Goal: Task Accomplishment & Management: Complete application form

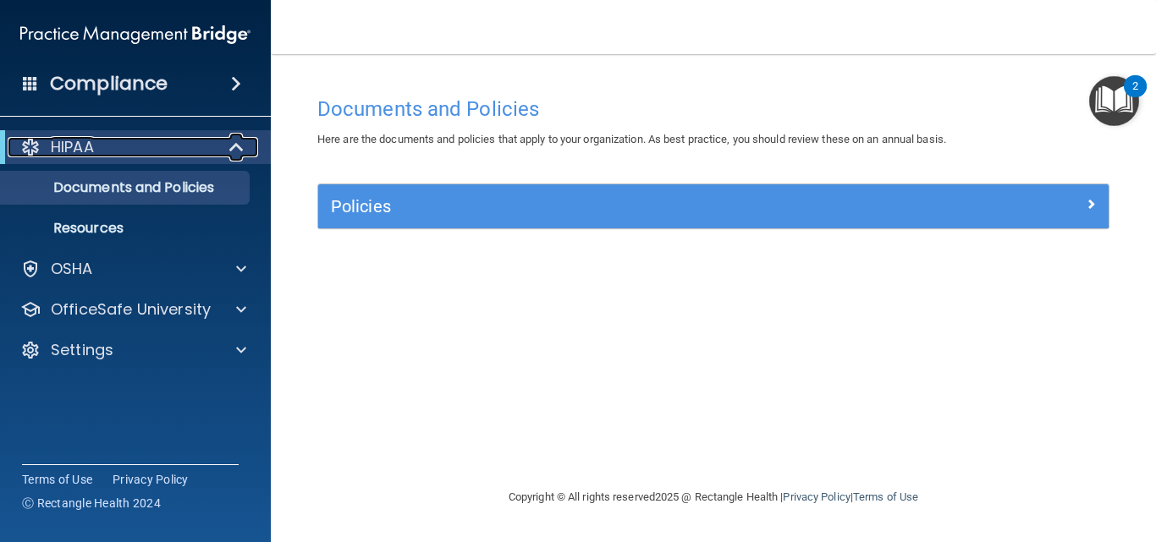
click at [80, 152] on p "HIPAA" at bounding box center [72, 147] width 43 height 20
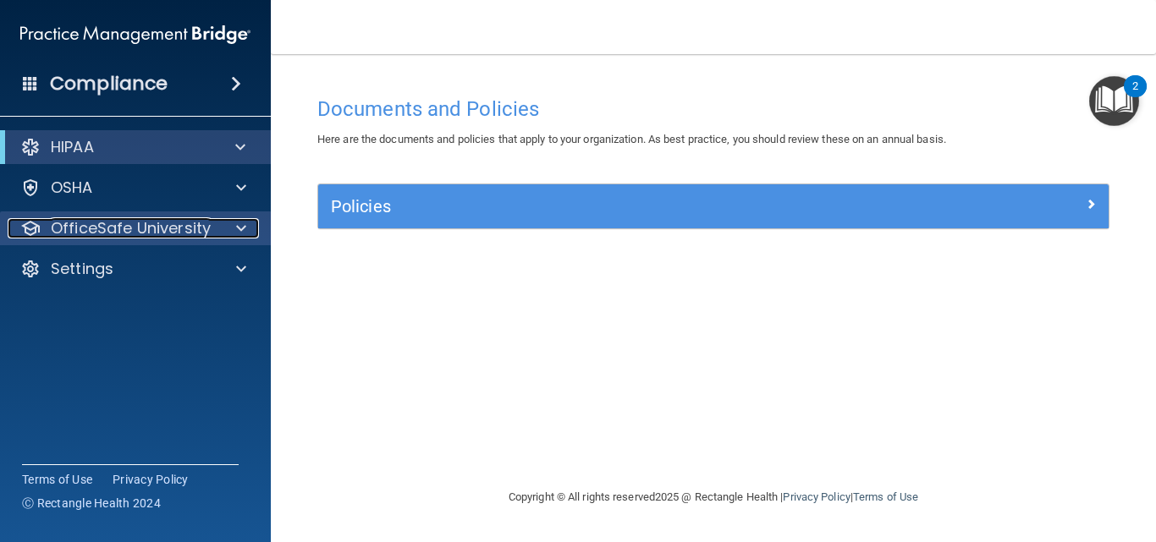
click at [116, 228] on p "OfficeSafe University" at bounding box center [131, 228] width 160 height 20
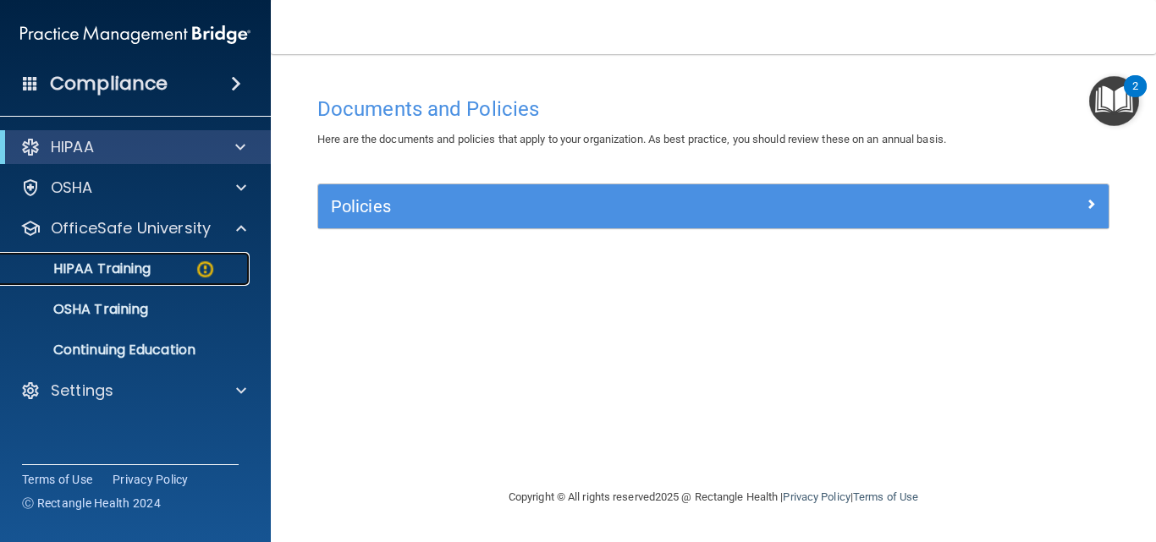
click at [133, 272] on p "HIPAA Training" at bounding box center [81, 269] width 140 height 17
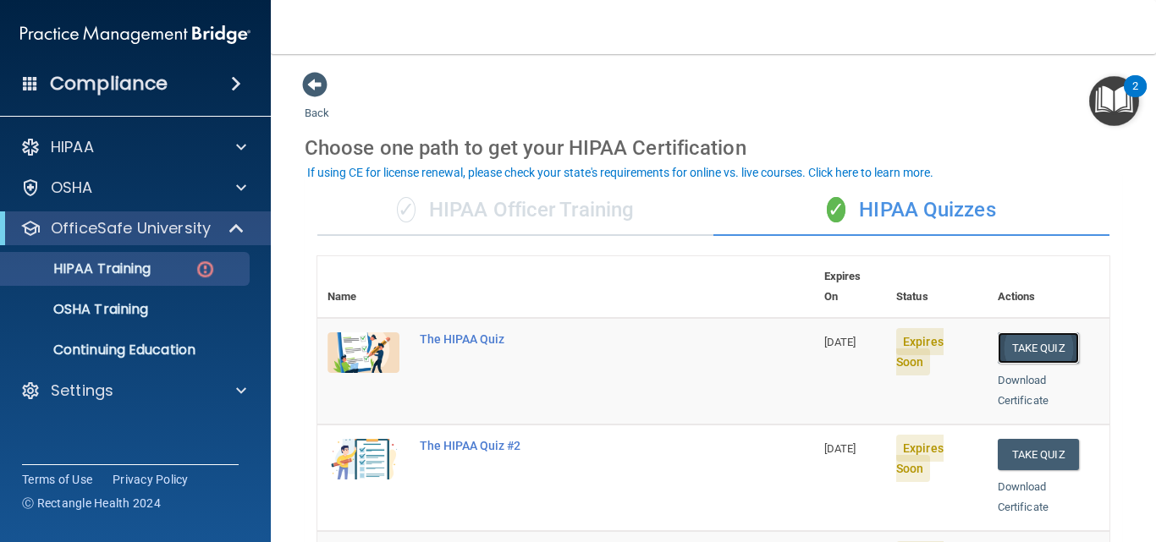
click at [1024, 333] on button "Take Quiz" at bounding box center [1038, 348] width 81 height 31
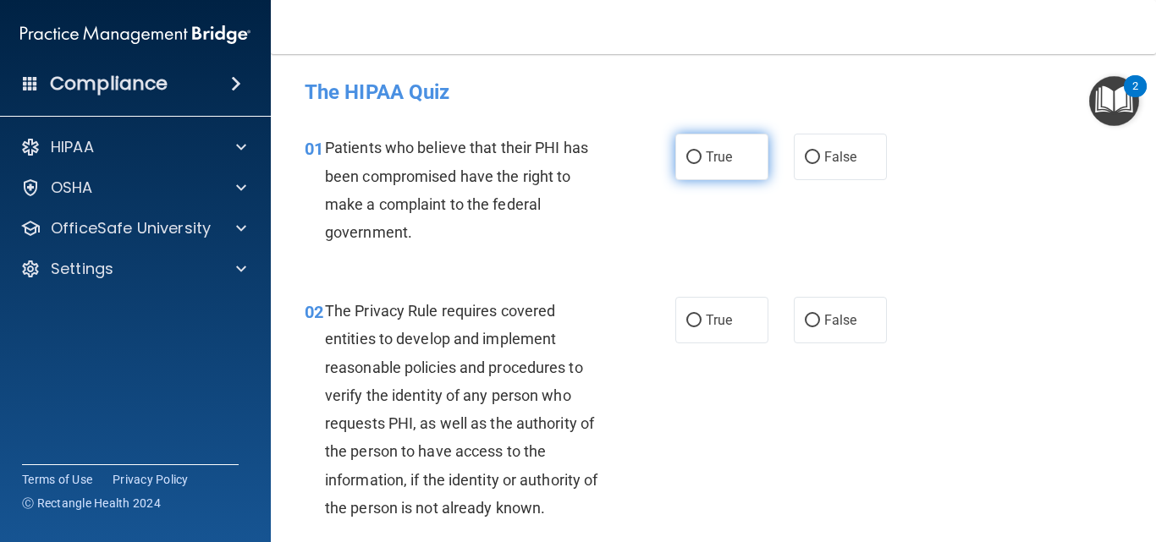
click at [686, 157] on input "True" at bounding box center [693, 157] width 15 height 13
radio input "true"
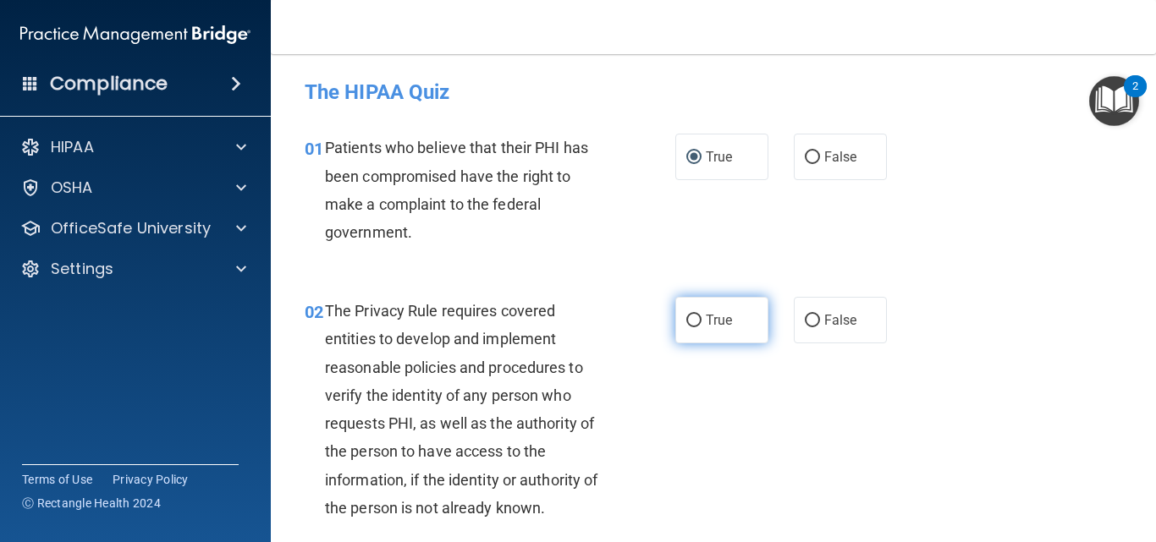
click at [691, 319] on input "True" at bounding box center [693, 321] width 15 height 13
radio input "true"
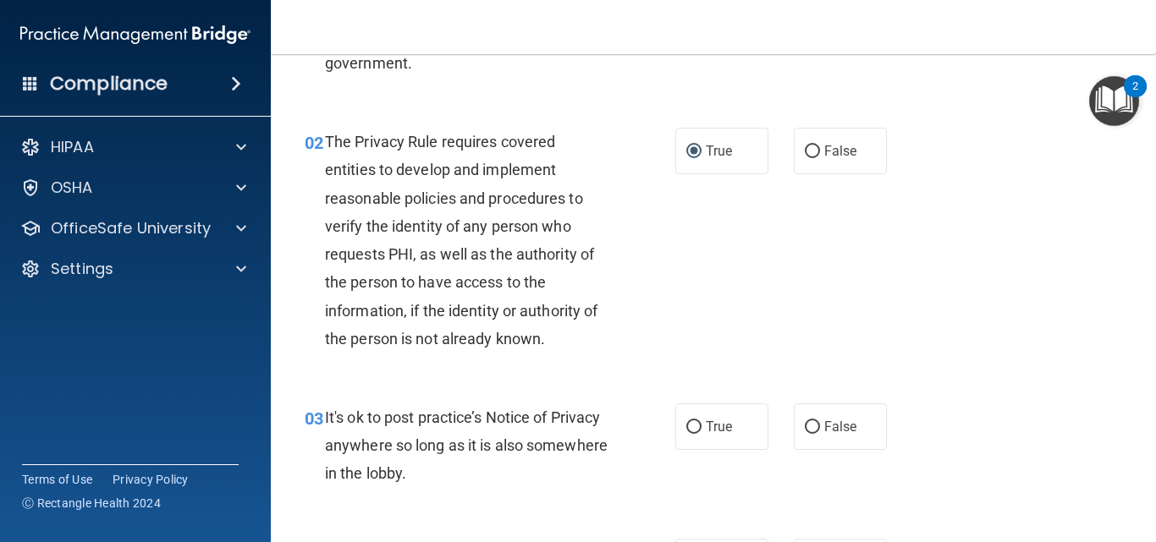
scroll to position [254, 0]
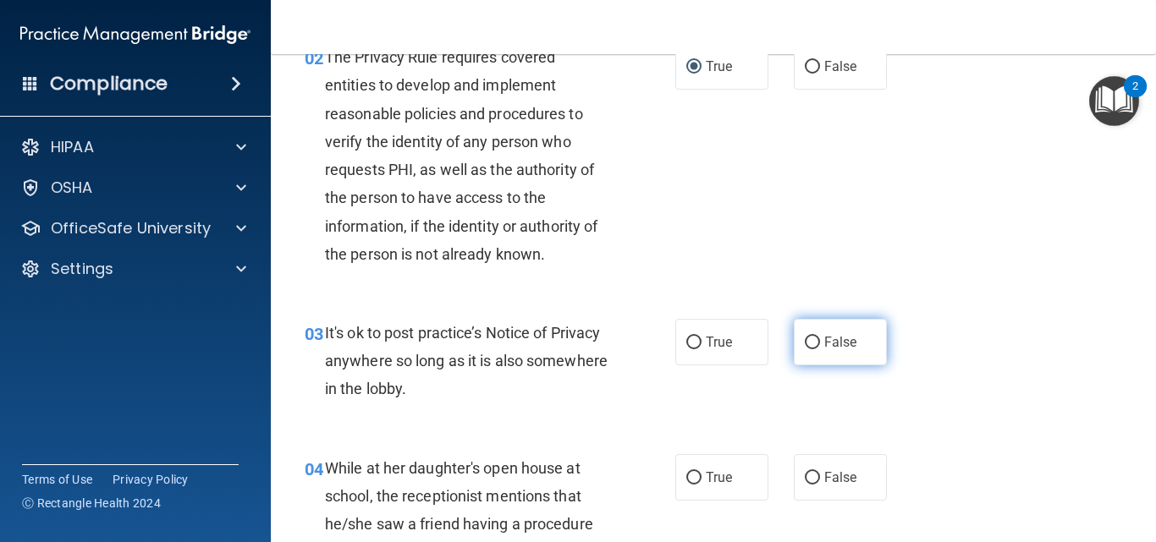
click at [807, 346] on input "False" at bounding box center [812, 343] width 15 height 13
radio input "true"
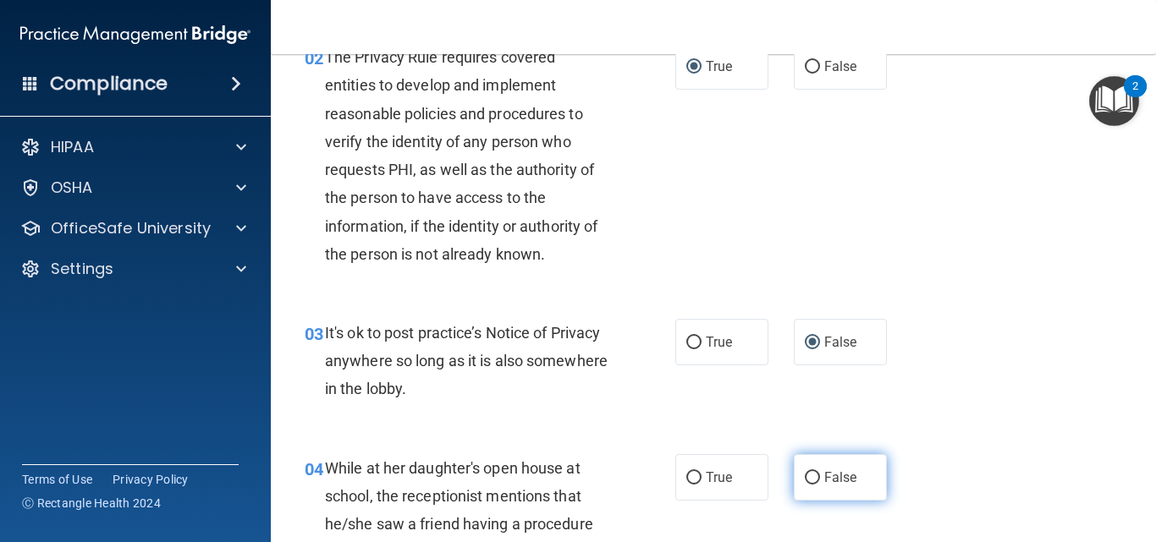
click at [812, 484] on label "False" at bounding box center [840, 477] width 93 height 47
click at [812, 484] on input "False" at bounding box center [812, 478] width 15 height 13
radio input "true"
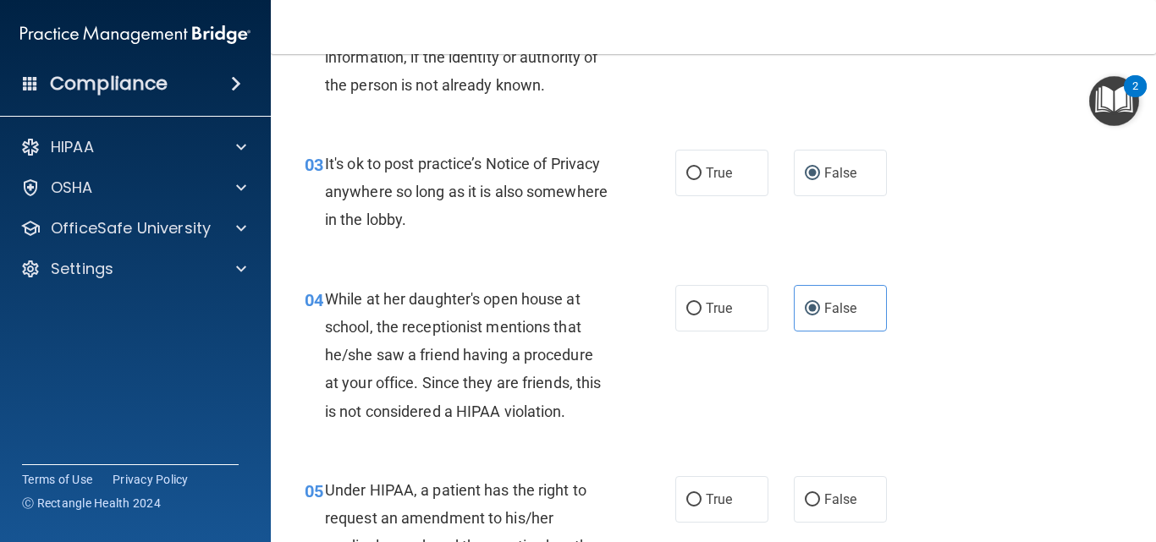
scroll to position [508, 0]
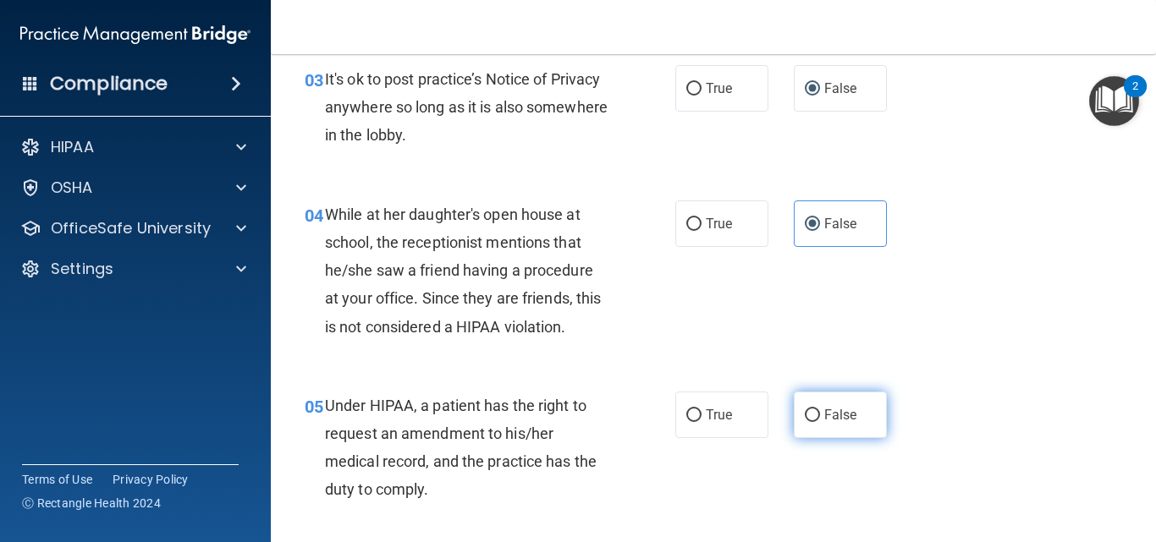
click at [806, 412] on input "False" at bounding box center [812, 416] width 15 height 13
radio input "true"
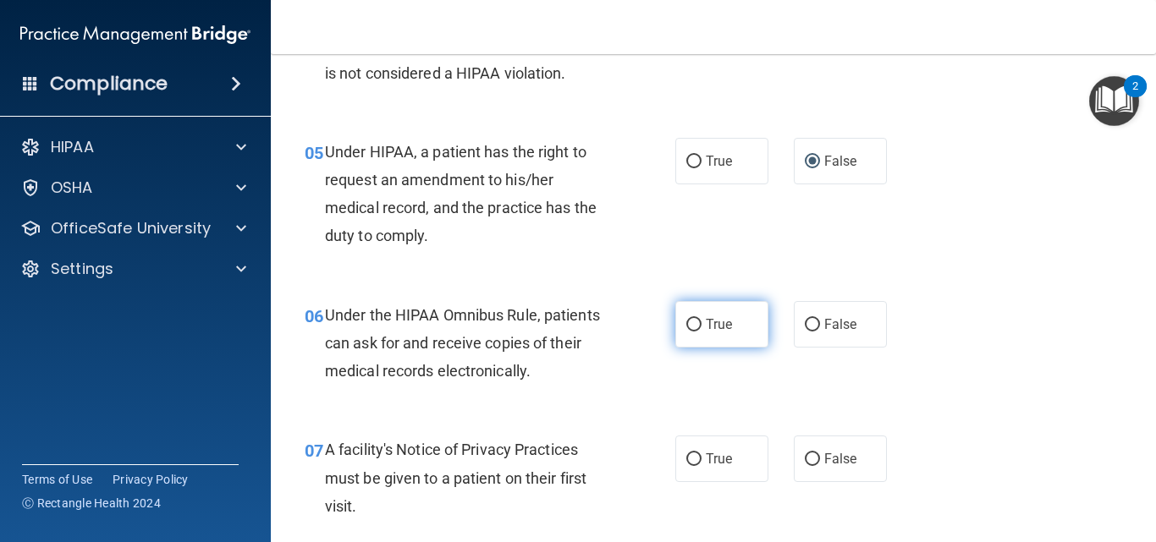
click at [686, 325] on input "True" at bounding box center [693, 325] width 15 height 13
radio input "true"
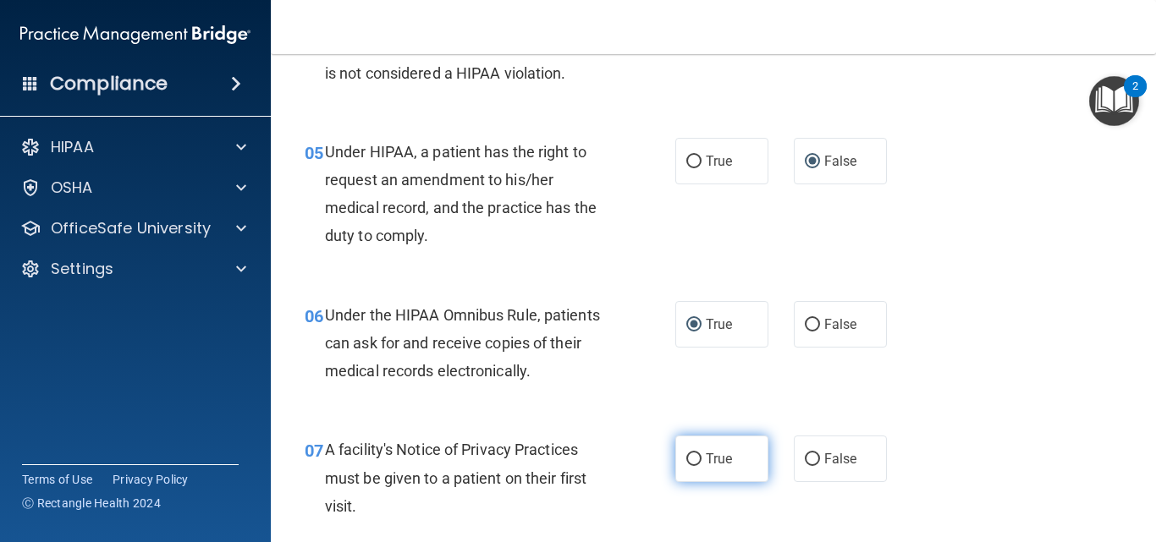
click at [686, 458] on input "True" at bounding box center [693, 460] width 15 height 13
radio input "true"
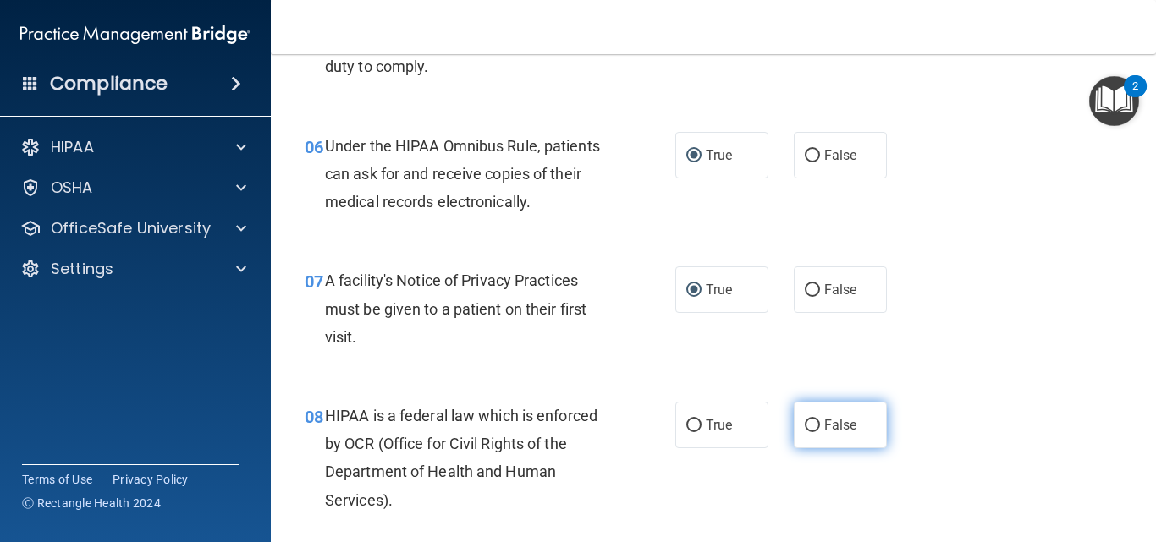
scroll to position [1015, 0]
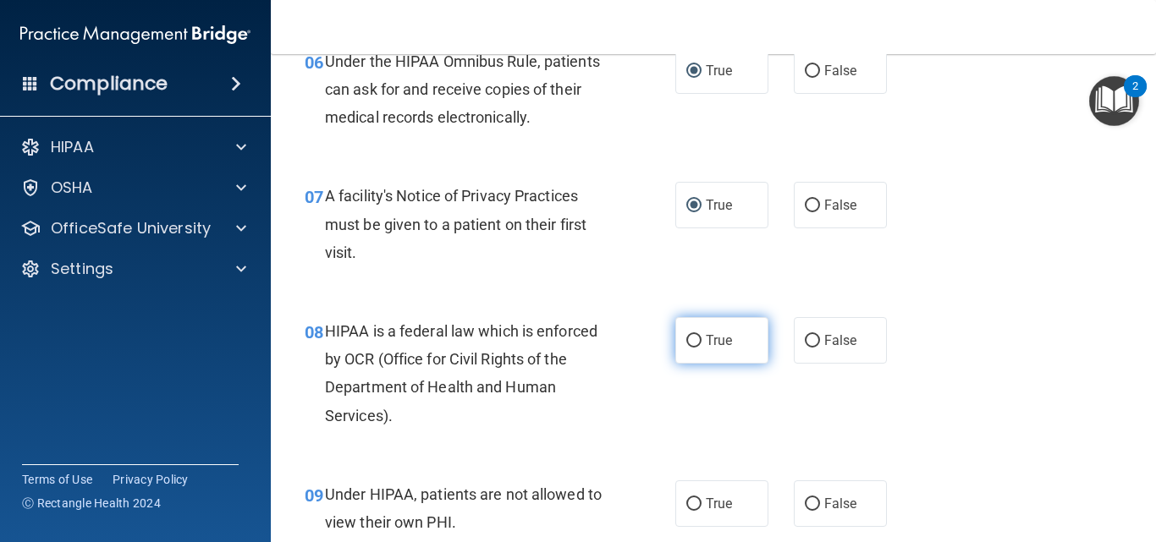
click at [686, 335] on input "True" at bounding box center [693, 341] width 15 height 13
radio input "true"
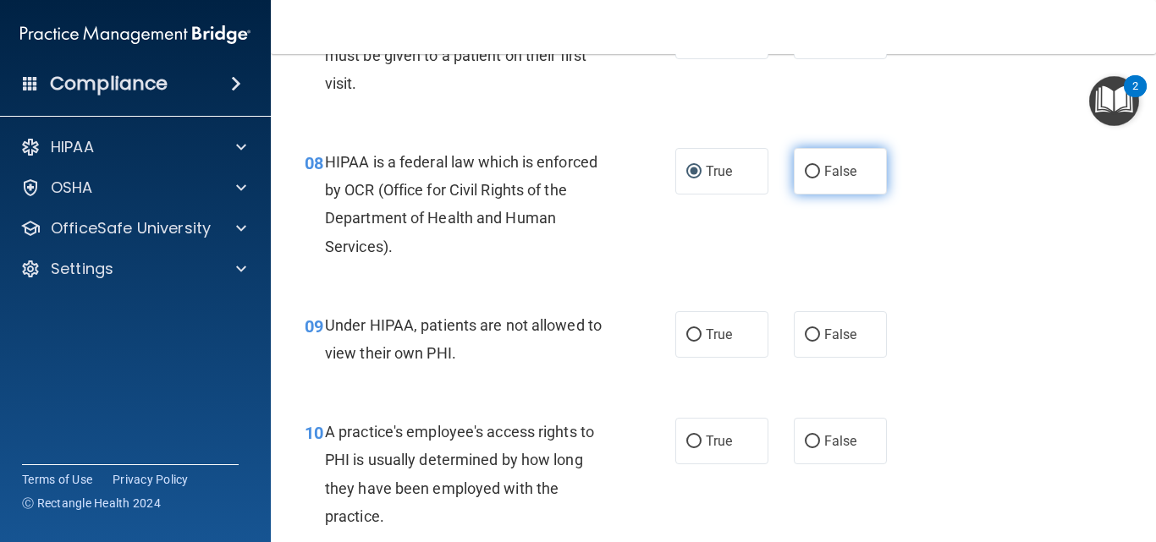
scroll to position [1269, 0]
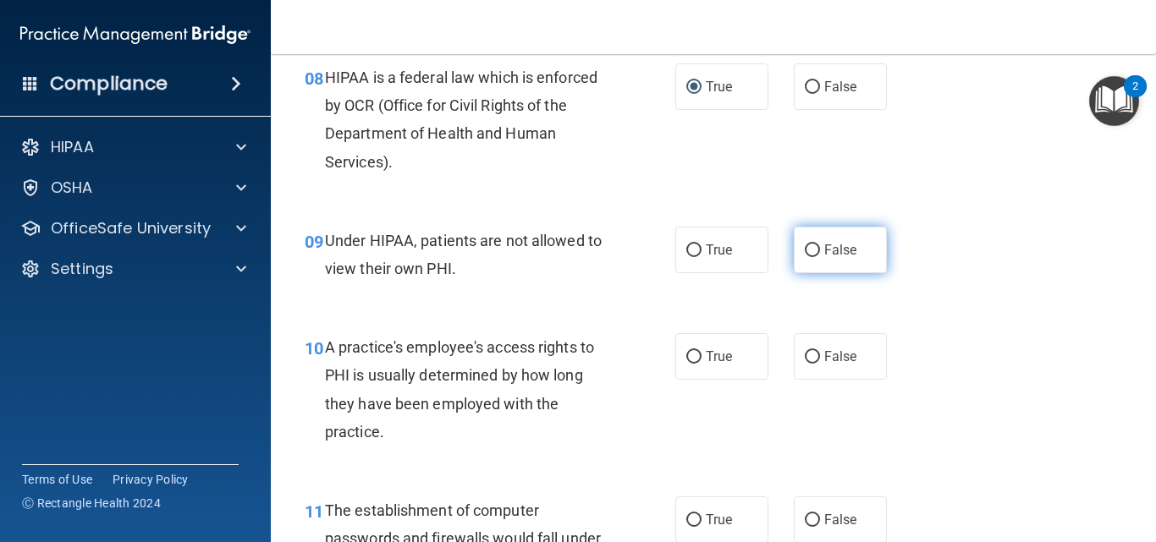
click at [857, 266] on label "False" at bounding box center [840, 250] width 93 height 47
click at [820, 257] on input "False" at bounding box center [812, 251] width 15 height 13
radio input "true"
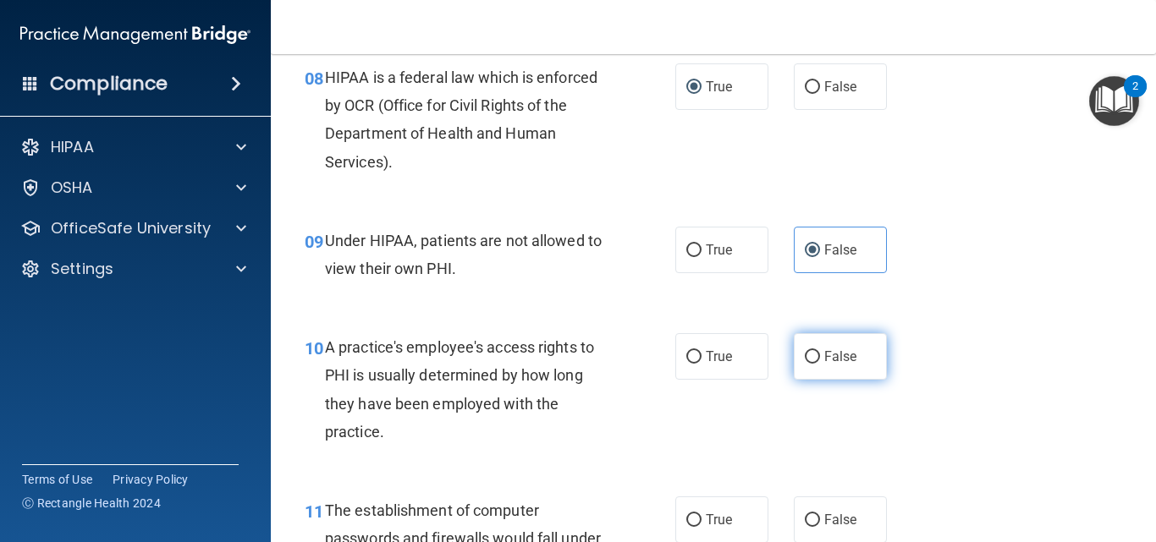
click at [833, 356] on span "False" at bounding box center [840, 357] width 33 height 16
click at [820, 356] on input "False" at bounding box center [812, 357] width 15 height 13
radio input "true"
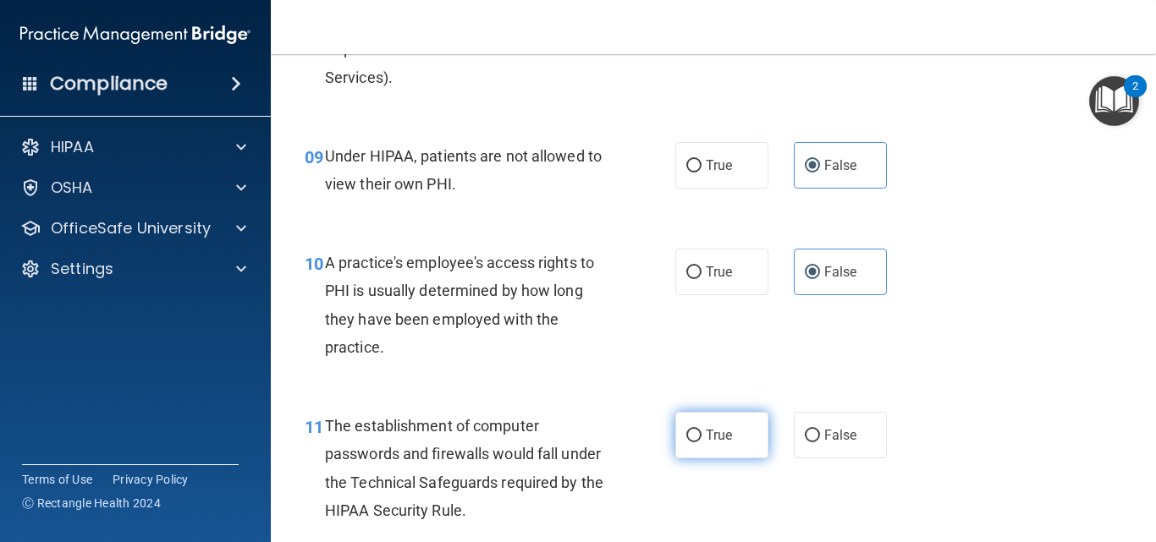
click at [715, 438] on span "True" at bounding box center [719, 435] width 26 height 16
click at [702, 438] on input "True" at bounding box center [693, 436] width 15 height 13
radio input "true"
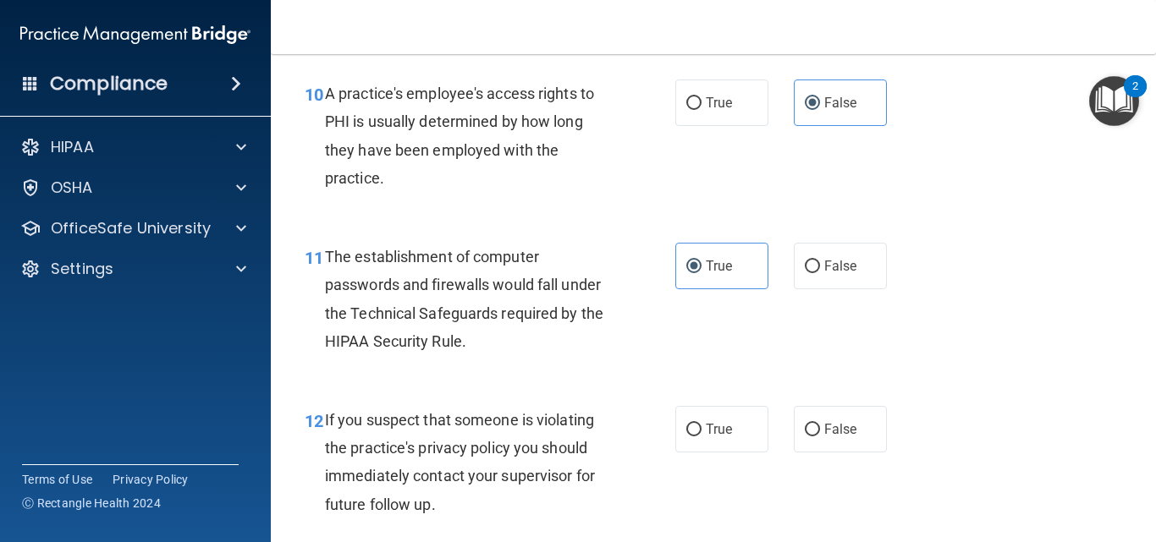
scroll to position [1608, 0]
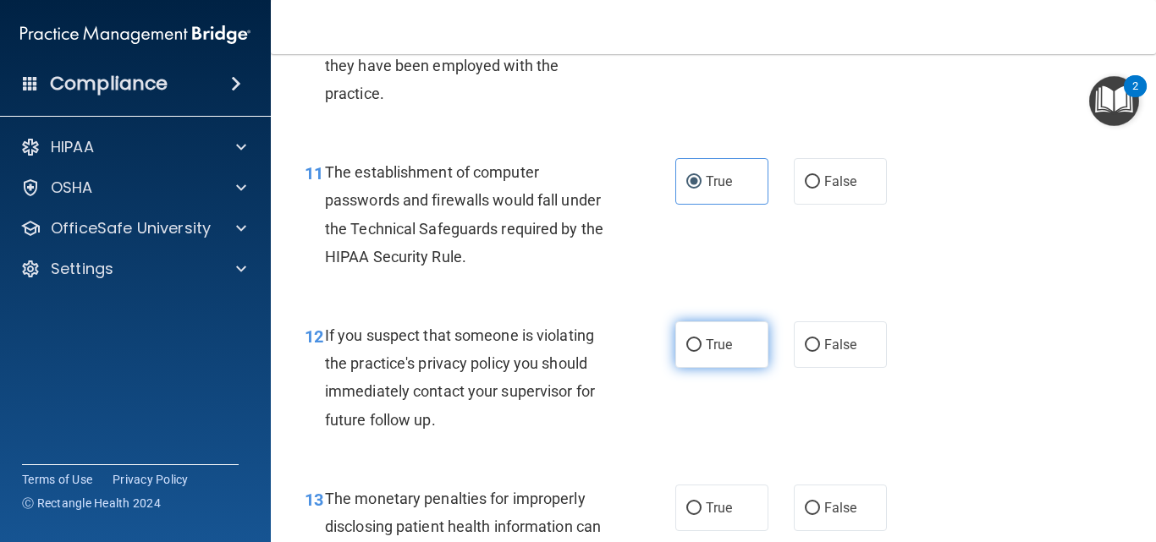
click at [689, 344] on input "True" at bounding box center [693, 345] width 15 height 13
radio input "true"
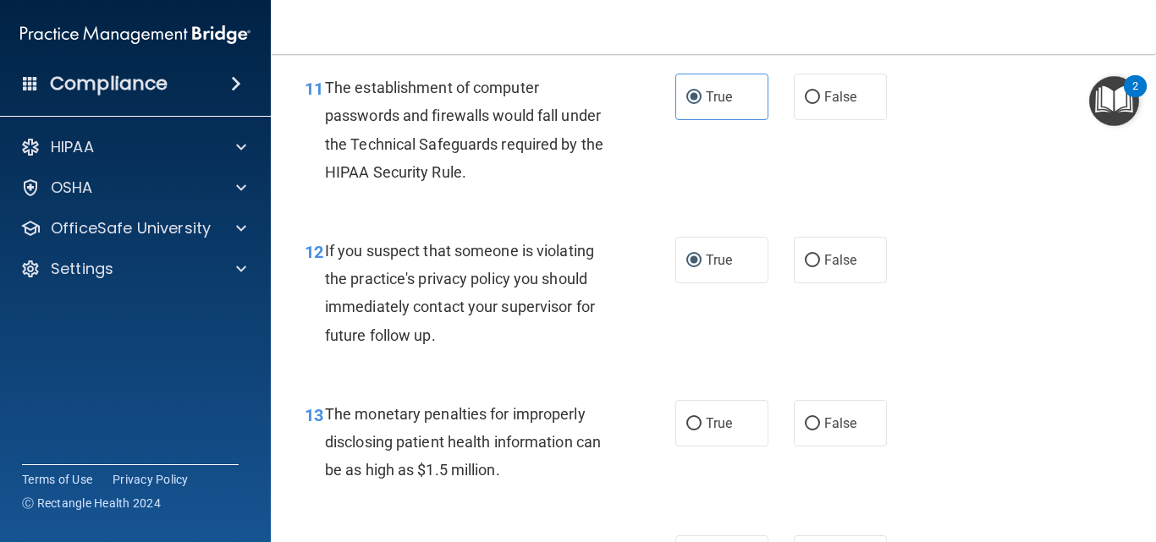
scroll to position [1777, 0]
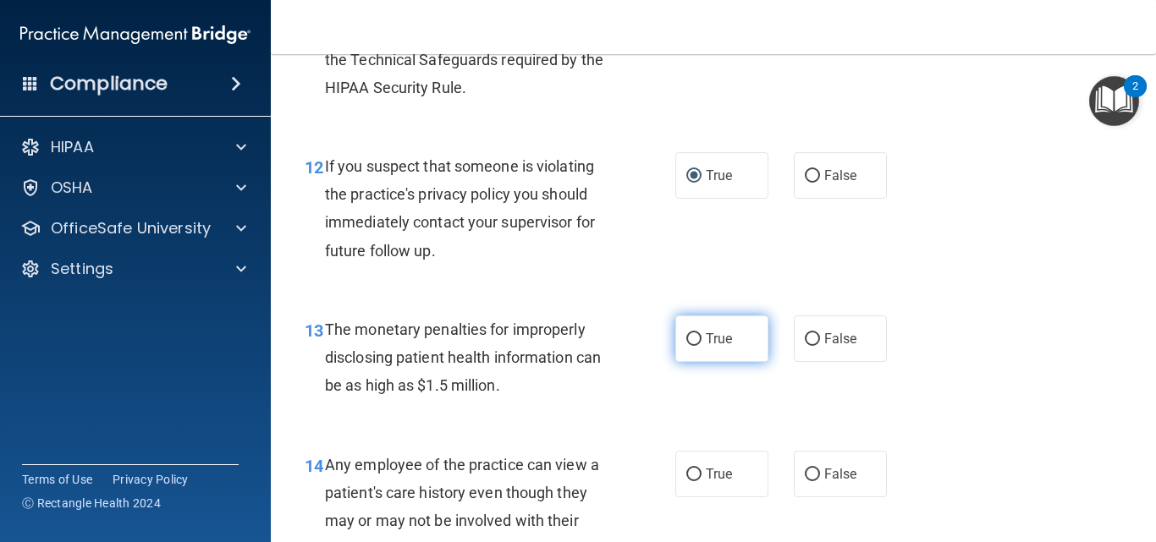
click at [707, 345] on span "True" at bounding box center [719, 339] width 26 height 16
click at [702, 345] on input "True" at bounding box center [693, 339] width 15 height 13
radio input "true"
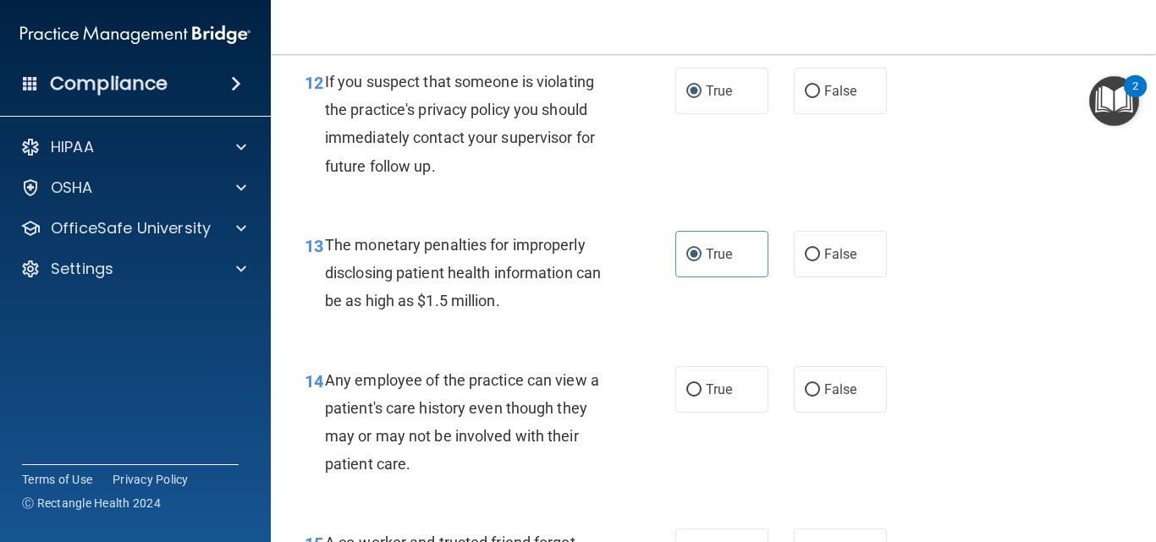
scroll to position [1946, 0]
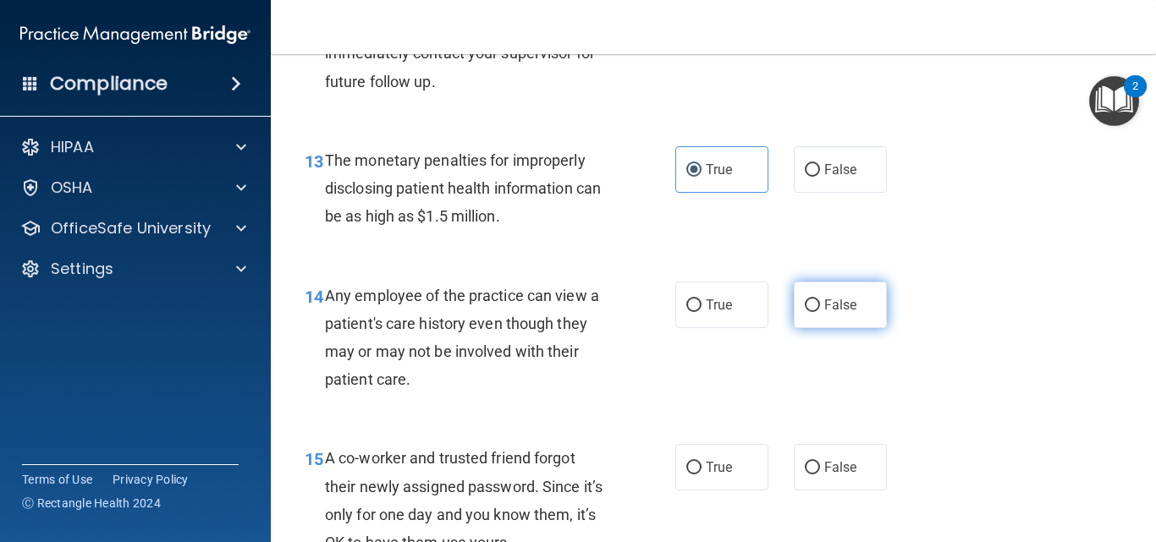
click at [827, 310] on span "False" at bounding box center [840, 305] width 33 height 16
click at [820, 310] on input "False" at bounding box center [812, 306] width 15 height 13
radio input "true"
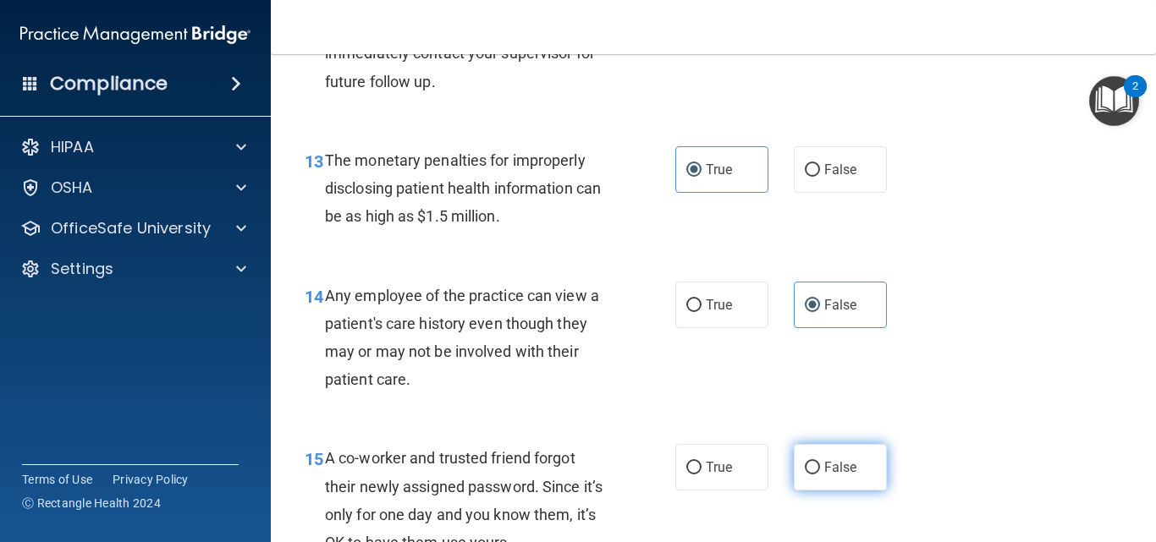
click at [803, 459] on label "False" at bounding box center [840, 467] width 93 height 47
click at [805, 462] on input "False" at bounding box center [812, 468] width 15 height 13
radio input "true"
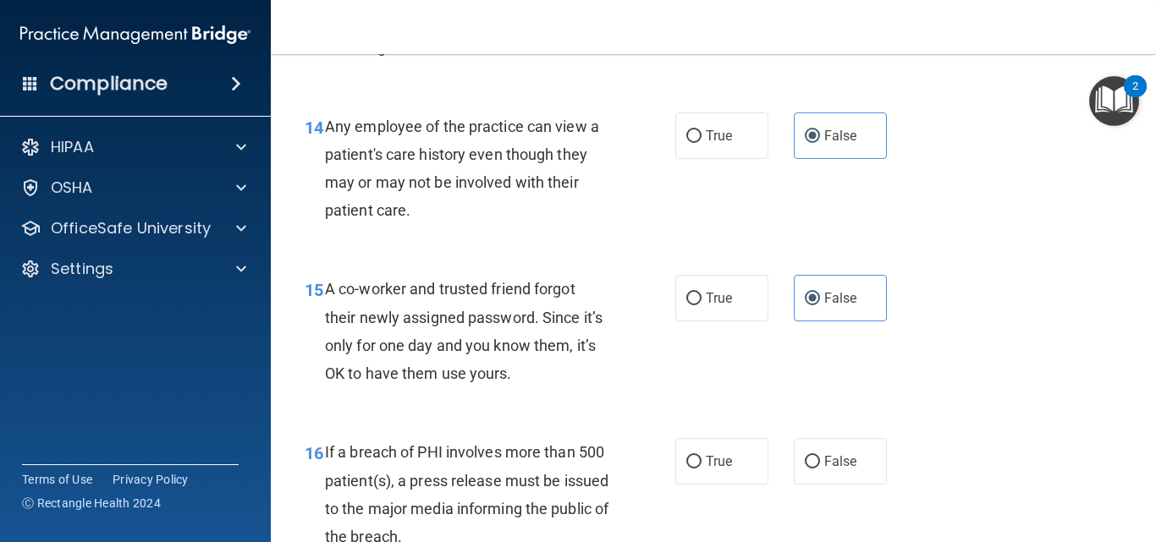
scroll to position [2200, 0]
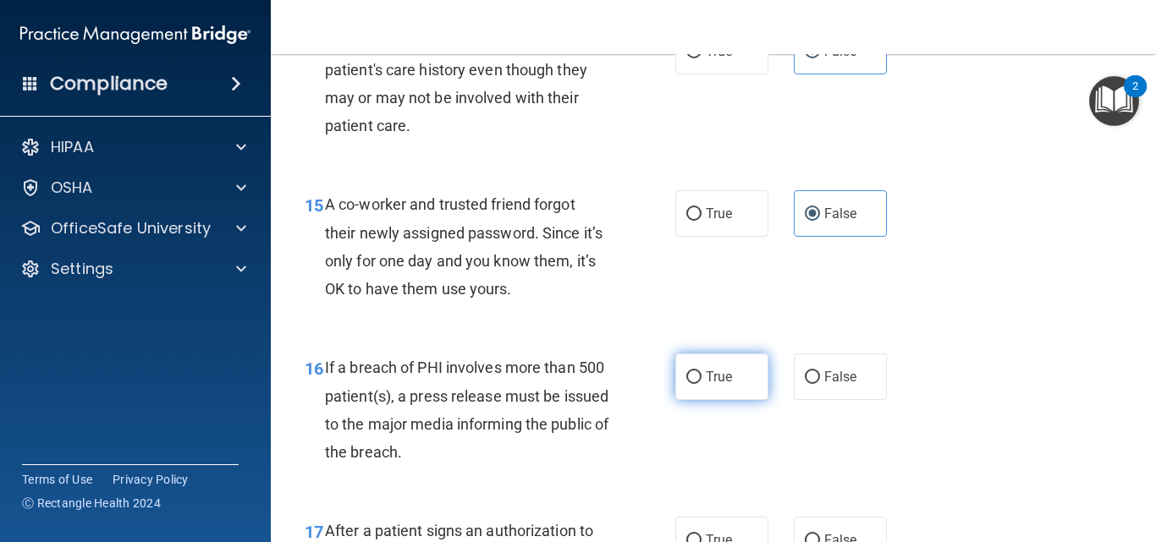
click at [720, 390] on label "True" at bounding box center [721, 377] width 93 height 47
click at [702, 384] on input "True" at bounding box center [693, 377] width 15 height 13
radio input "true"
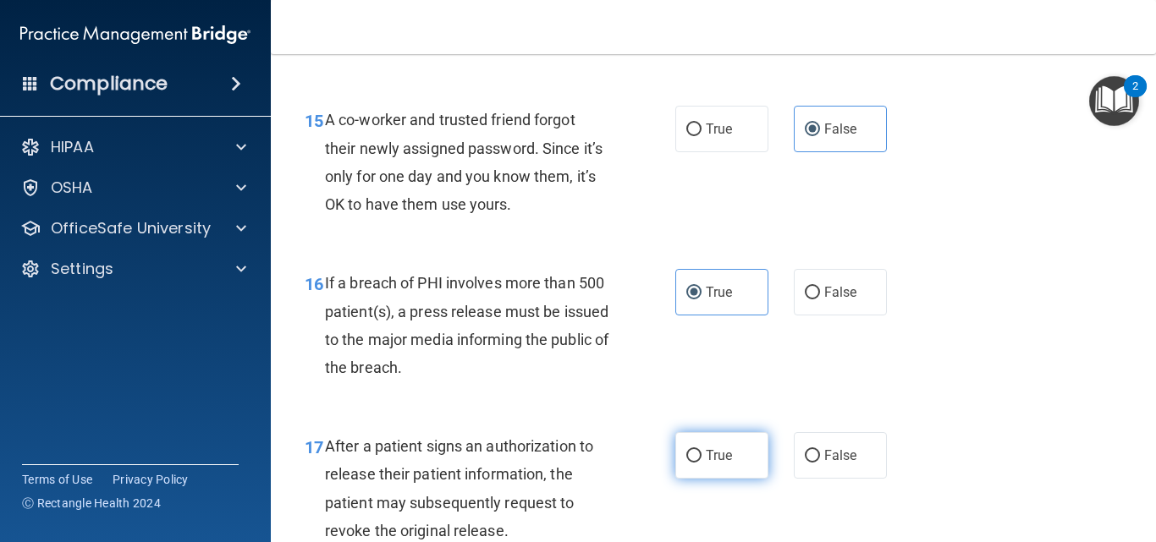
click at [714, 459] on span "True" at bounding box center [719, 456] width 26 height 16
click at [702, 459] on input "True" at bounding box center [693, 456] width 15 height 13
radio input "true"
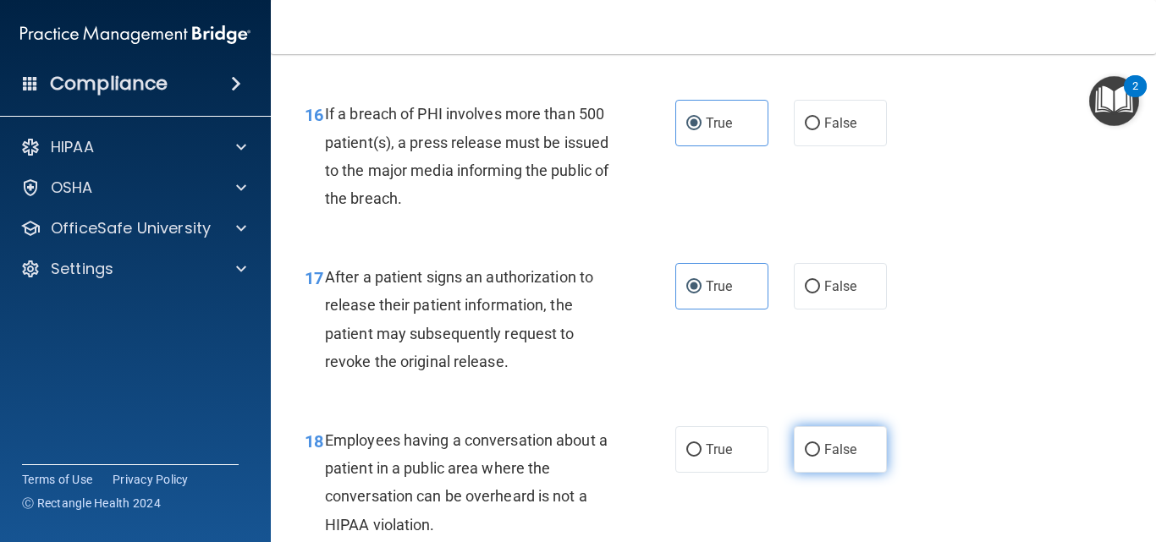
click at [794, 458] on label "False" at bounding box center [840, 449] width 93 height 47
click at [805, 457] on input "False" at bounding box center [812, 450] width 15 height 13
radio input "true"
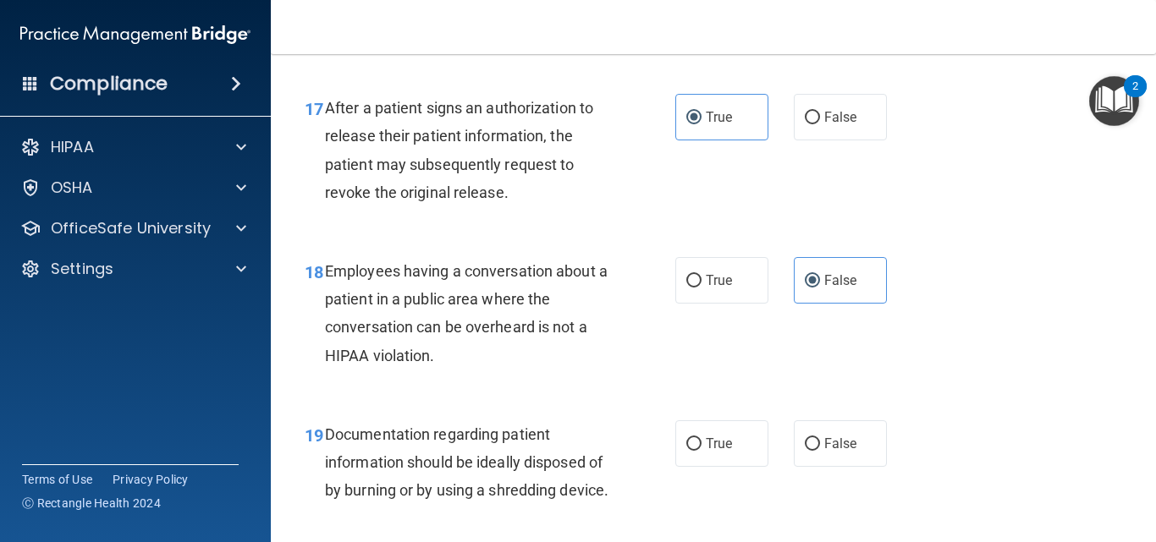
scroll to position [2708, 0]
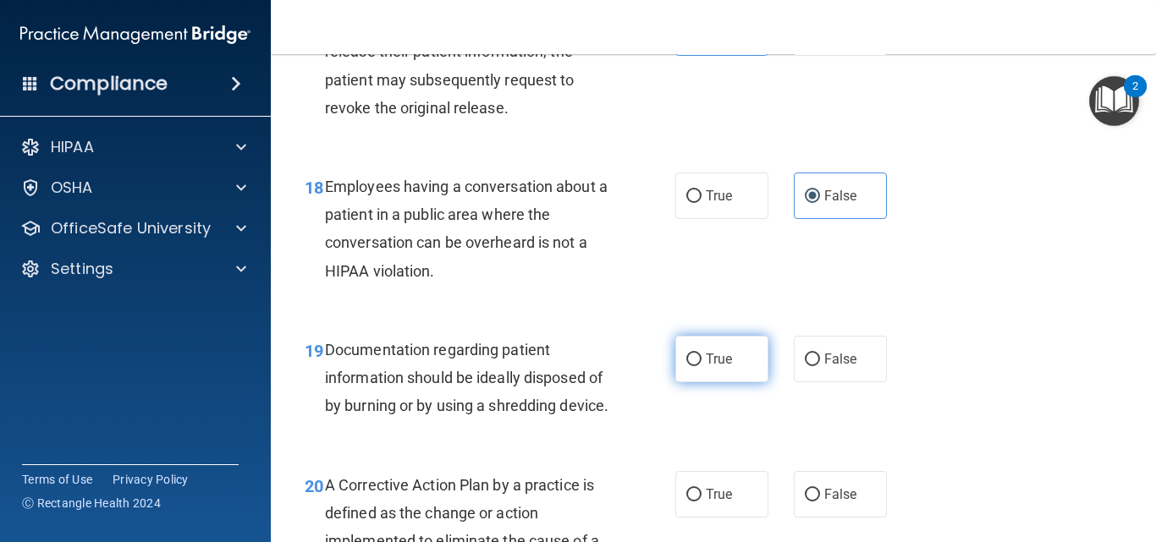
click at [721, 349] on label "True" at bounding box center [721, 359] width 93 height 47
click at [702, 354] on input "True" at bounding box center [693, 360] width 15 height 13
radio input "true"
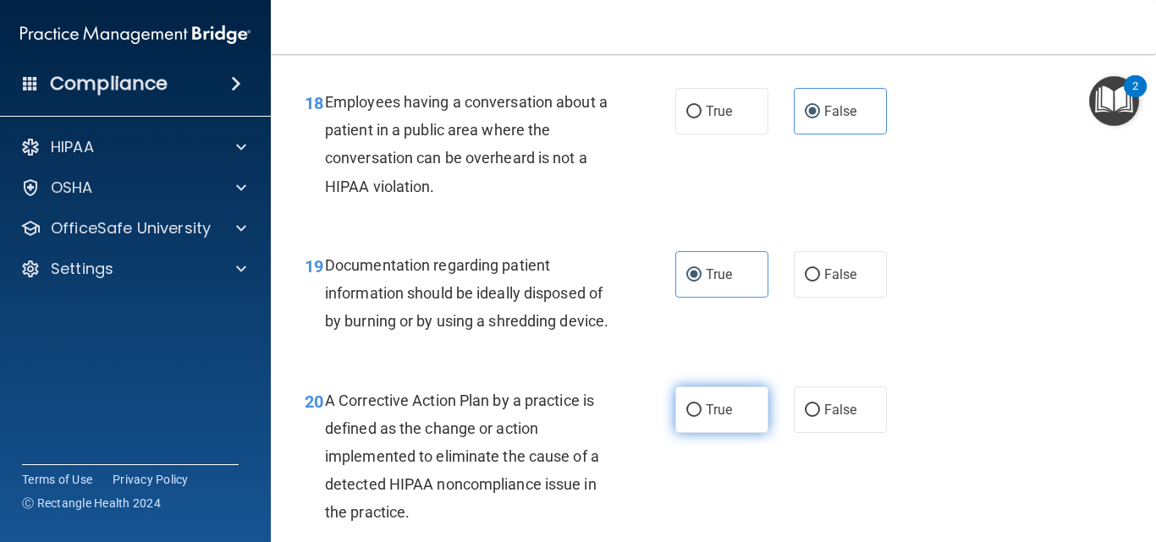
click at [731, 433] on label "True" at bounding box center [721, 410] width 93 height 47
click at [702, 417] on input "True" at bounding box center [693, 410] width 15 height 13
radio input "true"
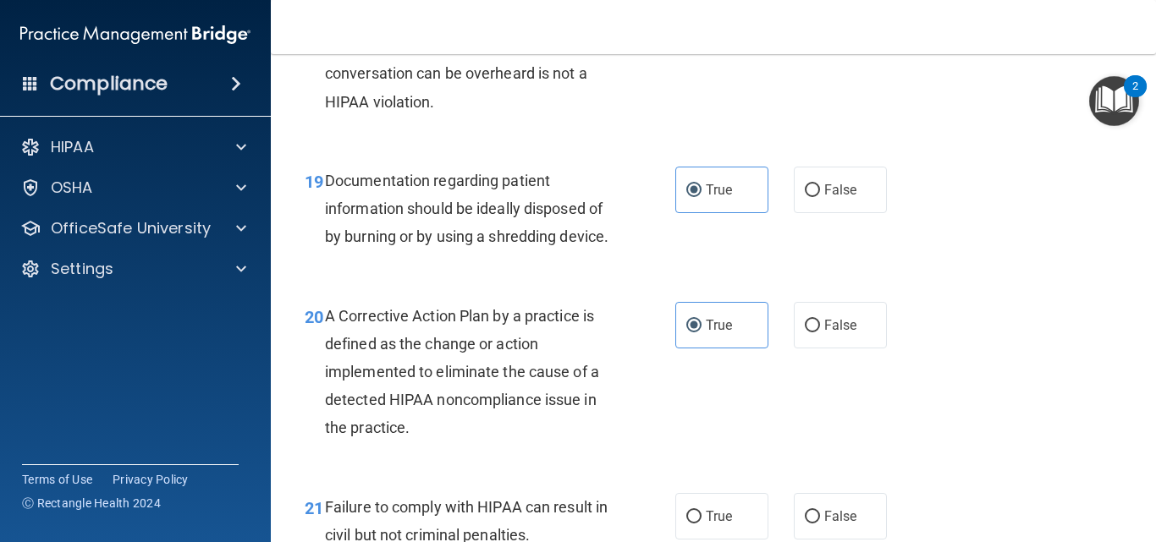
scroll to position [2962, 0]
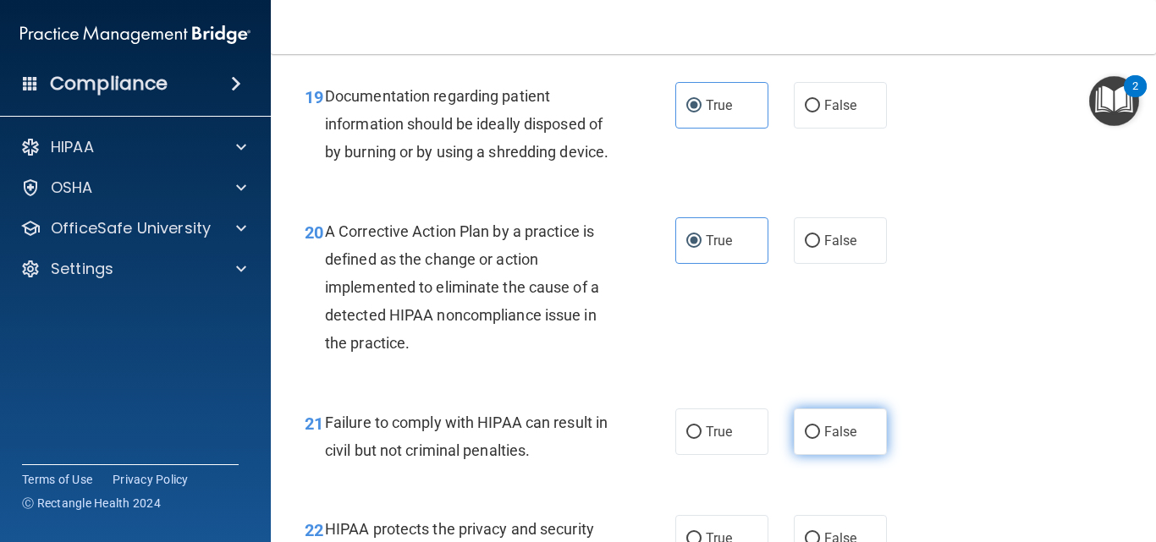
click at [826, 440] on span "False" at bounding box center [840, 432] width 33 height 16
click at [820, 439] on input "False" at bounding box center [812, 432] width 15 height 13
radio input "true"
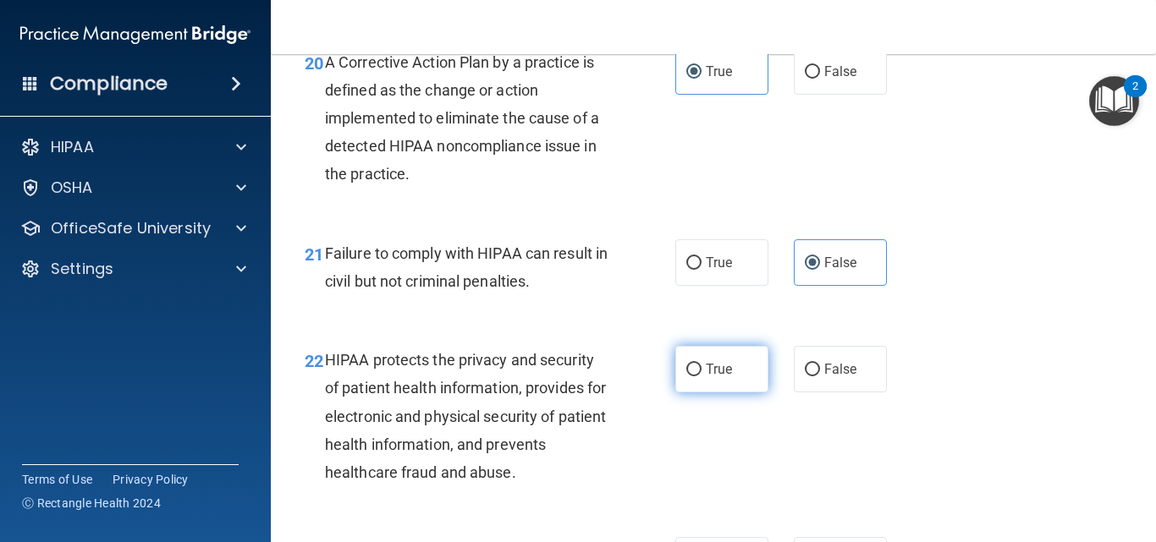
click at [732, 393] on label "True" at bounding box center [721, 369] width 93 height 47
click at [702, 377] on input "True" at bounding box center [693, 370] width 15 height 13
radio input "true"
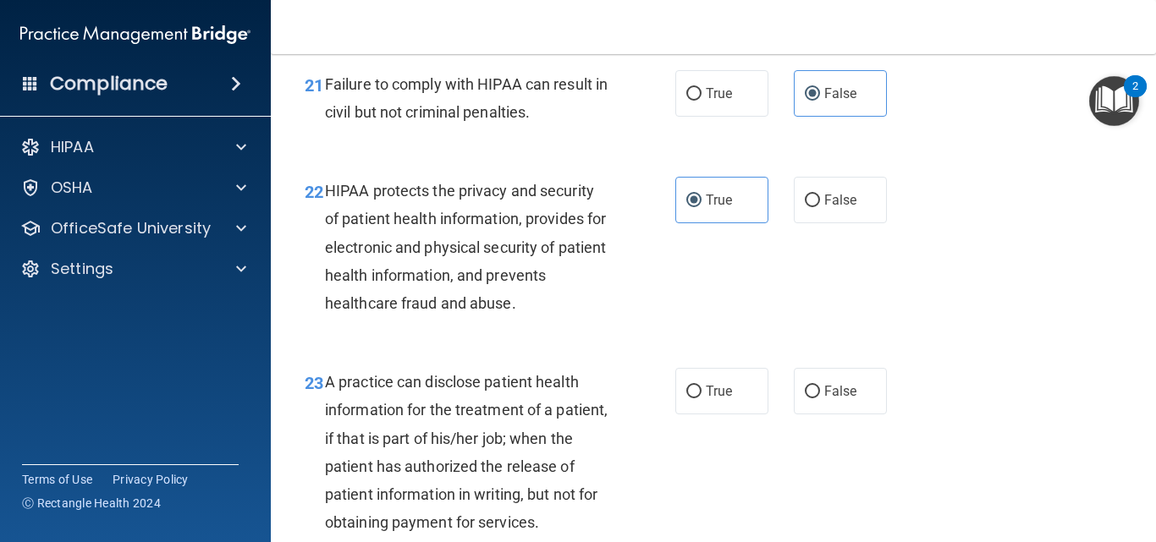
scroll to position [3385, 0]
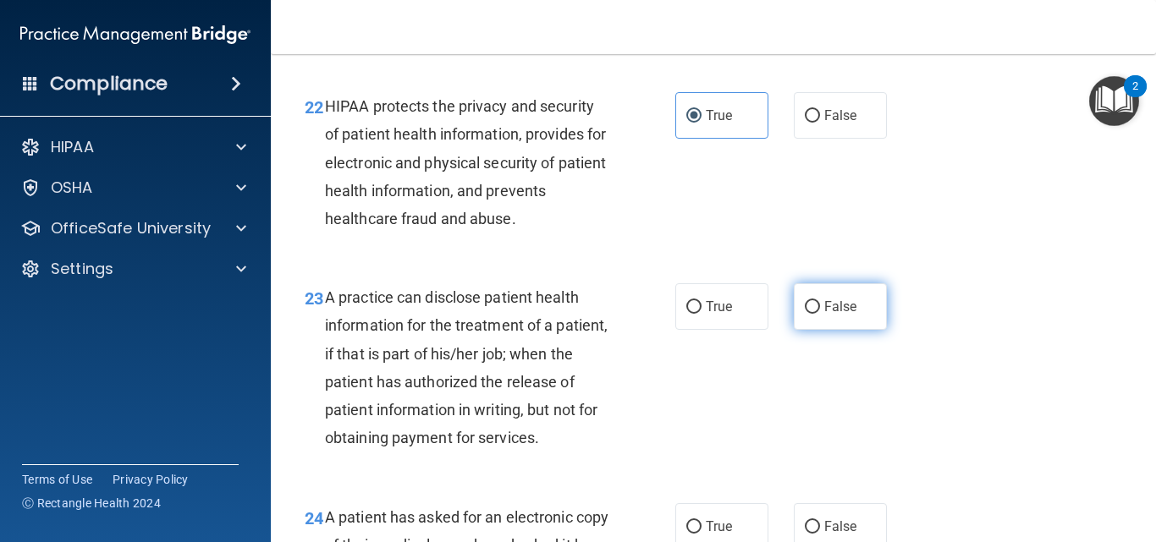
click at [831, 315] on span "False" at bounding box center [840, 307] width 33 height 16
click at [820, 314] on input "False" at bounding box center [812, 307] width 15 height 13
radio input "true"
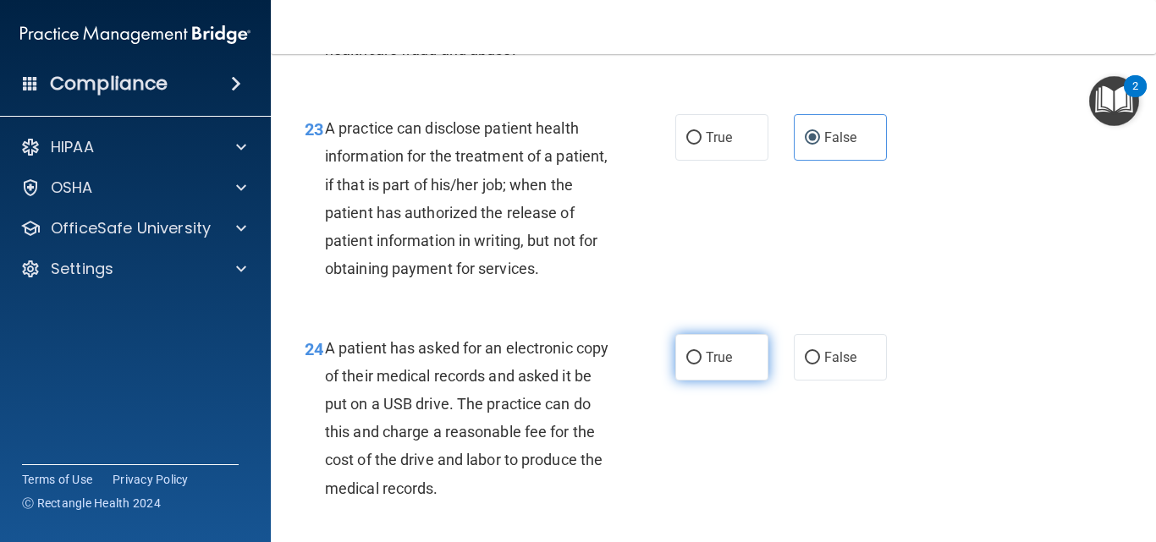
click at [702, 381] on label "True" at bounding box center [721, 357] width 93 height 47
click at [702, 365] on input "True" at bounding box center [693, 358] width 15 height 13
radio input "true"
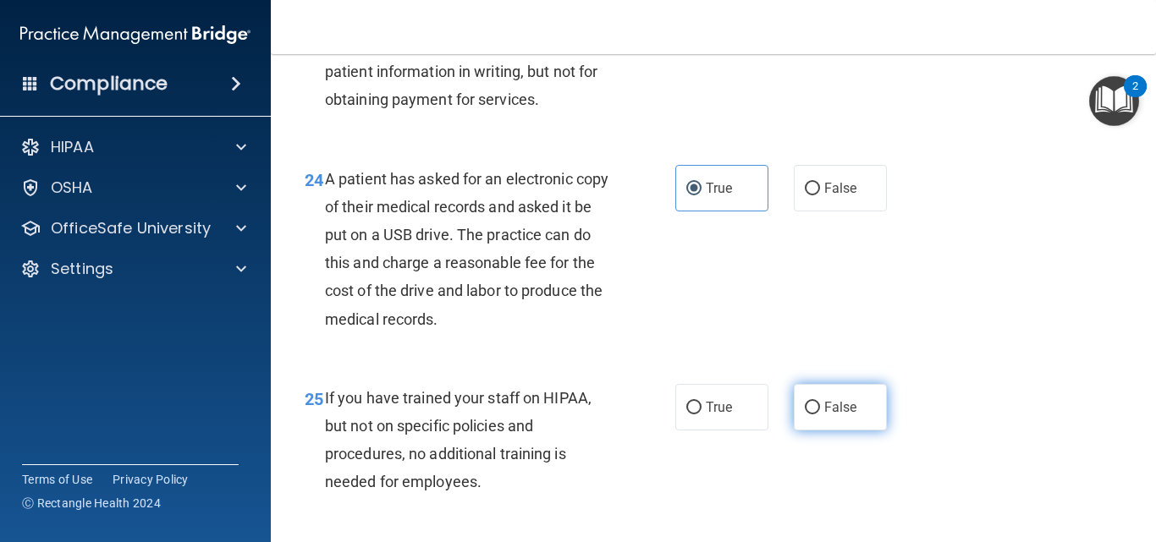
click at [813, 426] on label "False" at bounding box center [840, 407] width 93 height 47
click at [813, 415] on input "False" at bounding box center [812, 408] width 15 height 13
radio input "true"
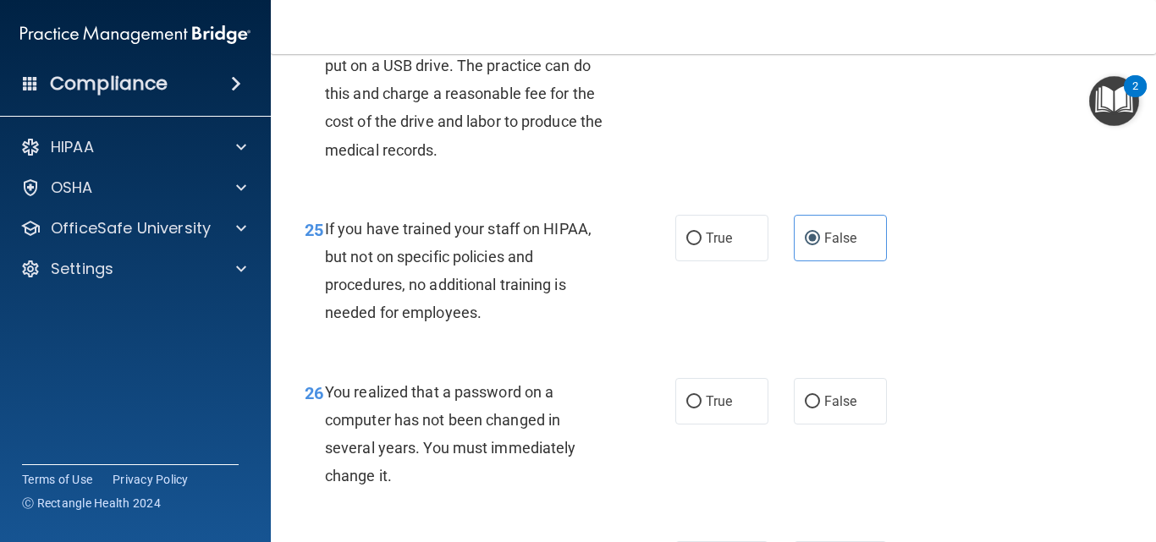
scroll to position [3977, 0]
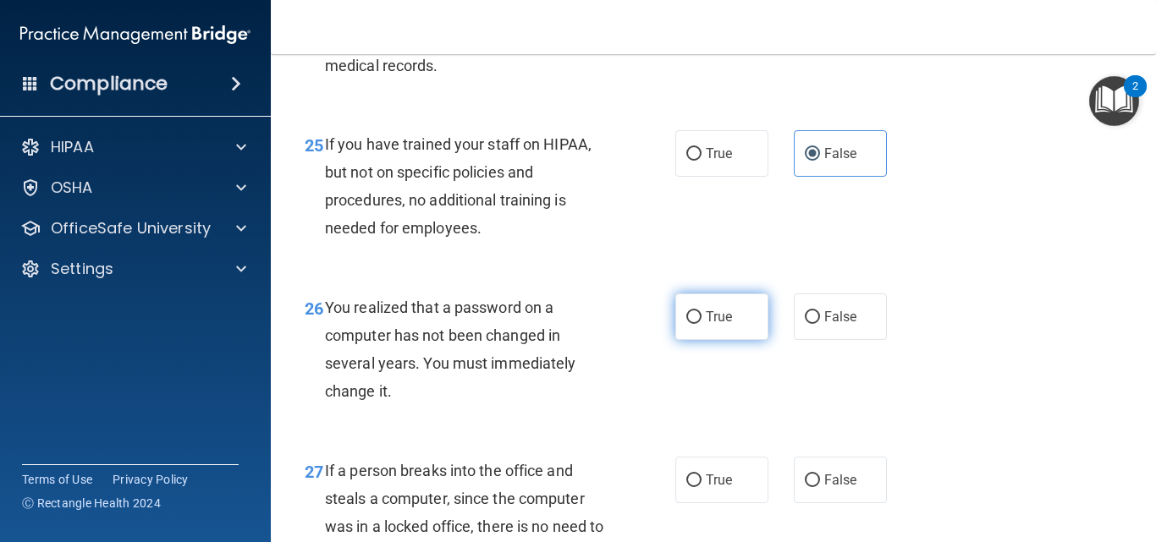
click at [719, 325] on span "True" at bounding box center [719, 317] width 26 height 16
click at [702, 324] on input "True" at bounding box center [693, 317] width 15 height 13
radio input "true"
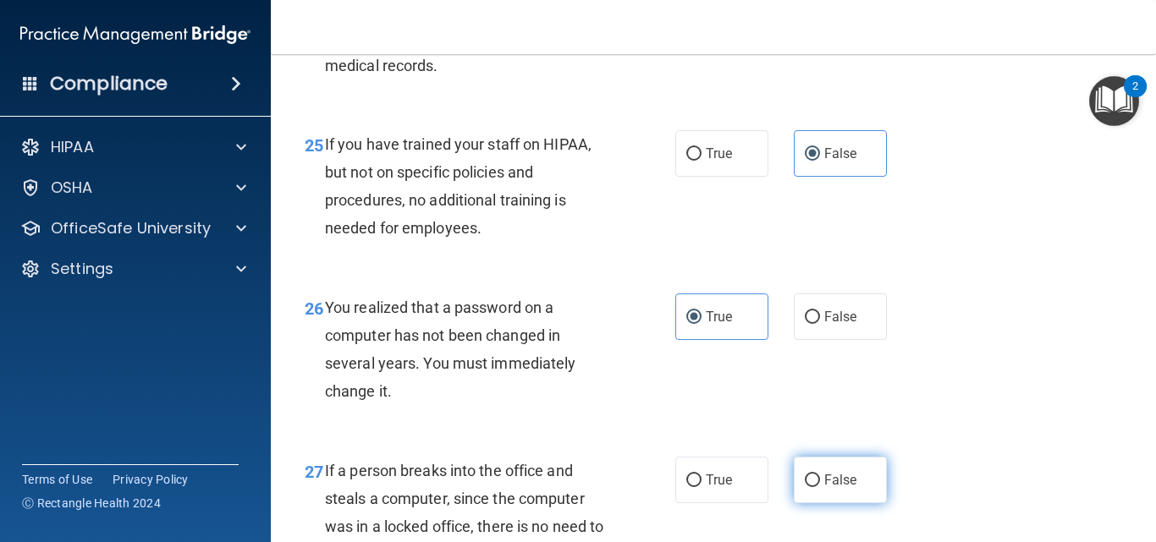
click at [832, 499] on label "False" at bounding box center [840, 480] width 93 height 47
click at [820, 487] on input "False" at bounding box center [812, 481] width 15 height 13
radio input "true"
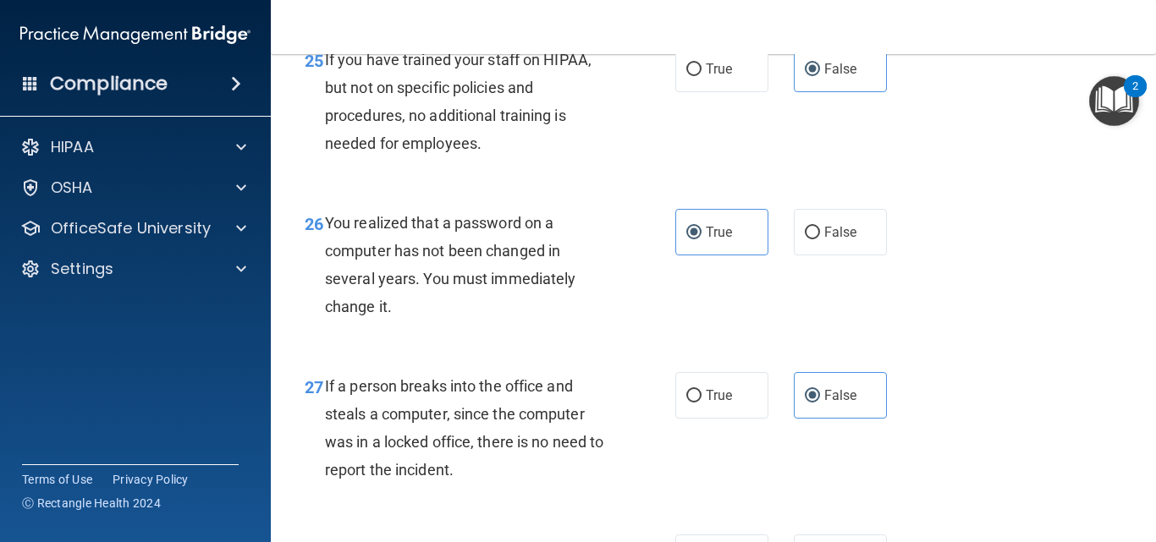
scroll to position [4146, 0]
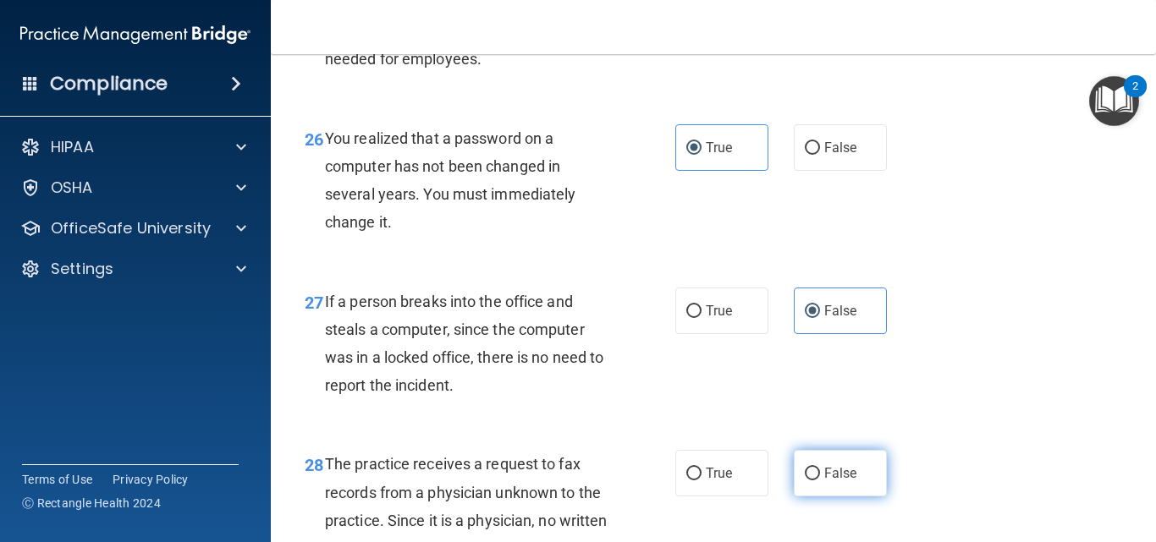
click at [837, 492] on label "False" at bounding box center [840, 473] width 93 height 47
click at [820, 481] on input "False" at bounding box center [812, 474] width 15 height 13
radio input "true"
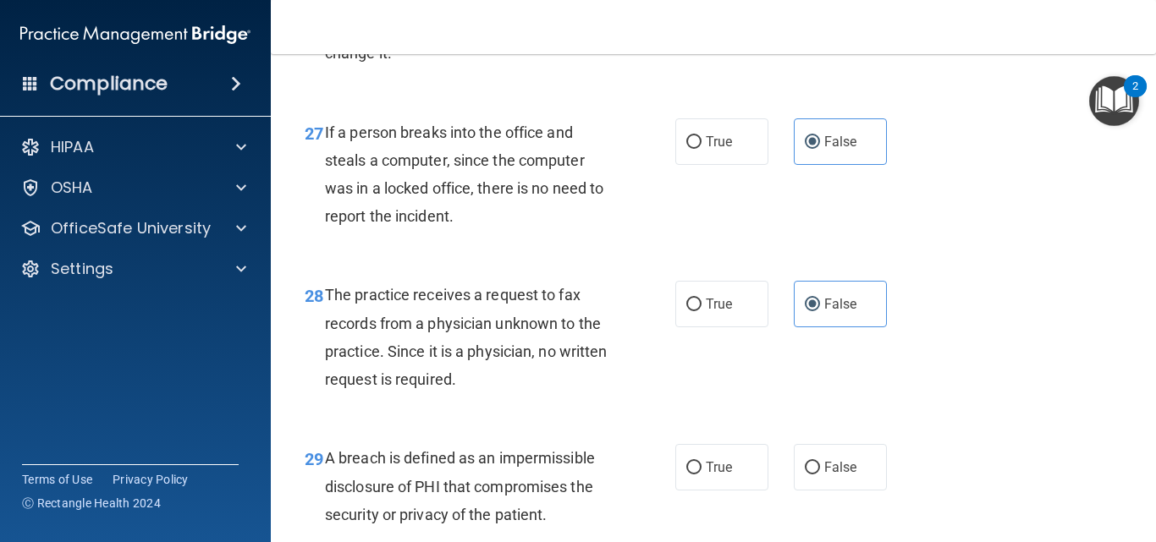
scroll to position [4400, 0]
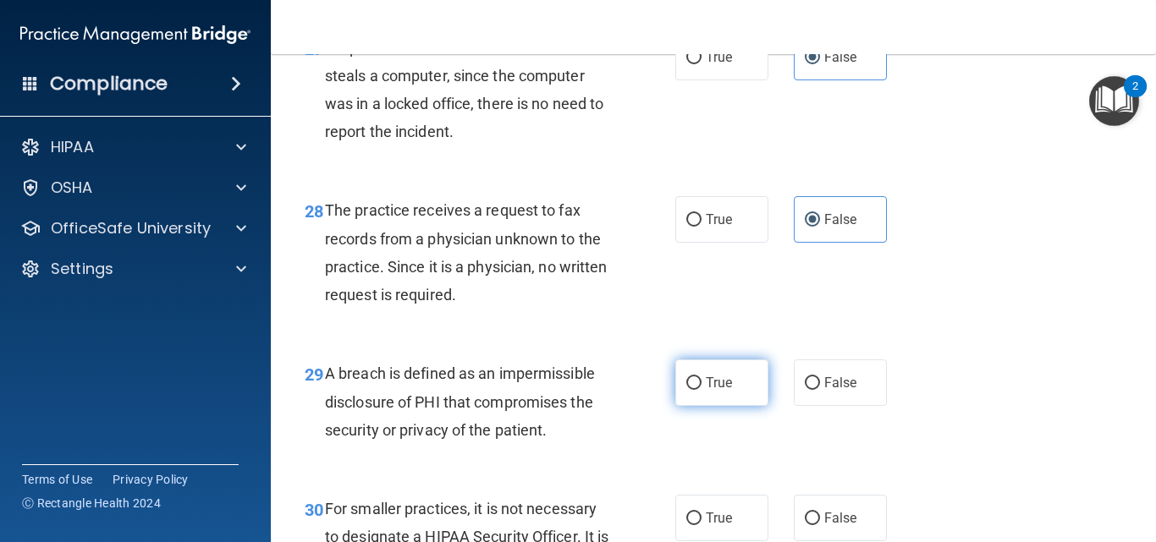
click at [688, 390] on input "True" at bounding box center [693, 383] width 15 height 13
radio input "true"
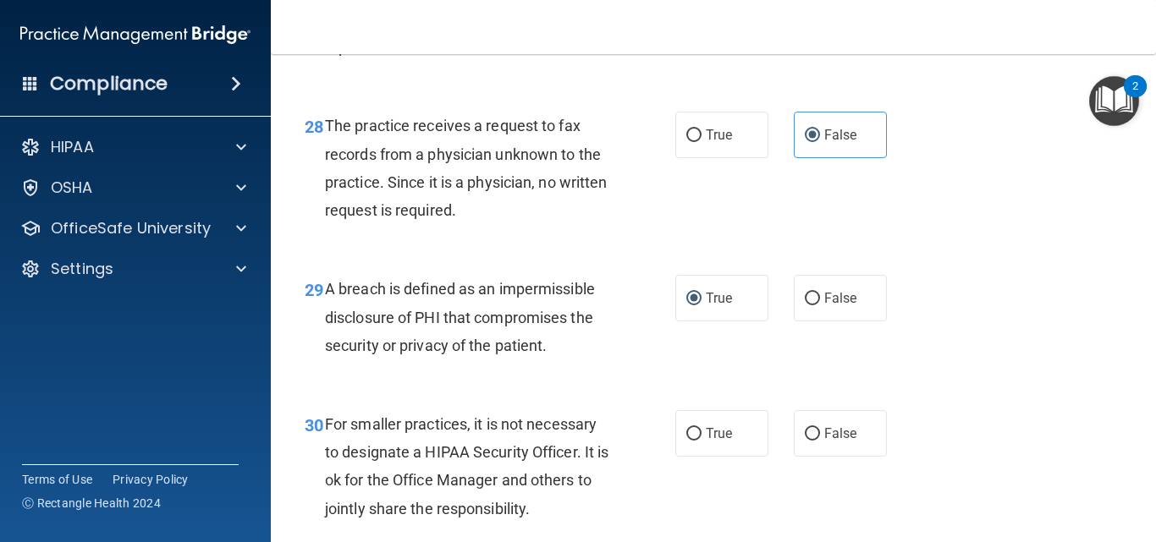
scroll to position [4570, 0]
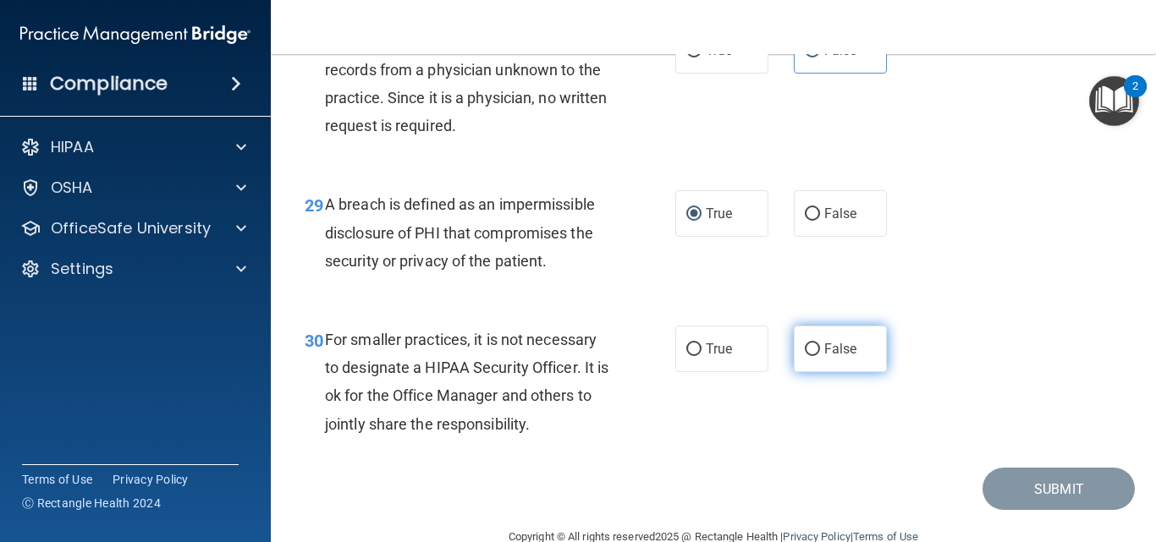
click at [824, 357] on span "False" at bounding box center [840, 349] width 33 height 16
click at [820, 356] on input "False" at bounding box center [812, 350] width 15 height 13
radio input "true"
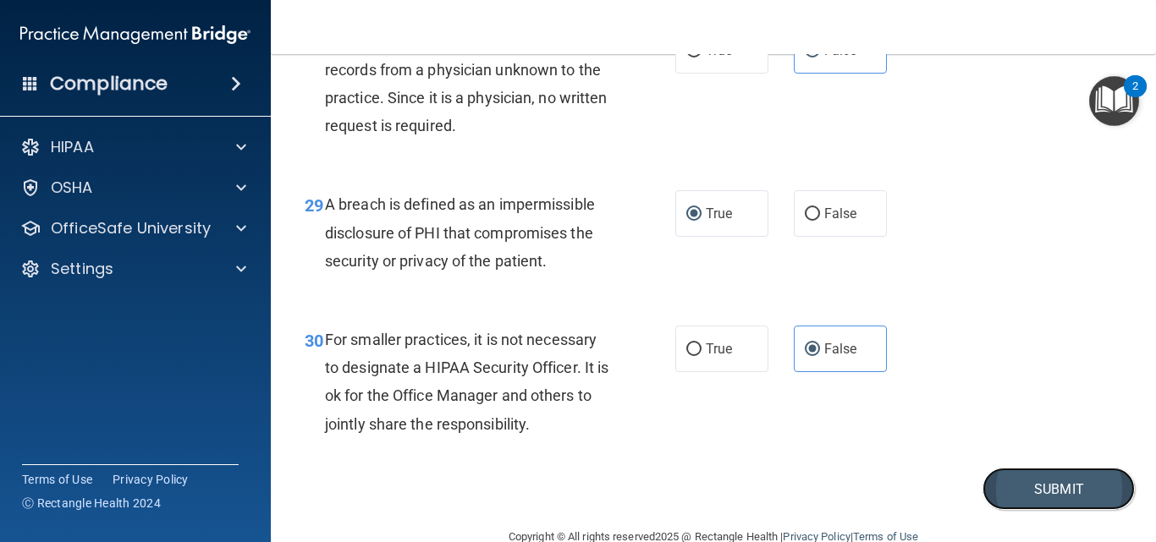
click at [1078, 511] on button "Submit" at bounding box center [1058, 489] width 152 height 43
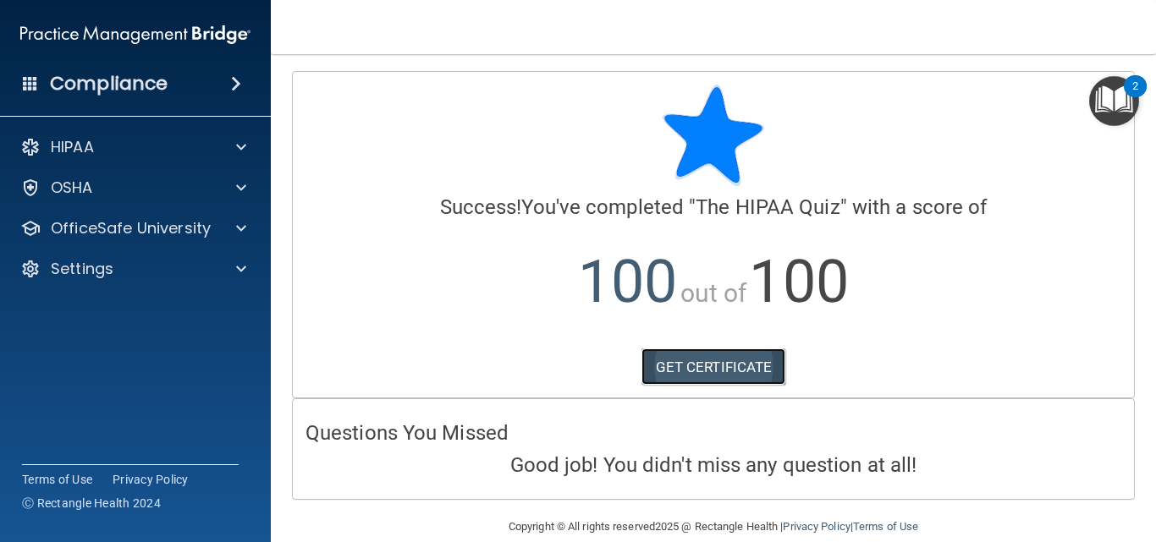
click at [735, 371] on link "GET CERTIFICATE" at bounding box center [713, 367] width 145 height 37
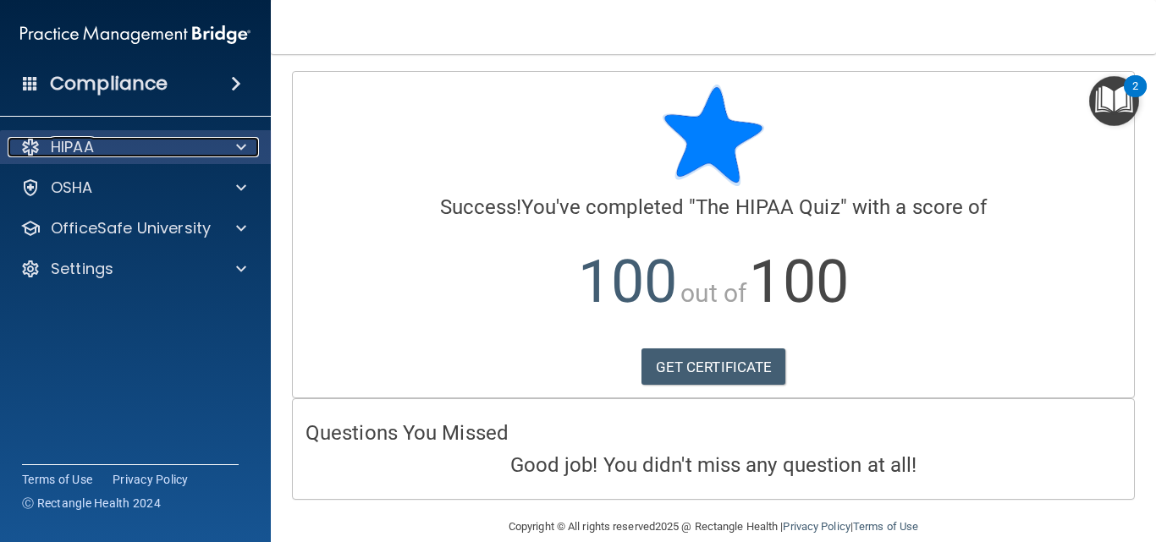
click at [91, 143] on p "HIPAA" at bounding box center [72, 147] width 43 height 20
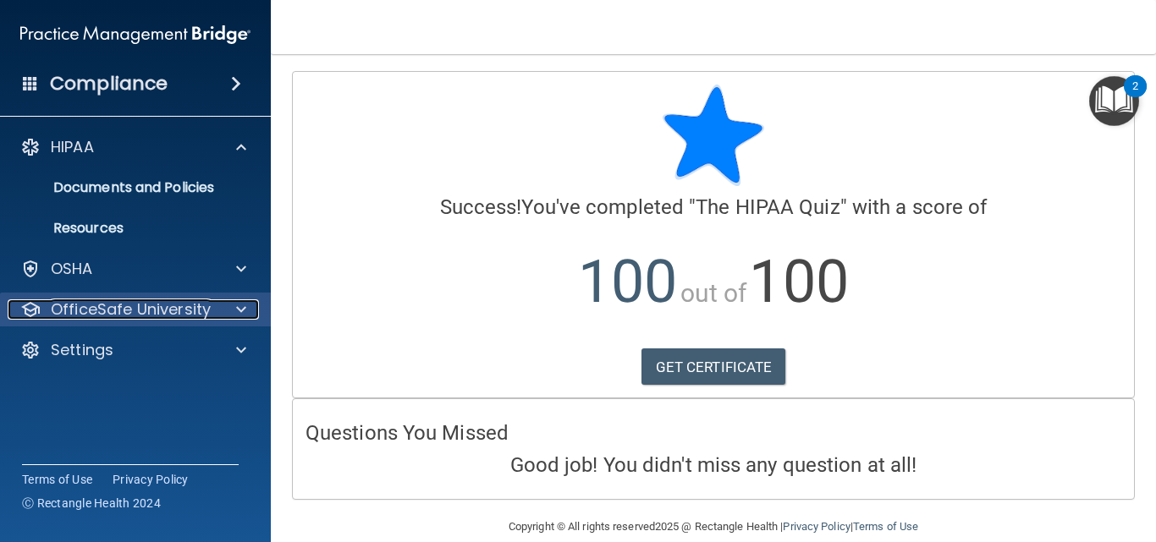
click at [127, 319] on p "OfficeSafe University" at bounding box center [131, 310] width 160 height 20
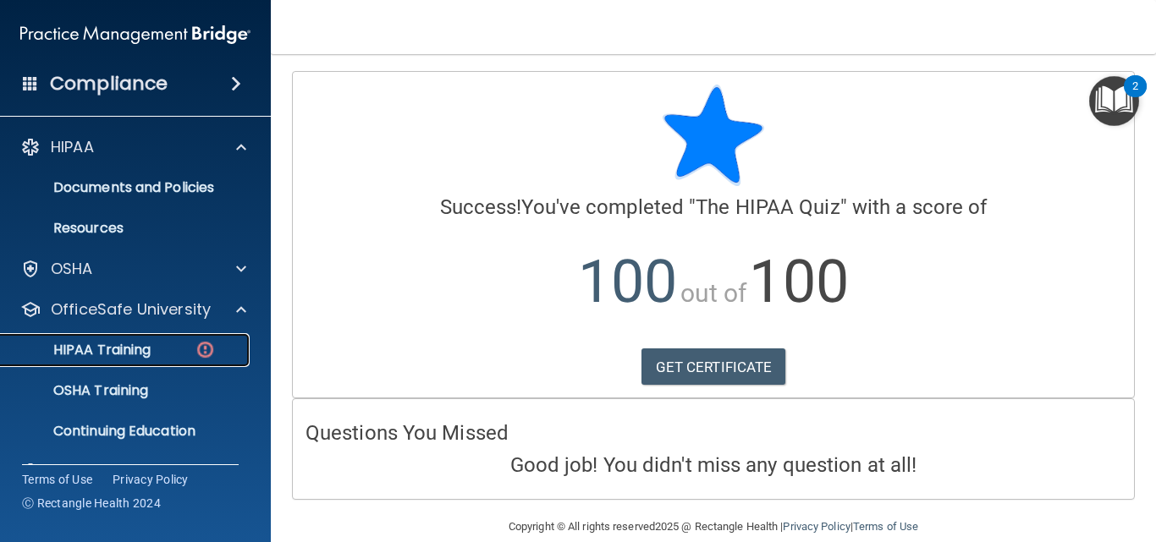
click at [133, 344] on p "HIPAA Training" at bounding box center [81, 350] width 140 height 17
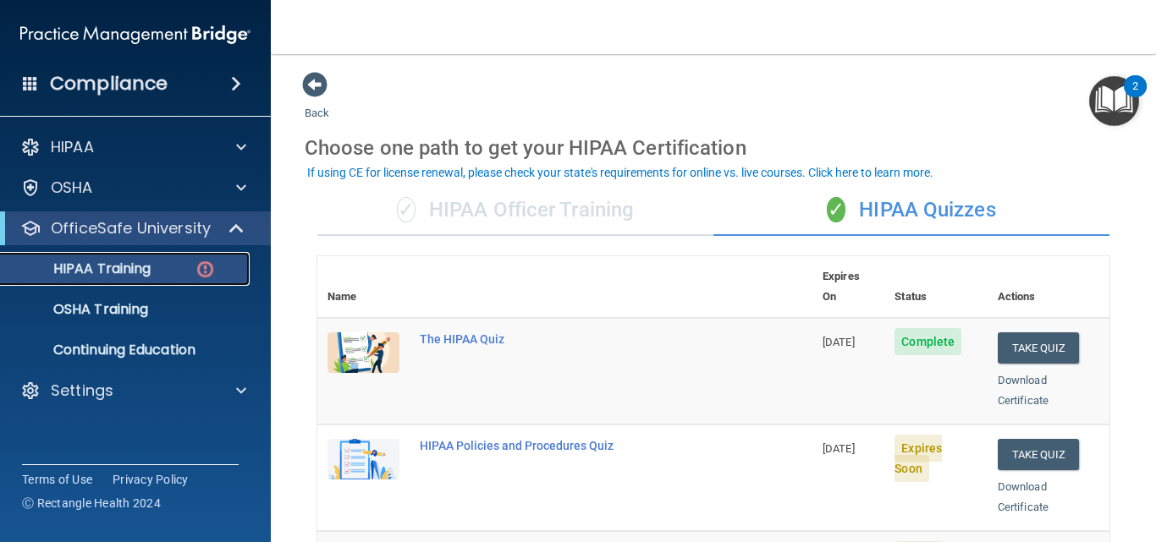
scroll to position [169, 0]
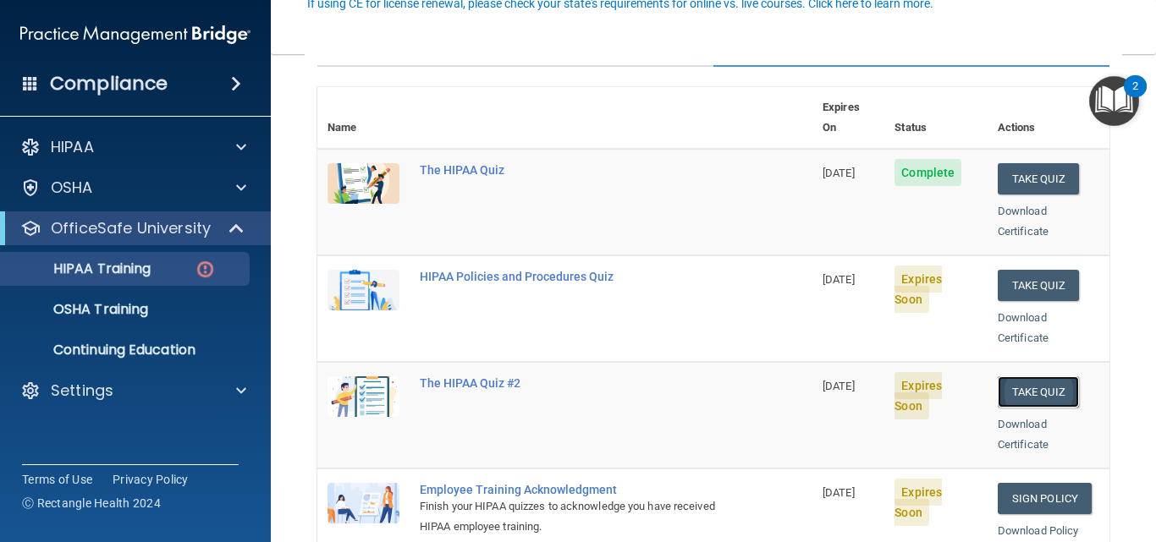
click at [1023, 377] on button "Take Quiz" at bounding box center [1038, 392] width 81 height 31
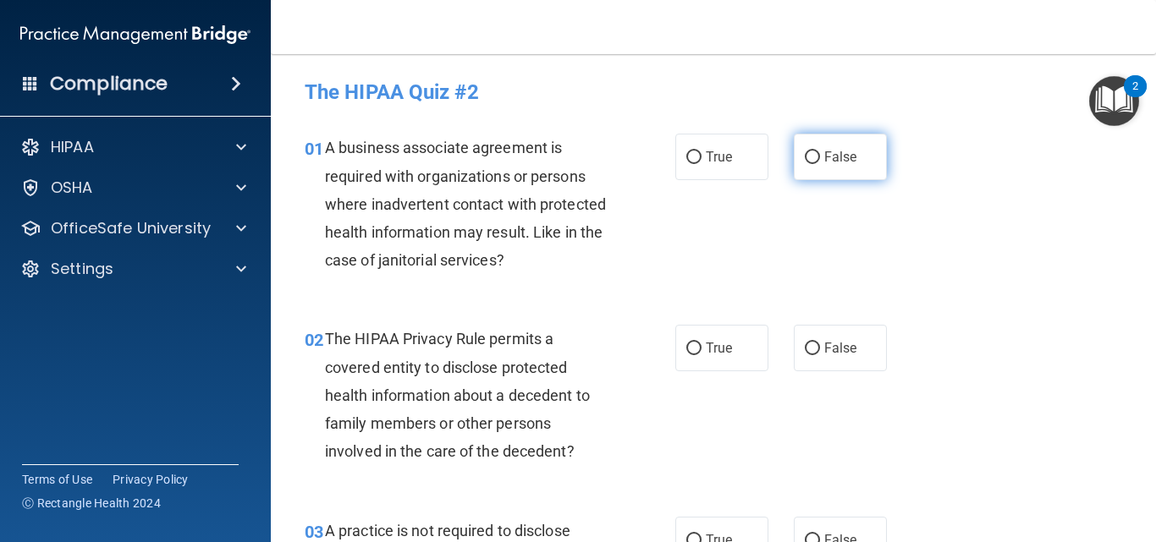
click at [836, 162] on span "False" at bounding box center [840, 157] width 33 height 16
click at [820, 162] on input "False" at bounding box center [812, 157] width 15 height 13
radio input "true"
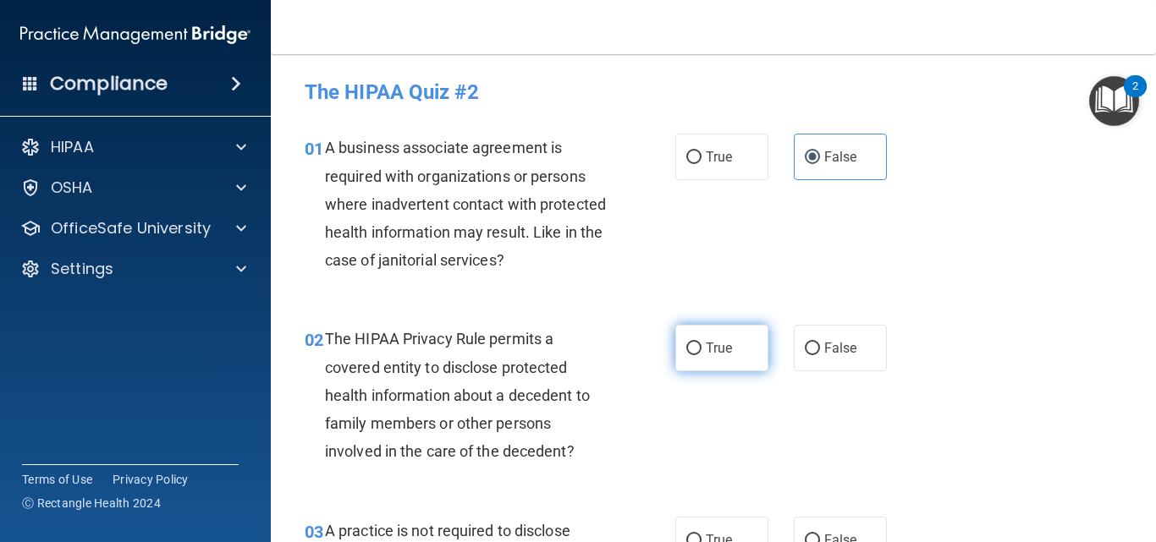
click at [722, 354] on span "True" at bounding box center [719, 348] width 26 height 16
click at [702, 354] on input "True" at bounding box center [693, 349] width 15 height 13
radio input "true"
click at [824, 531] on label "False" at bounding box center [840, 540] width 93 height 47
click at [820, 535] on input "False" at bounding box center [812, 541] width 15 height 13
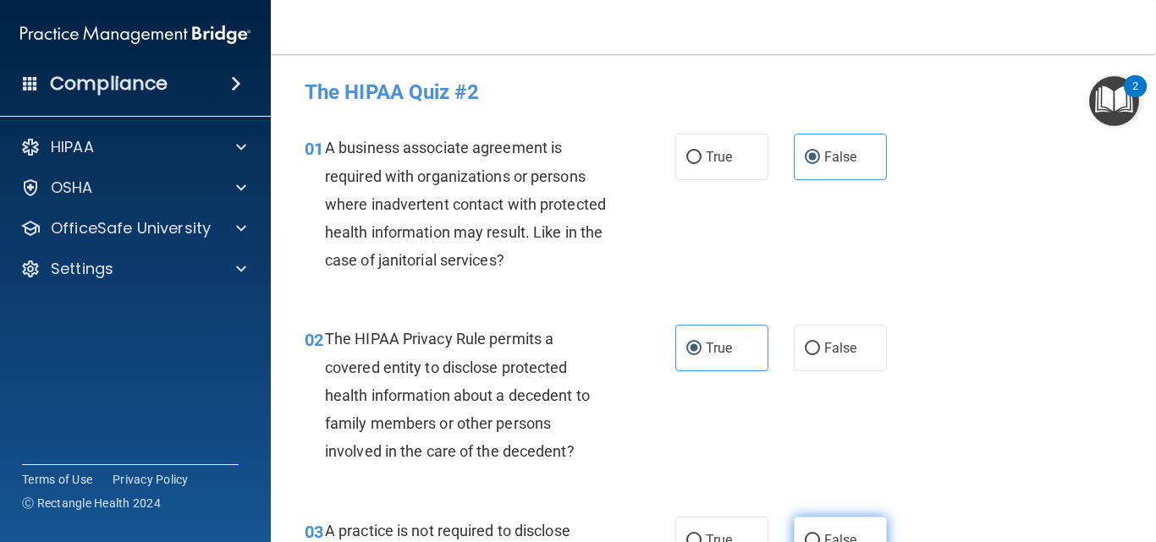
radio input "true"
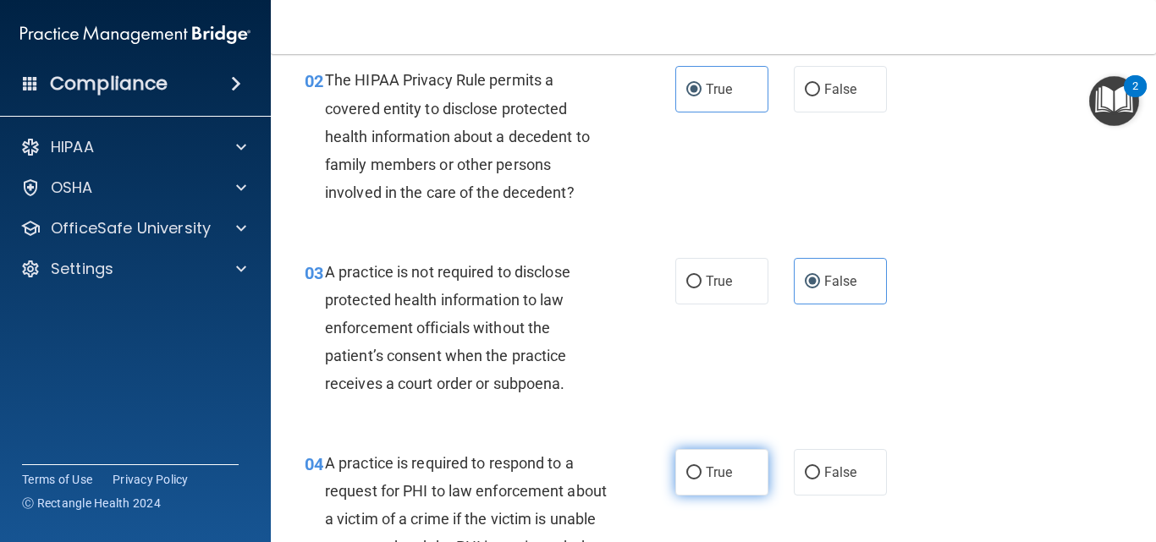
scroll to position [344, 0]
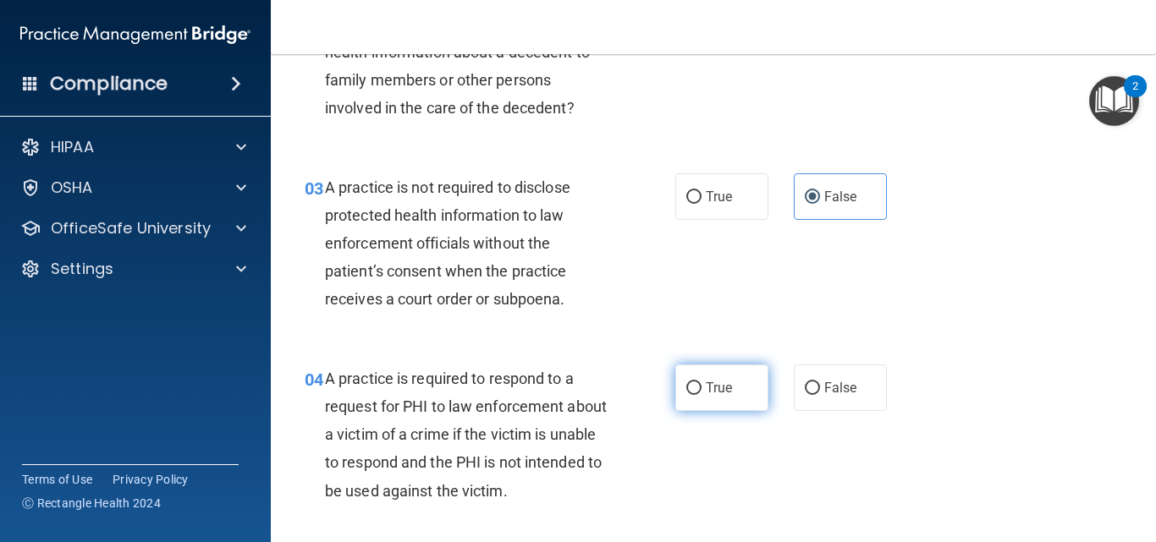
click at [709, 401] on label "True" at bounding box center [721, 388] width 93 height 47
click at [702, 395] on input "True" at bounding box center [693, 388] width 15 height 13
radio input "true"
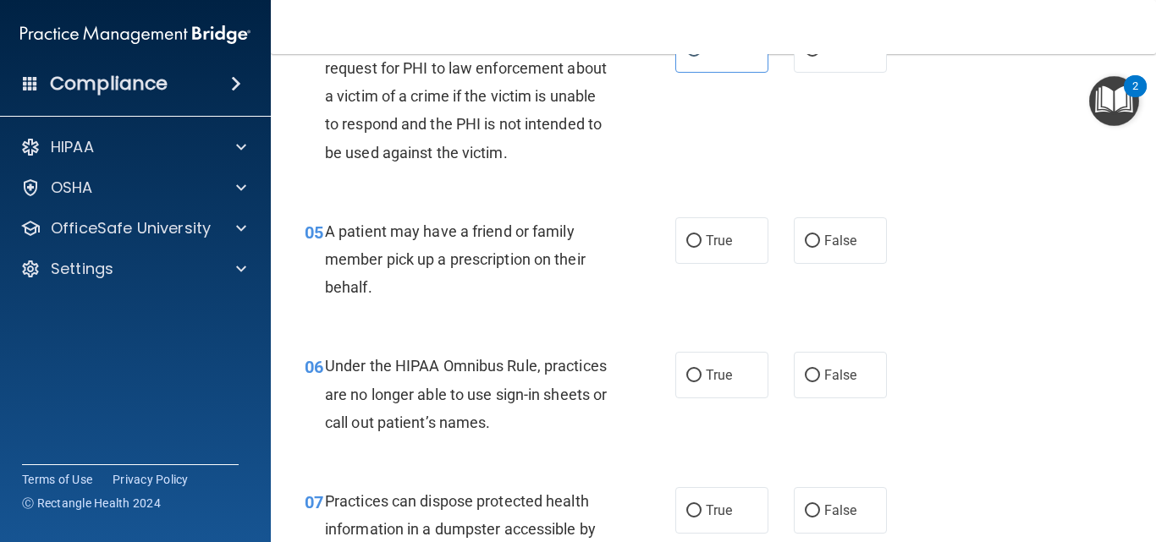
scroll to position [767, 0]
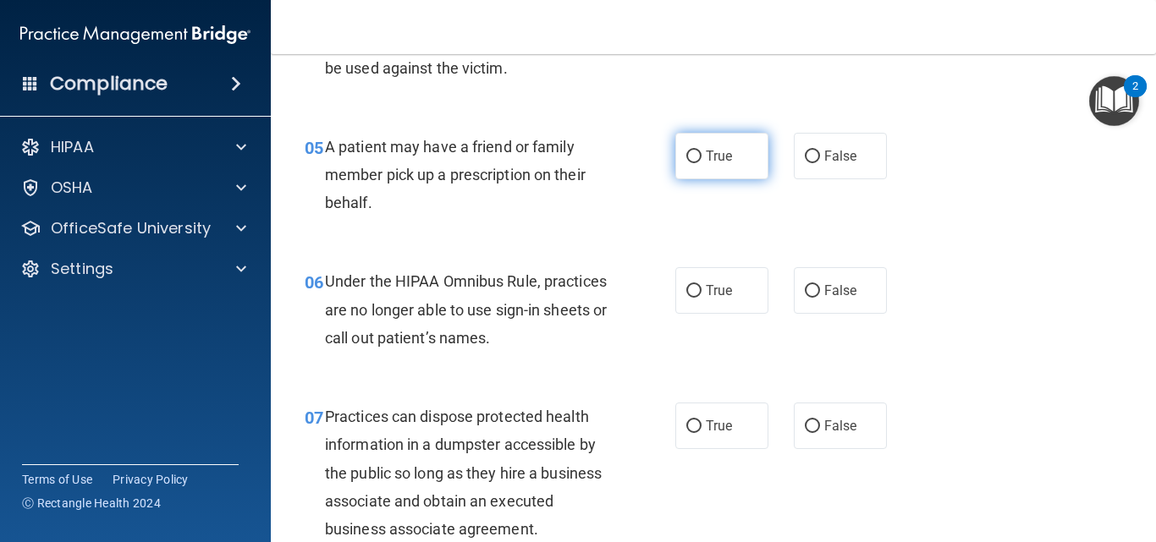
click at [706, 160] on span "True" at bounding box center [719, 156] width 26 height 16
click at [702, 160] on input "True" at bounding box center [693, 157] width 15 height 13
radio input "true"
click at [829, 294] on span "False" at bounding box center [840, 291] width 33 height 16
click at [820, 294] on input "False" at bounding box center [812, 291] width 15 height 13
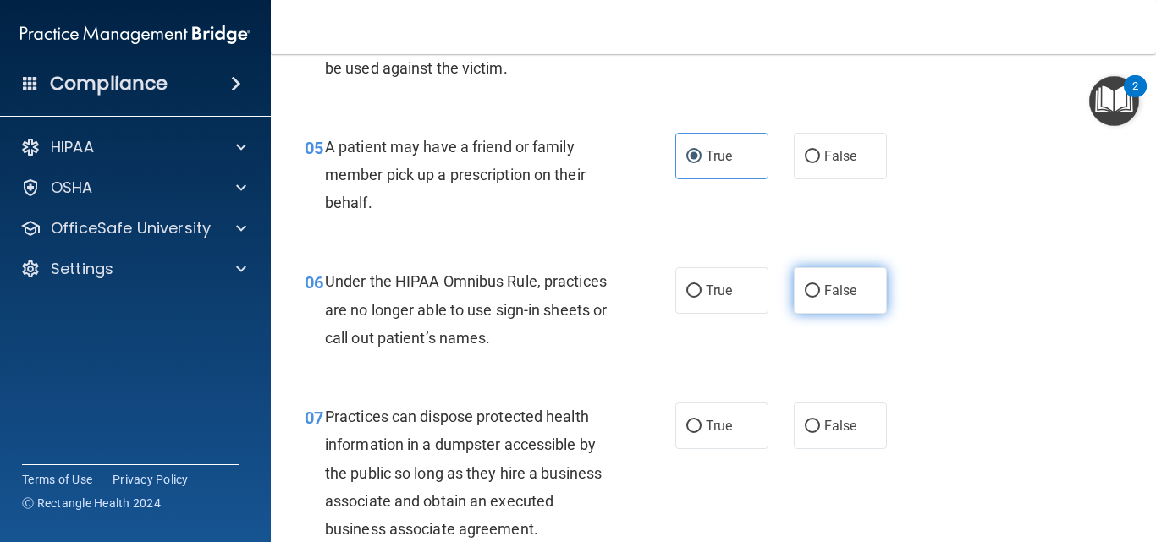
radio input "true"
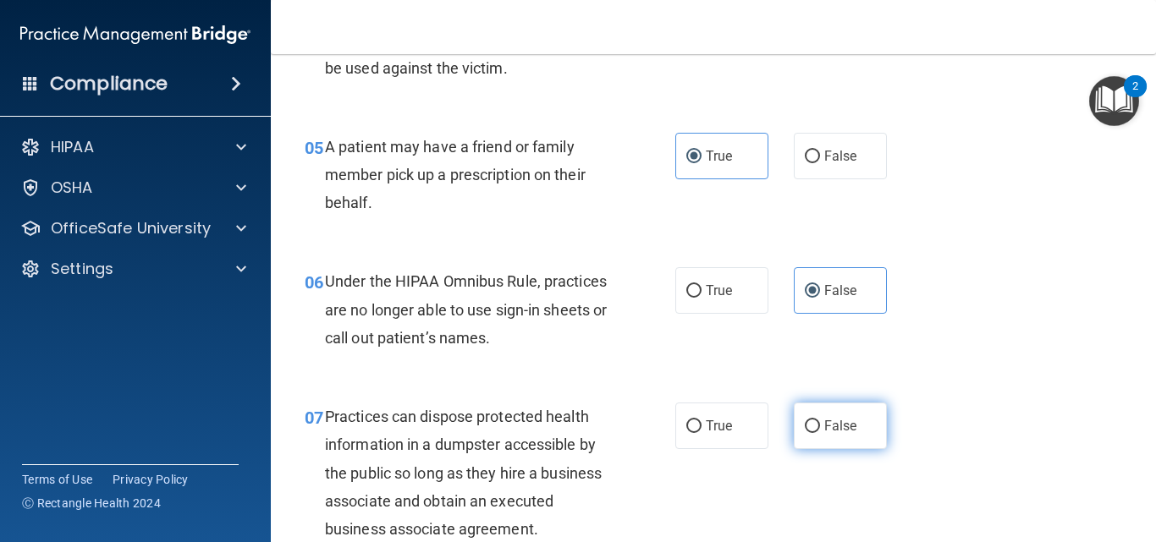
click at [830, 440] on label "False" at bounding box center [840, 426] width 93 height 47
click at [820, 433] on input "False" at bounding box center [812, 427] width 15 height 13
radio input "true"
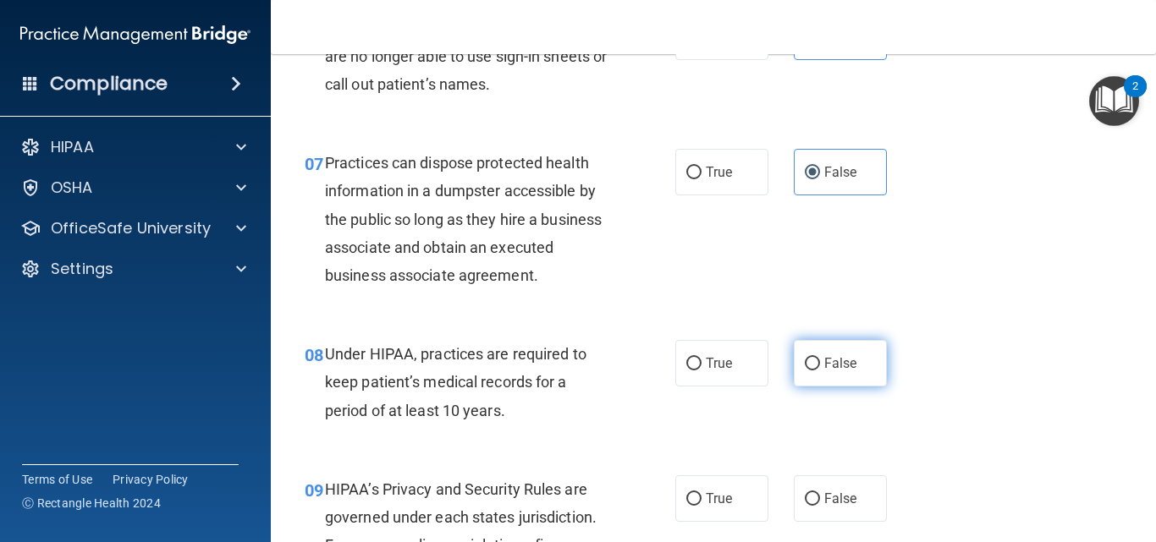
click at [846, 355] on span "False" at bounding box center [840, 363] width 33 height 16
click at [820, 358] on input "False" at bounding box center [812, 364] width 15 height 13
radio input "true"
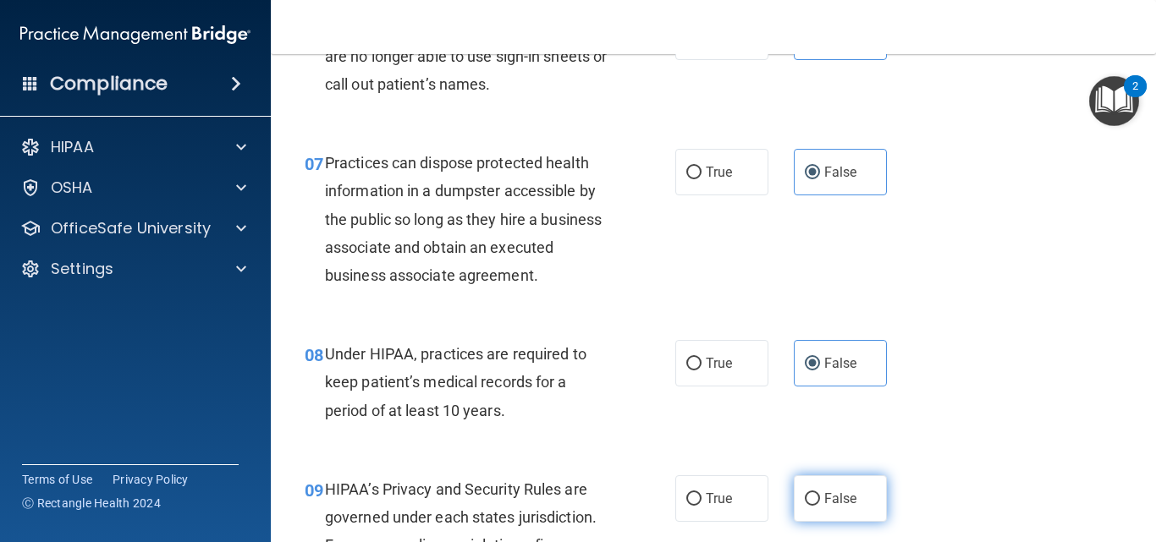
click at [836, 492] on span "False" at bounding box center [840, 499] width 33 height 16
click at [820, 493] on input "False" at bounding box center [812, 499] width 15 height 13
radio input "true"
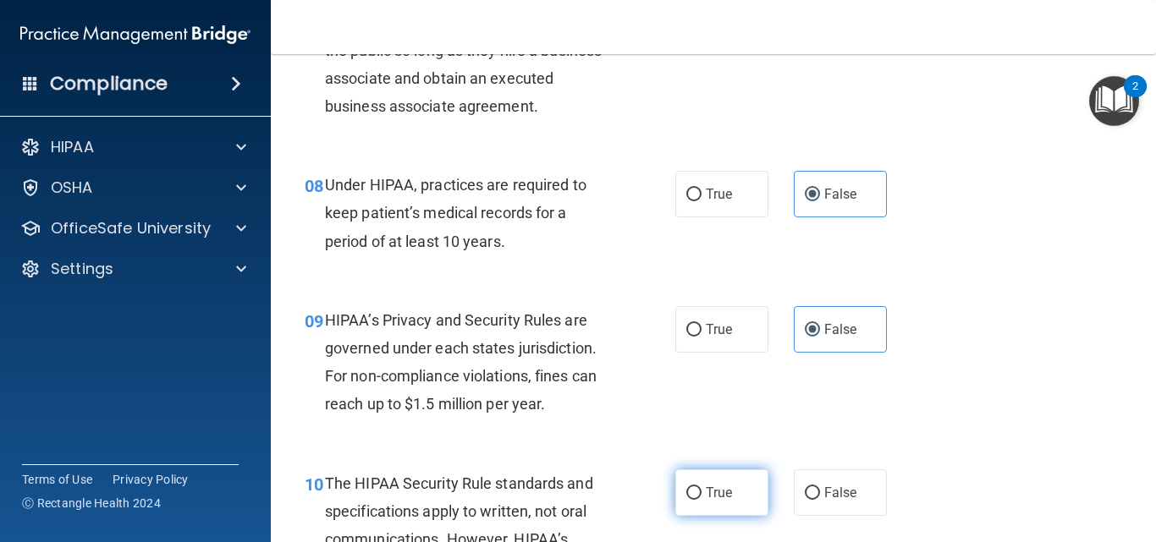
click at [723, 487] on span "True" at bounding box center [719, 493] width 26 height 16
click at [702, 487] on input "True" at bounding box center [693, 493] width 15 height 13
radio input "true"
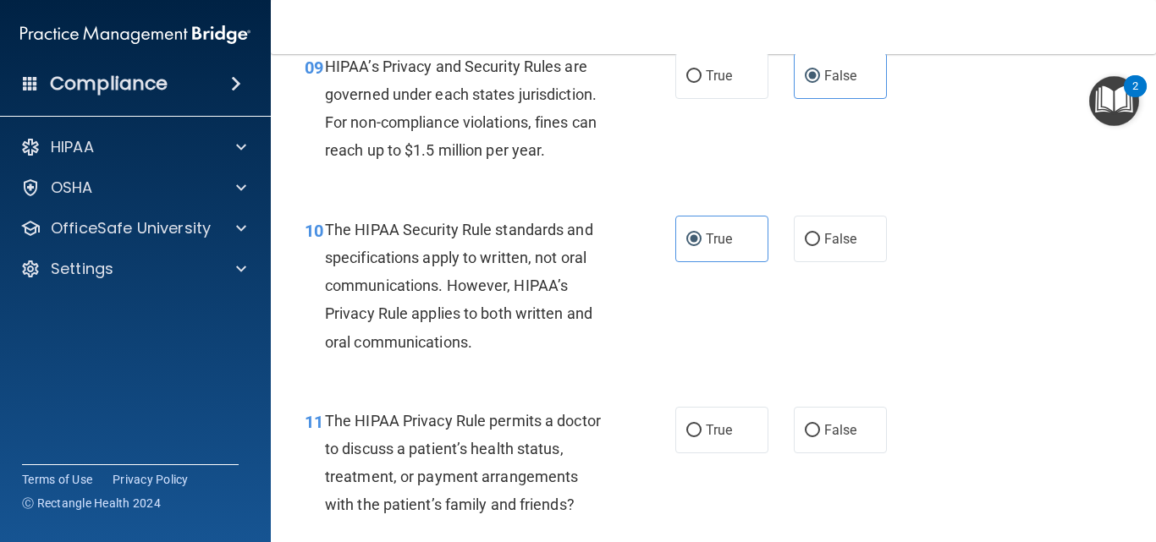
scroll to position [1528, 0]
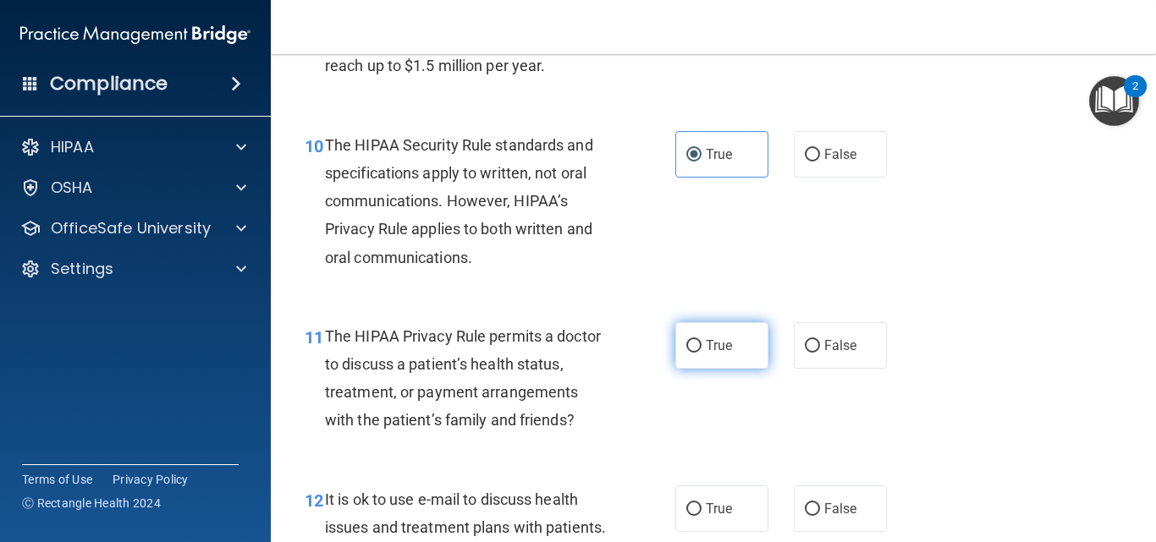
click at [727, 360] on label "True" at bounding box center [721, 345] width 93 height 47
click at [702, 353] on input "True" at bounding box center [693, 346] width 15 height 13
radio input "true"
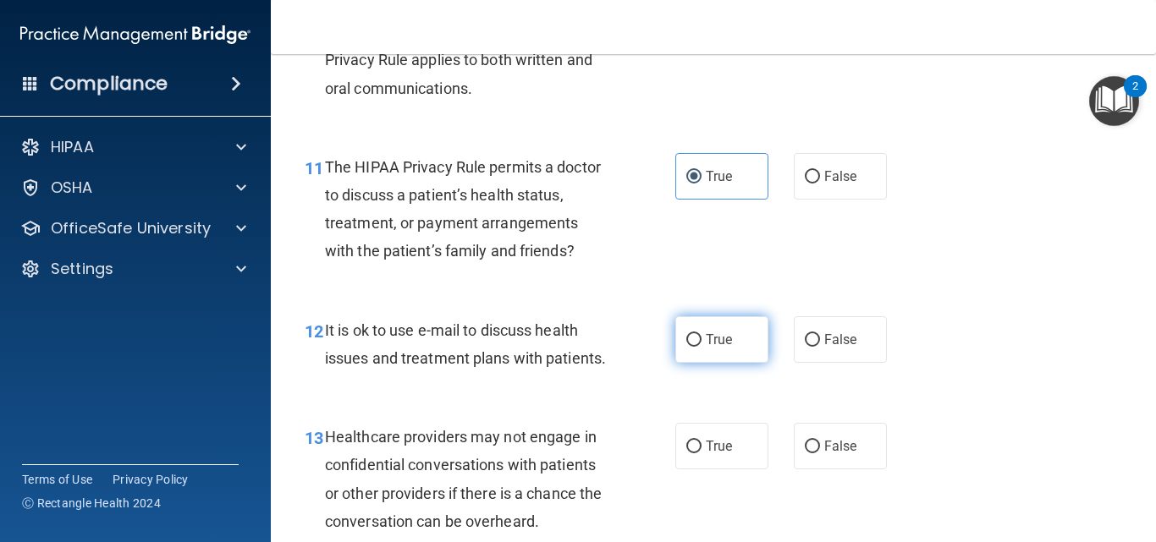
click at [697, 349] on label "True" at bounding box center [721, 339] width 93 height 47
click at [697, 347] on input "True" at bounding box center [693, 340] width 15 height 13
radio input "true"
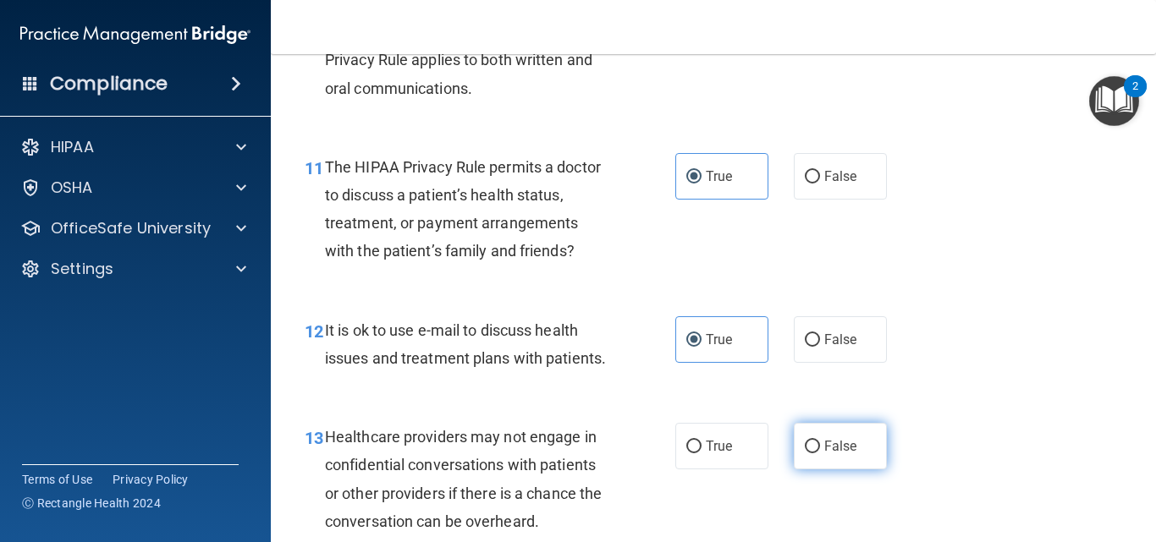
click at [852, 470] on label "False" at bounding box center [840, 446] width 93 height 47
click at [820, 454] on input "False" at bounding box center [812, 447] width 15 height 13
radio input "true"
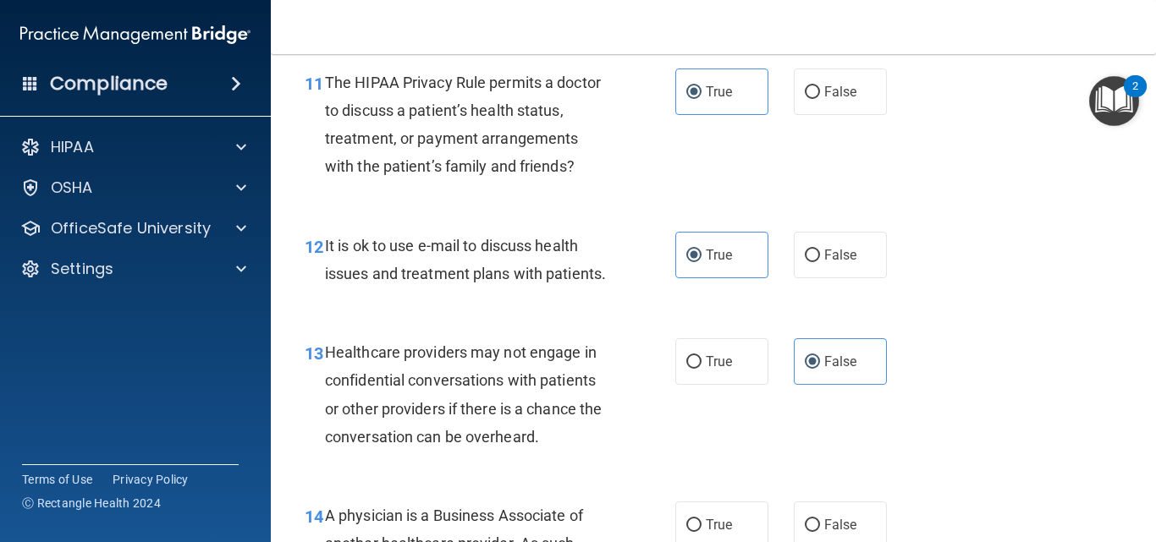
scroll to position [1867, 0]
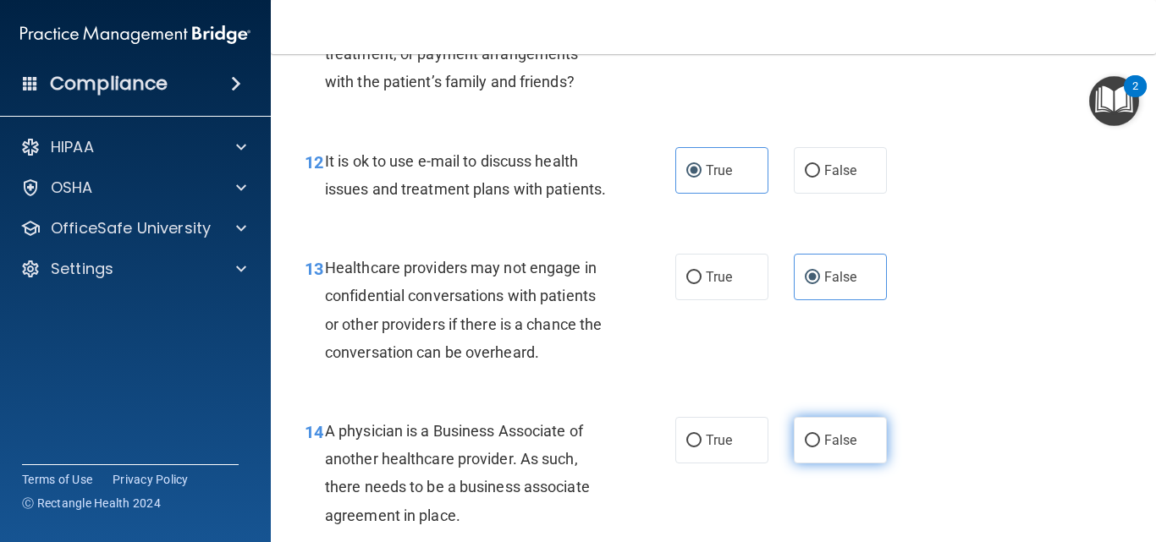
click at [840, 448] on span "False" at bounding box center [840, 440] width 33 height 16
click at [820, 448] on input "False" at bounding box center [812, 441] width 15 height 13
radio input "true"
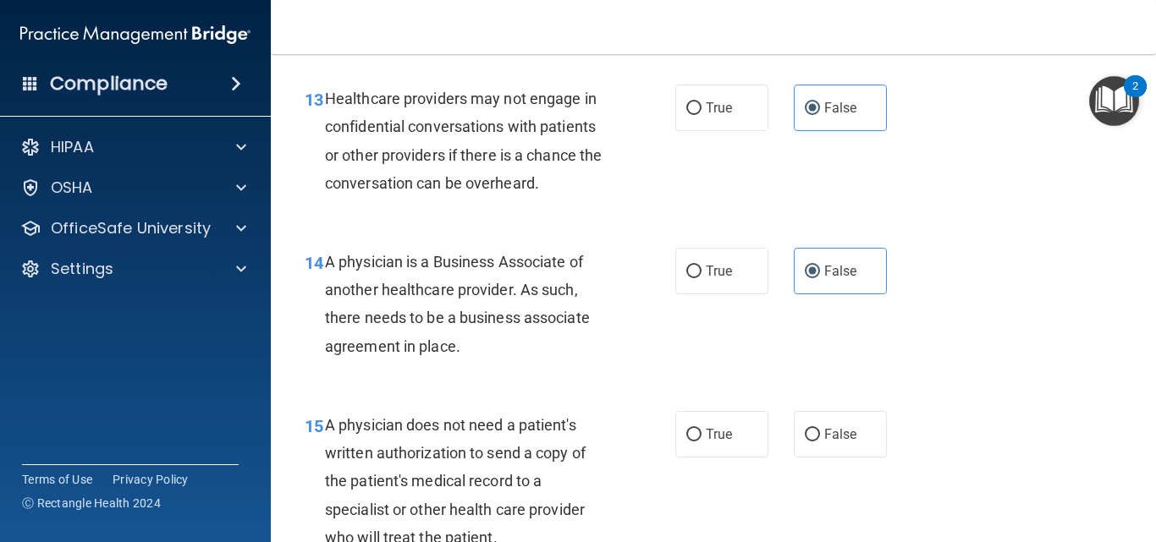
scroll to position [2121, 0]
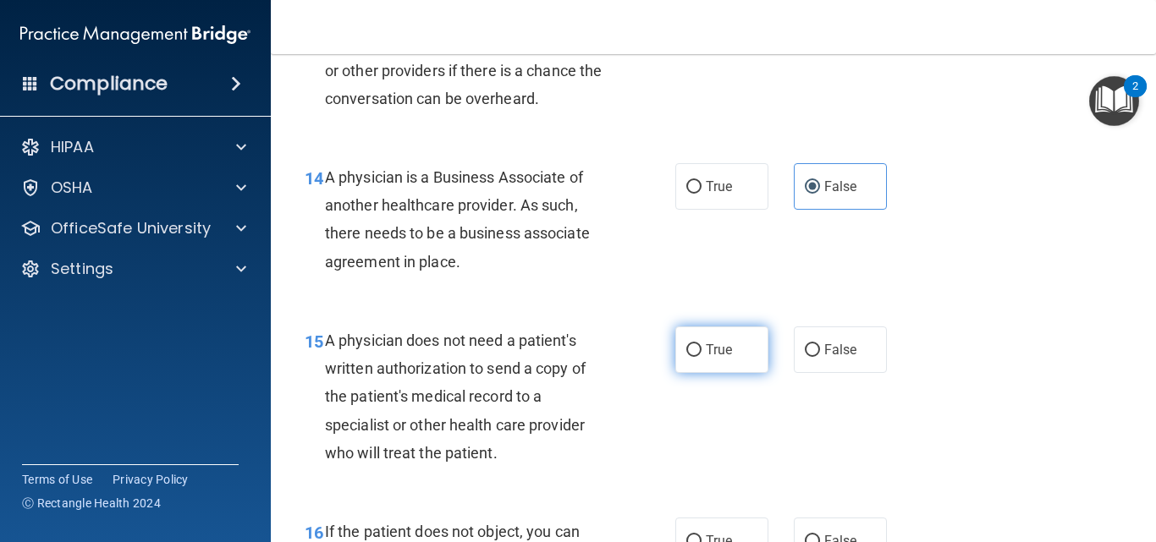
click at [687, 357] on input "True" at bounding box center [693, 350] width 15 height 13
radio input "true"
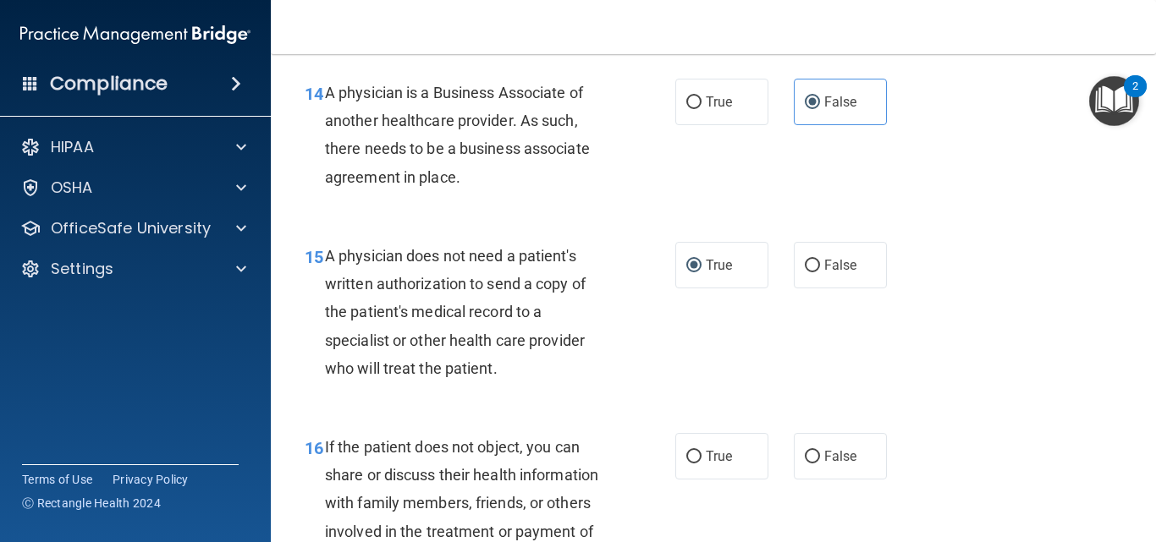
scroll to position [2290, 0]
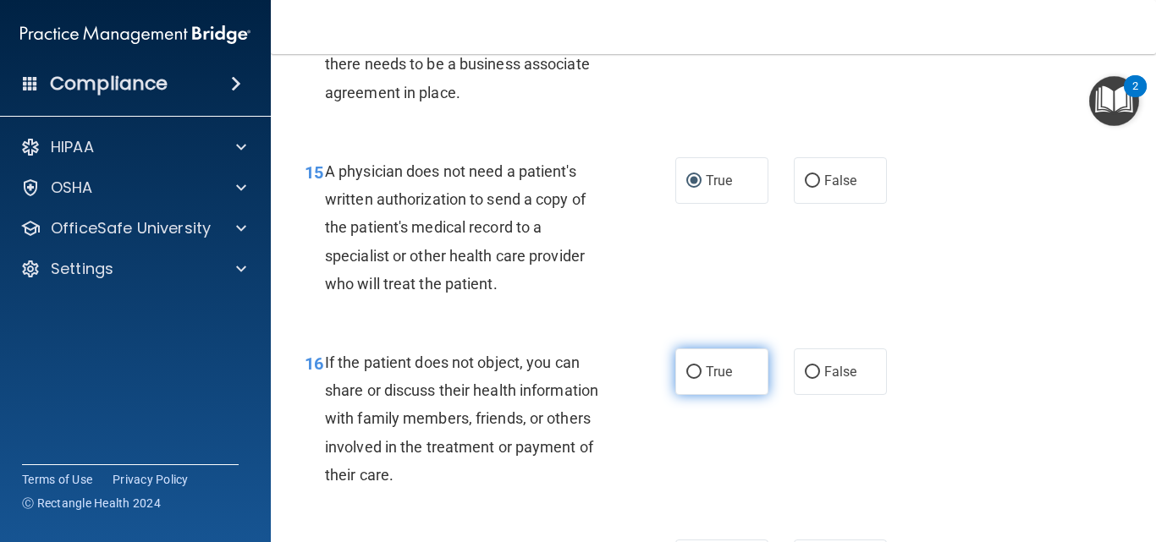
click at [733, 388] on label "True" at bounding box center [721, 372] width 93 height 47
click at [702, 379] on input "True" at bounding box center [693, 372] width 15 height 13
radio input "true"
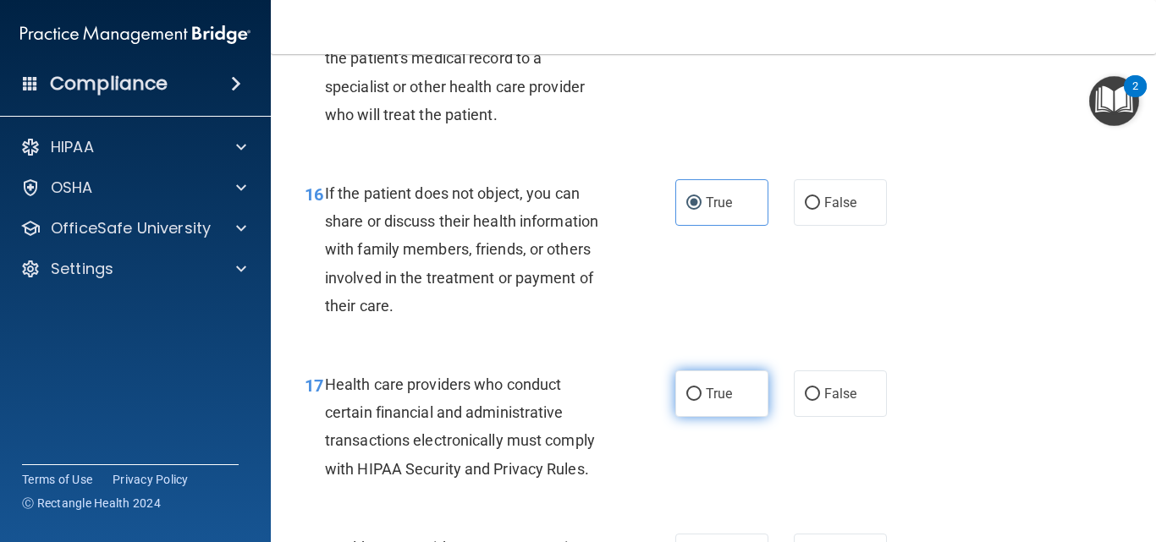
click at [699, 417] on label "True" at bounding box center [721, 394] width 93 height 47
click at [699, 401] on input "True" at bounding box center [693, 394] width 15 height 13
radio input "true"
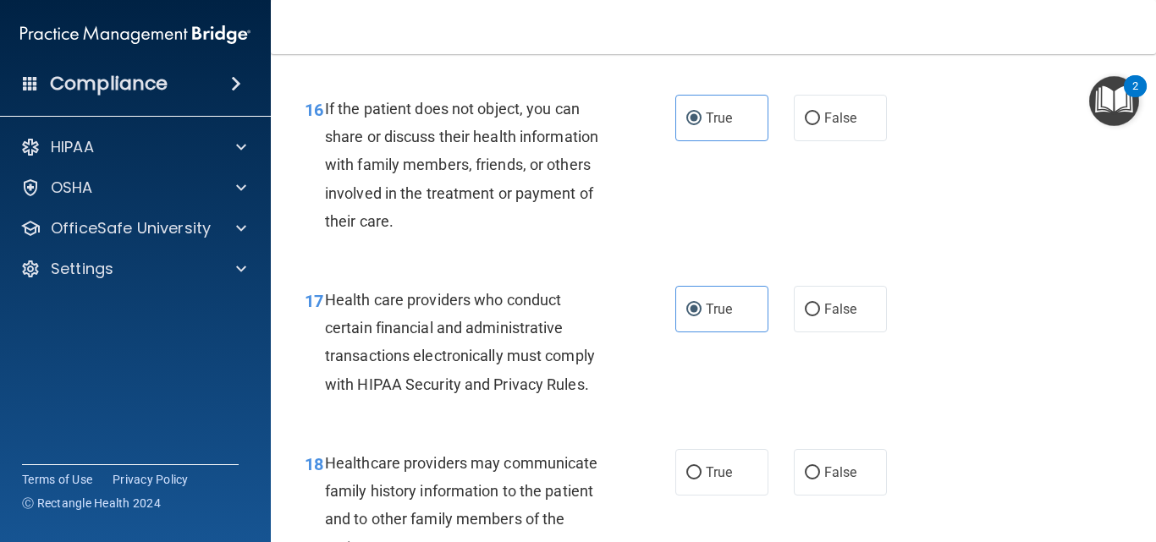
scroll to position [2713, 0]
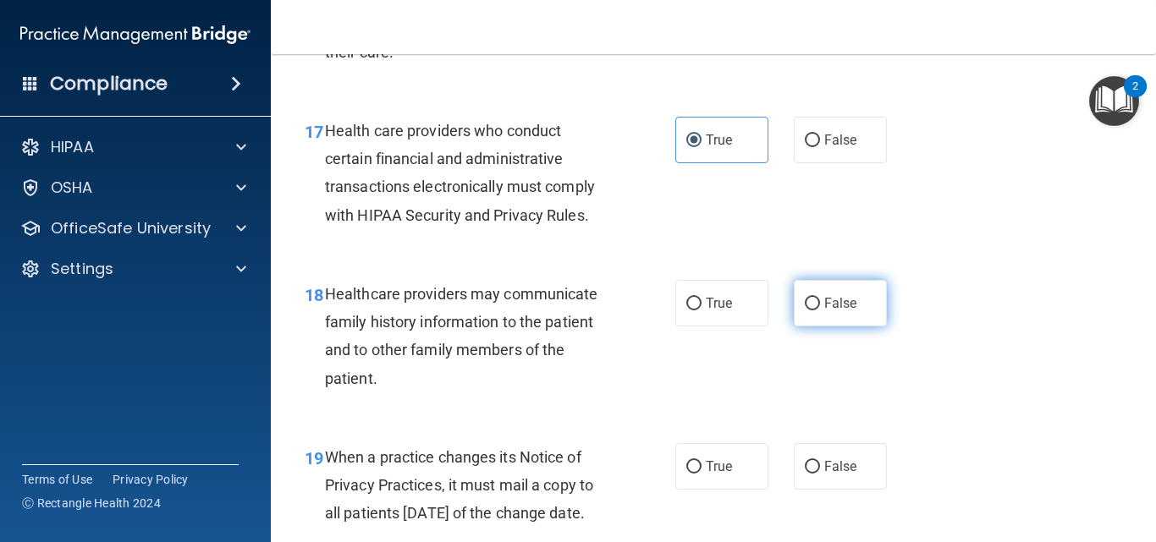
click at [859, 327] on label "False" at bounding box center [840, 303] width 93 height 47
click at [820, 311] on input "False" at bounding box center [812, 304] width 15 height 13
radio input "true"
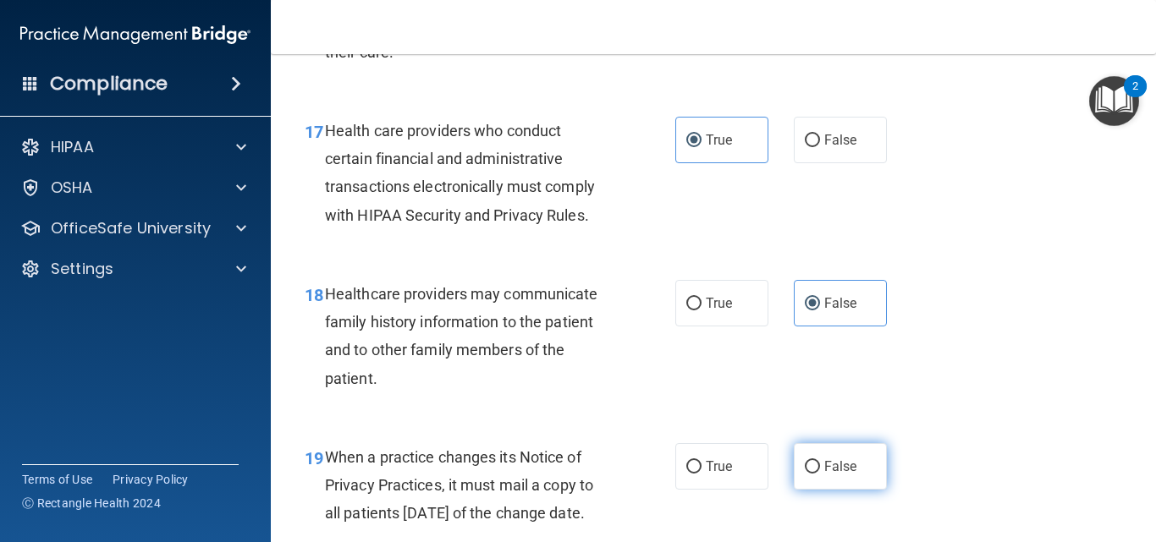
click at [850, 484] on label "False" at bounding box center [840, 466] width 93 height 47
click at [820, 474] on input "False" at bounding box center [812, 467] width 15 height 13
radio input "true"
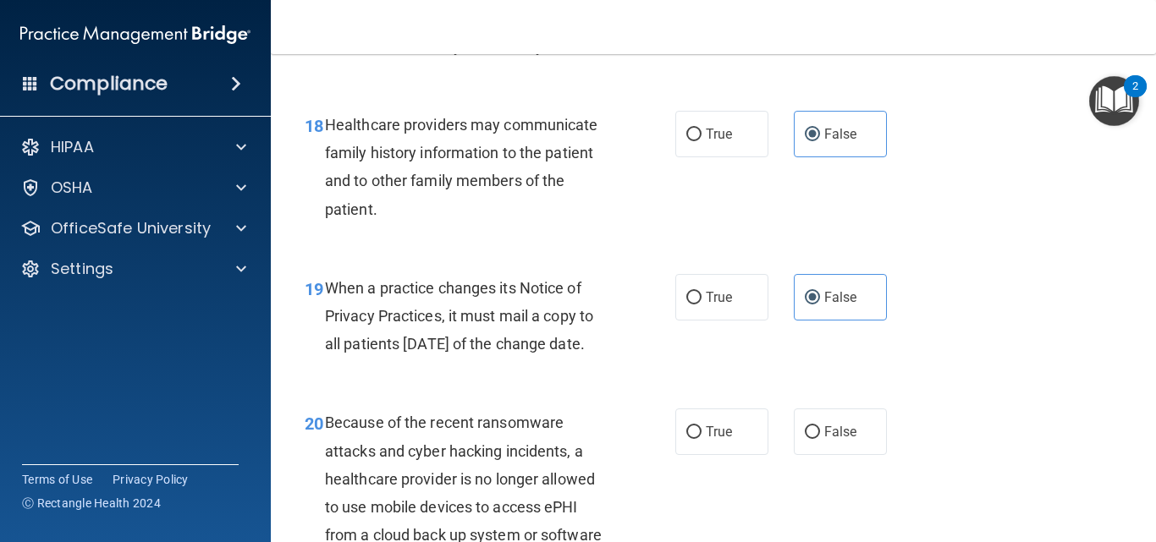
scroll to position [2967, 0]
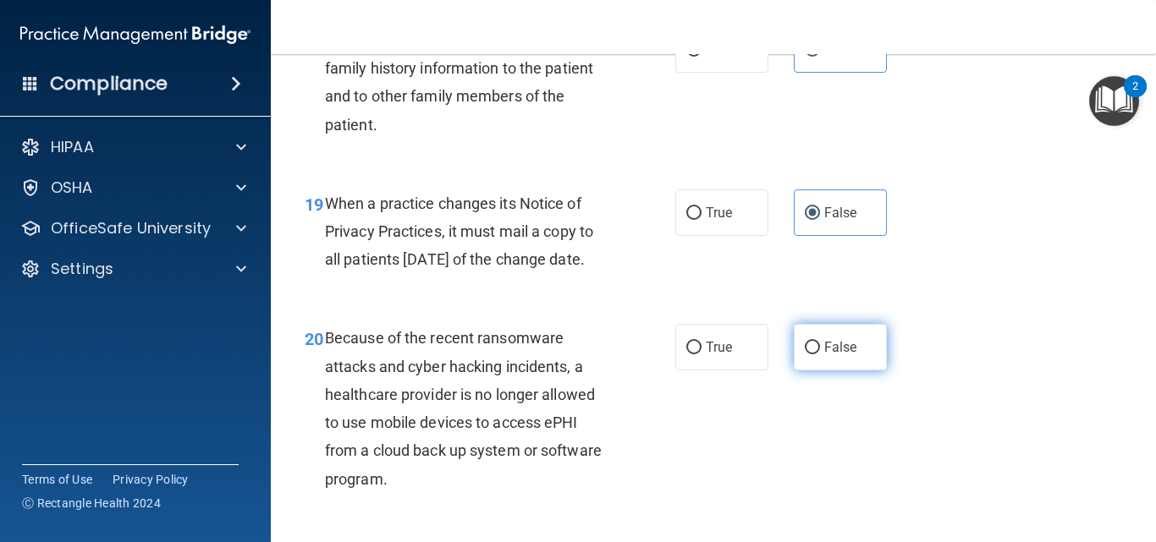
click at [860, 371] on label "False" at bounding box center [840, 347] width 93 height 47
click at [820, 355] on input "False" at bounding box center [812, 348] width 15 height 13
radio input "true"
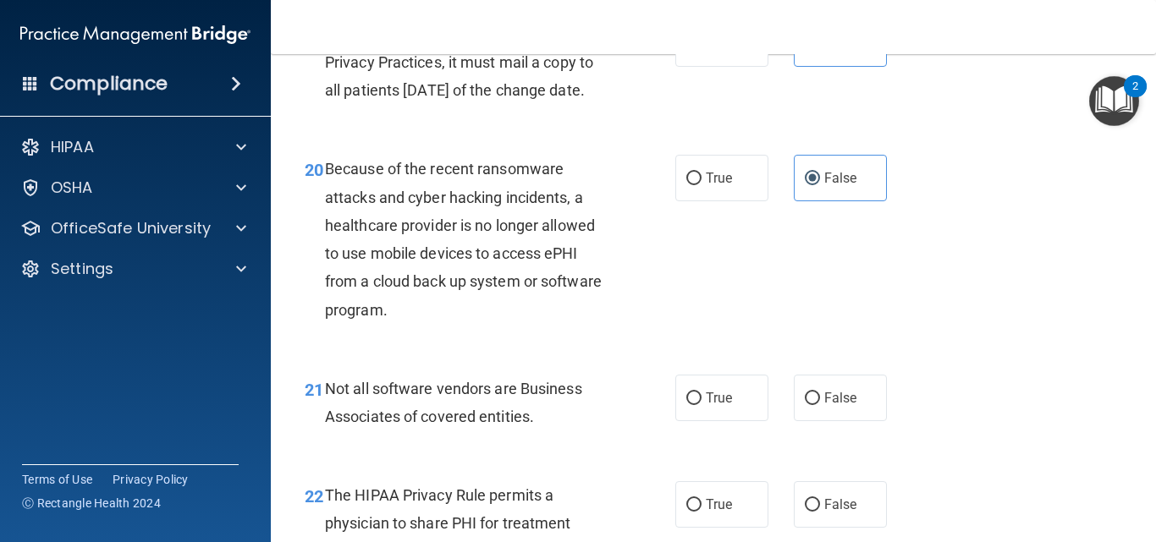
scroll to position [3221, 0]
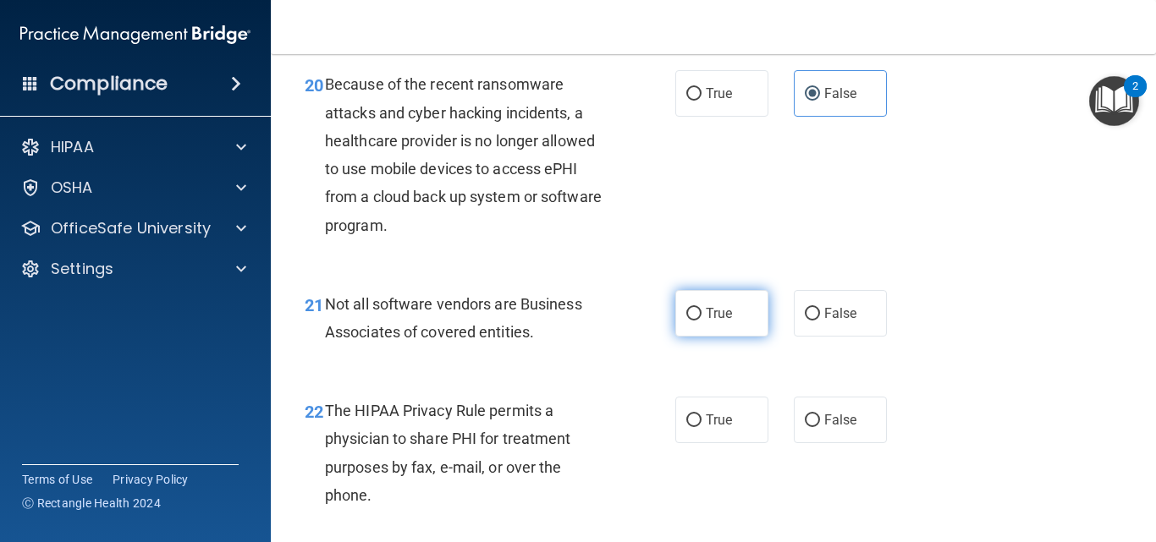
click at [688, 321] on input "True" at bounding box center [693, 314] width 15 height 13
radio input "true"
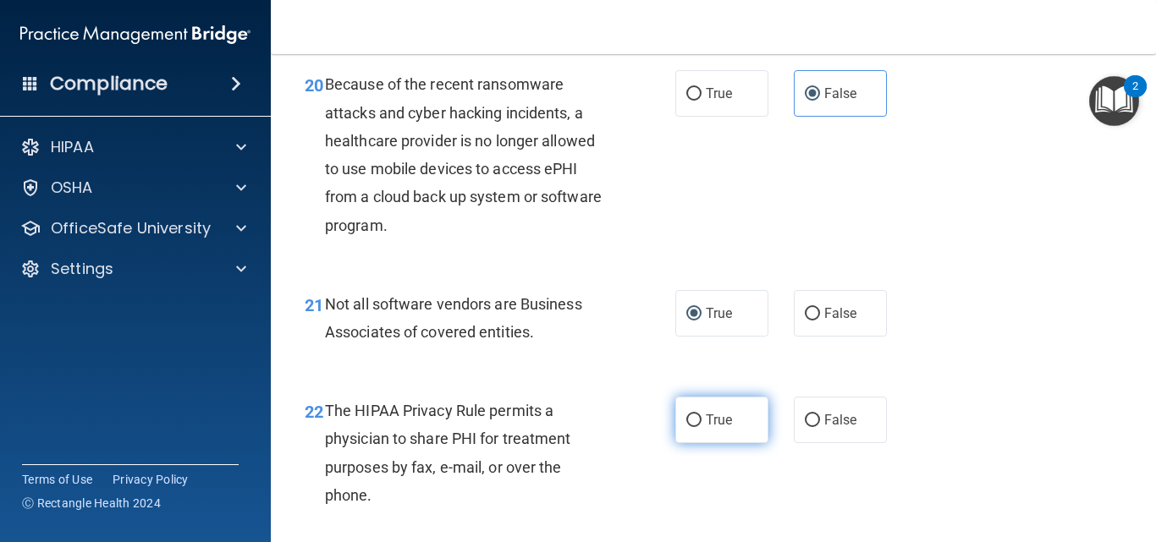
click at [706, 428] on span "True" at bounding box center [719, 420] width 26 height 16
click at [701, 427] on input "True" at bounding box center [693, 421] width 15 height 13
radio input "true"
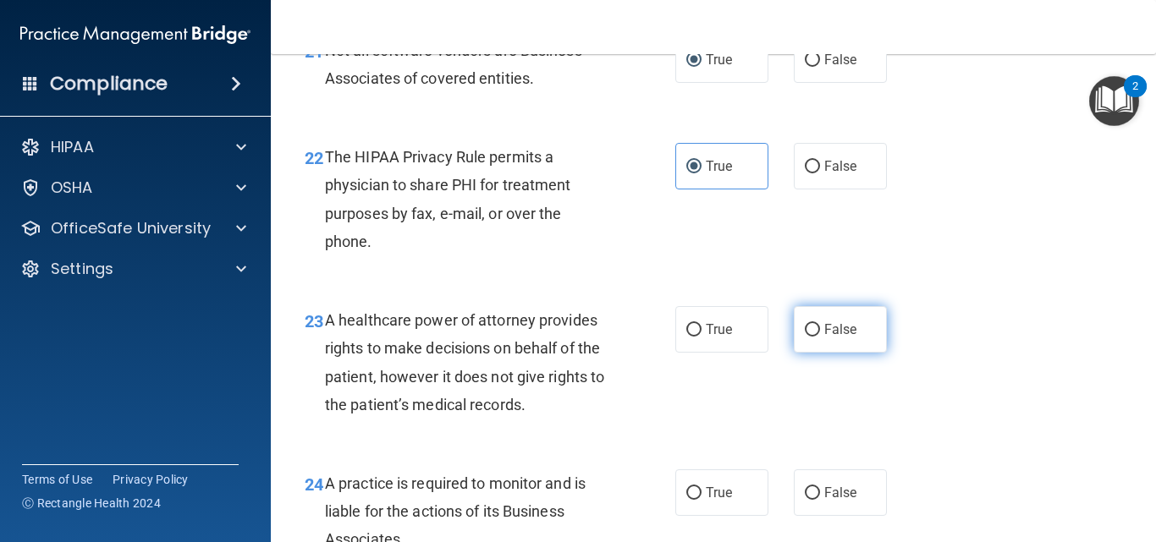
click at [838, 338] on span "False" at bounding box center [840, 330] width 33 height 16
click at [820, 337] on input "False" at bounding box center [812, 330] width 15 height 13
radio input "true"
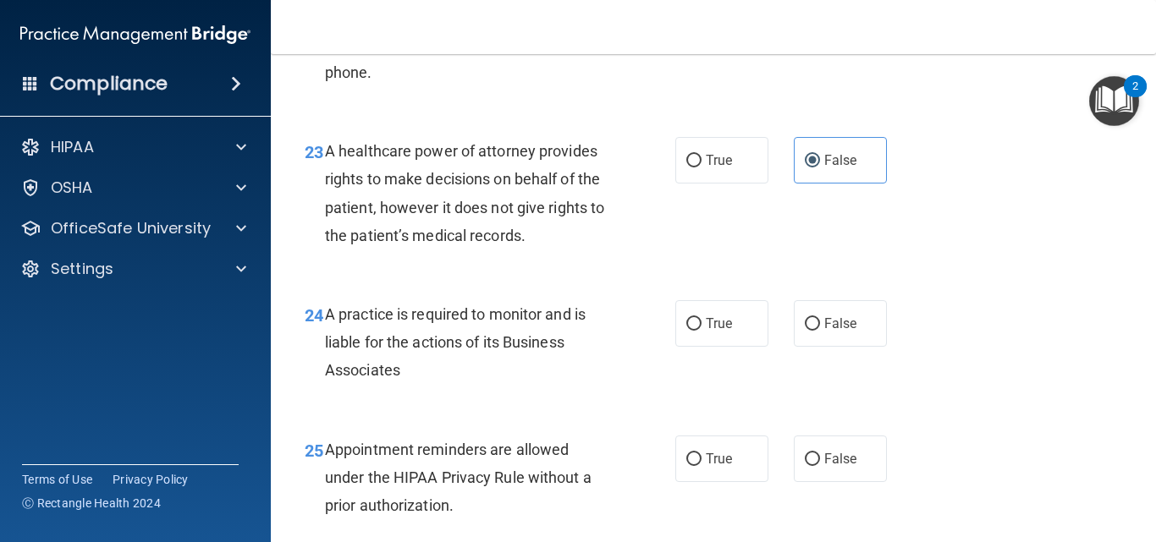
scroll to position [3728, 0]
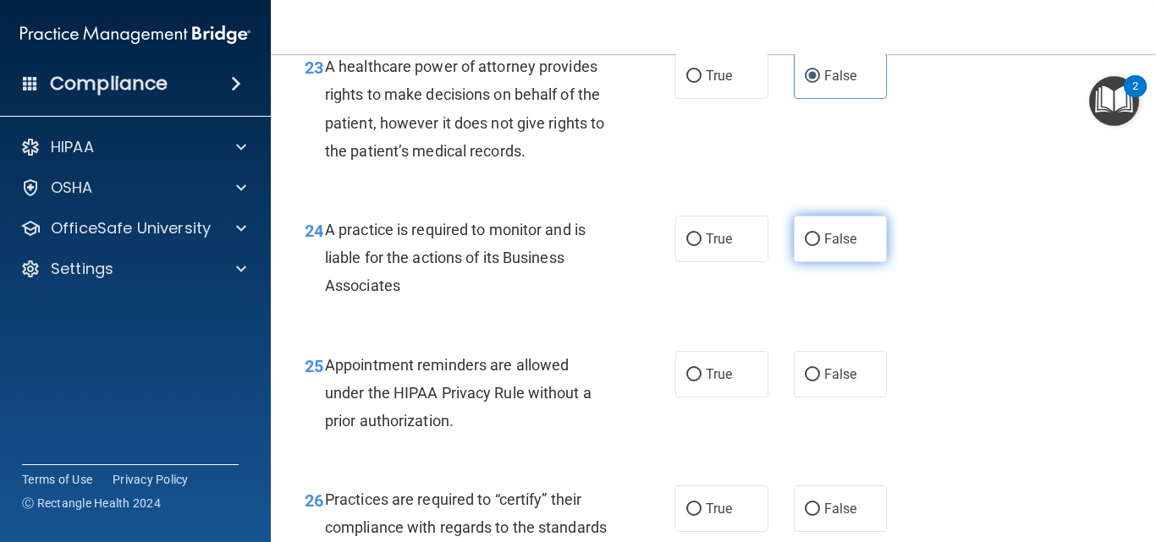
click at [845, 247] on span "False" at bounding box center [840, 239] width 33 height 16
click at [820, 246] on input "False" at bounding box center [812, 240] width 15 height 13
radio input "true"
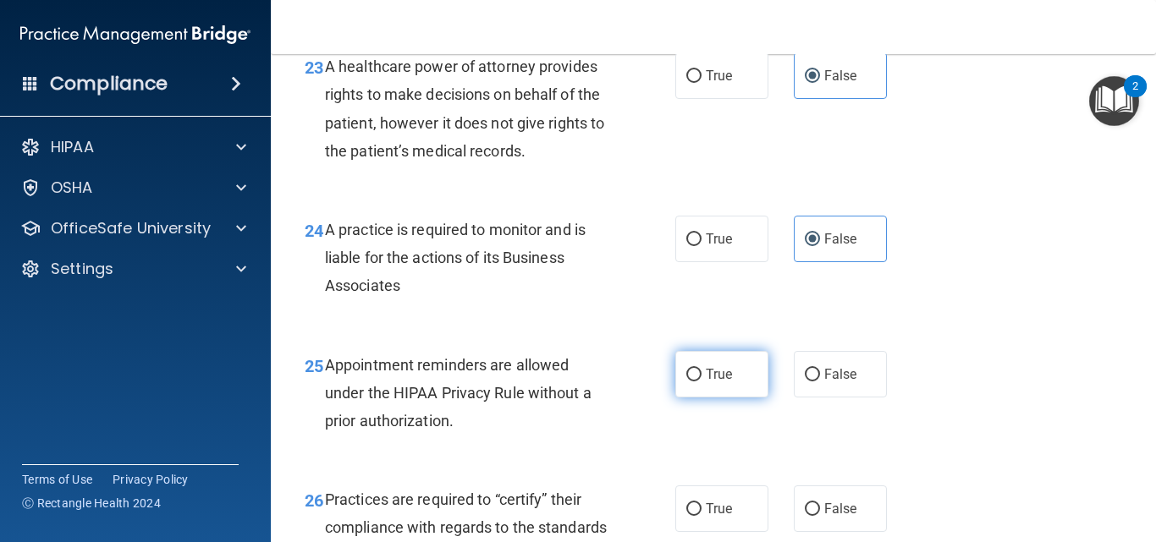
click at [737, 398] on label "True" at bounding box center [721, 374] width 93 height 47
click at [702, 382] on input "True" at bounding box center [693, 375] width 15 height 13
radio input "true"
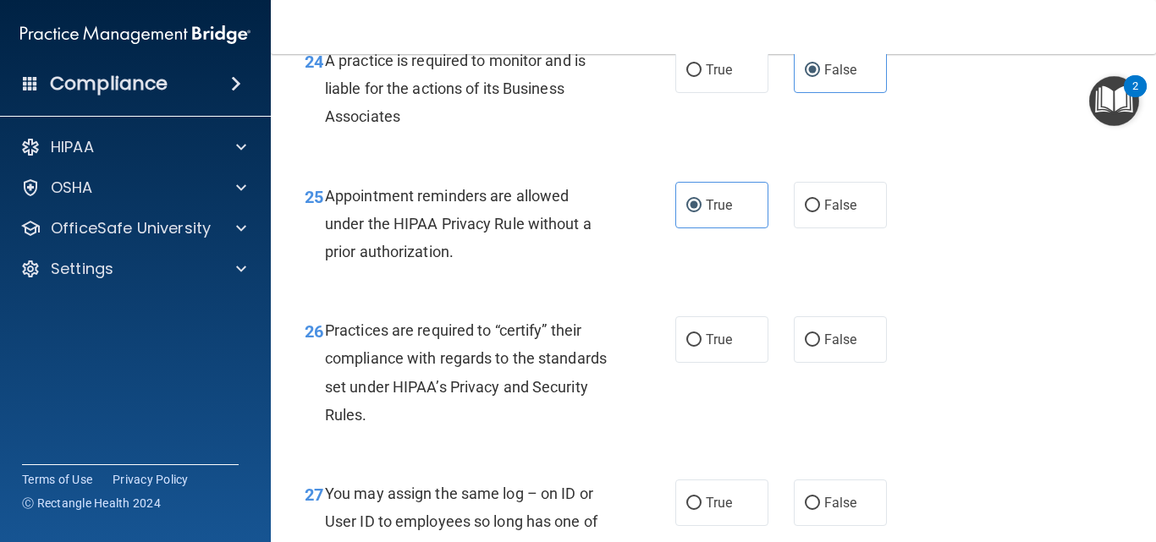
scroll to position [3982, 0]
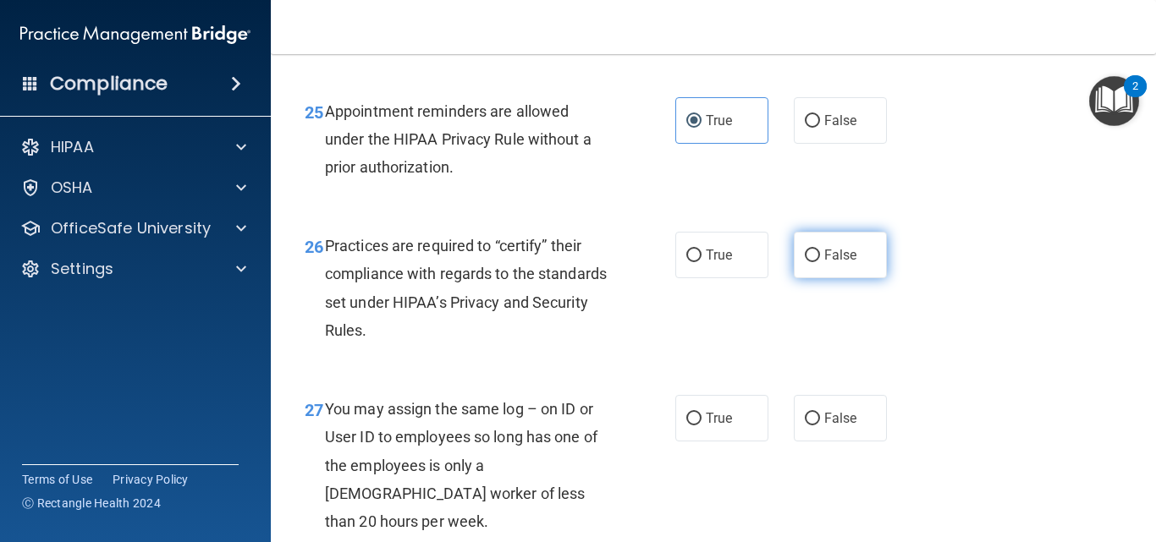
click at [843, 278] on label "False" at bounding box center [840, 255] width 93 height 47
click at [820, 262] on input "False" at bounding box center [812, 256] width 15 height 13
radio input "true"
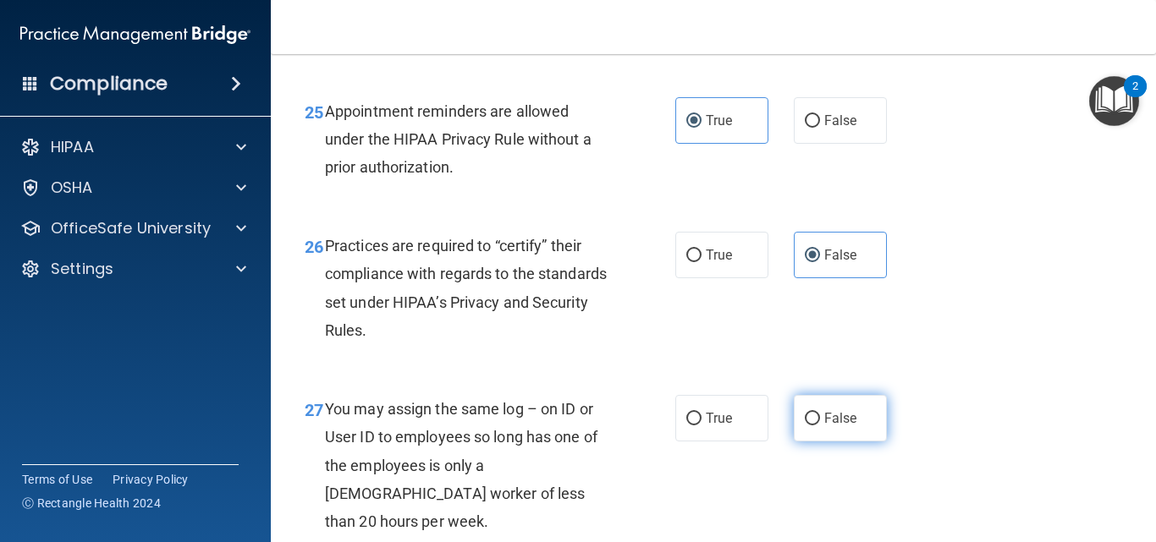
click at [854, 442] on label "False" at bounding box center [840, 418] width 93 height 47
click at [820, 426] on input "False" at bounding box center [812, 419] width 15 height 13
radio input "true"
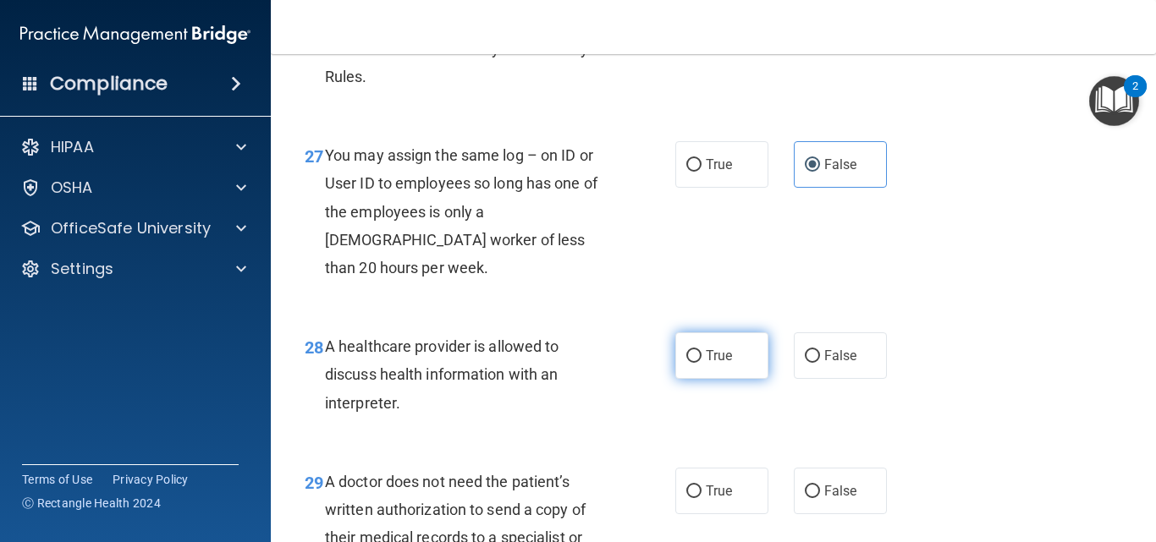
click at [714, 364] on span "True" at bounding box center [719, 356] width 26 height 16
click at [702, 363] on input "True" at bounding box center [693, 356] width 15 height 13
radio input "true"
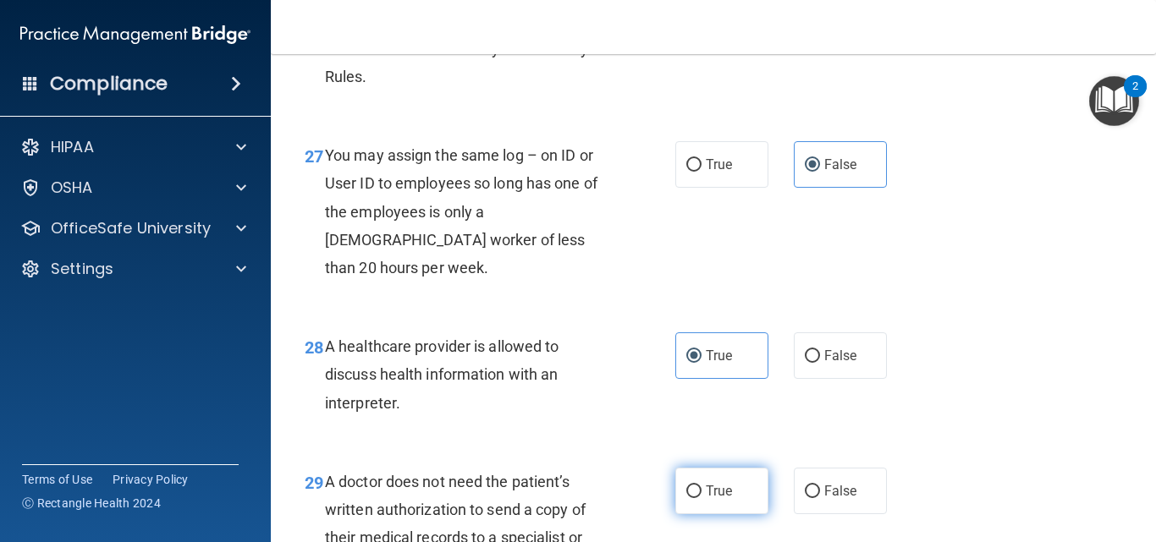
click at [730, 502] on label "True" at bounding box center [721, 491] width 93 height 47
click at [702, 498] on input "True" at bounding box center [693, 492] width 15 height 13
radio input "true"
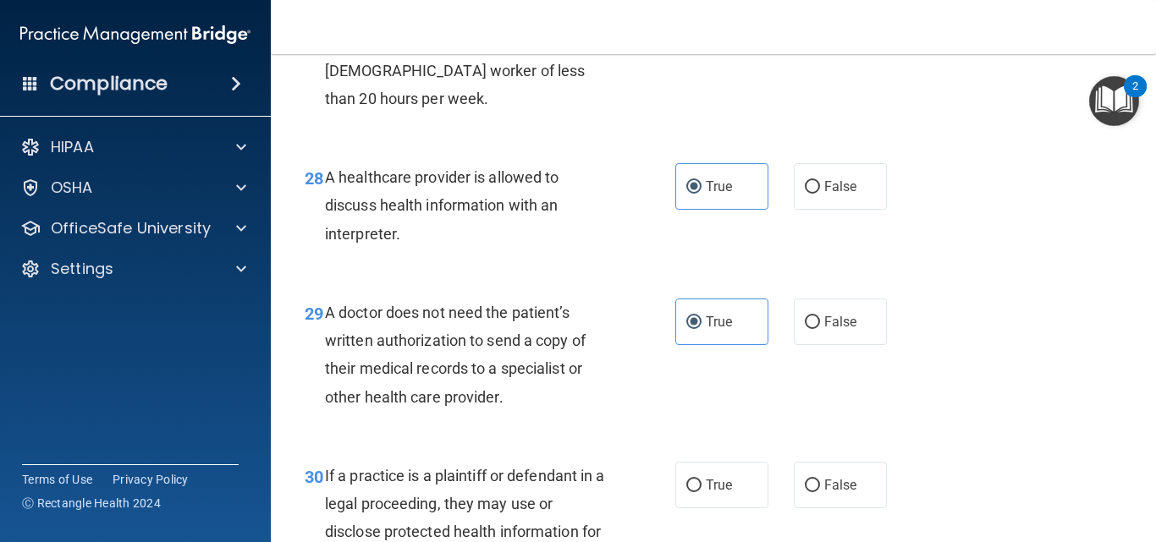
scroll to position [4575, 0]
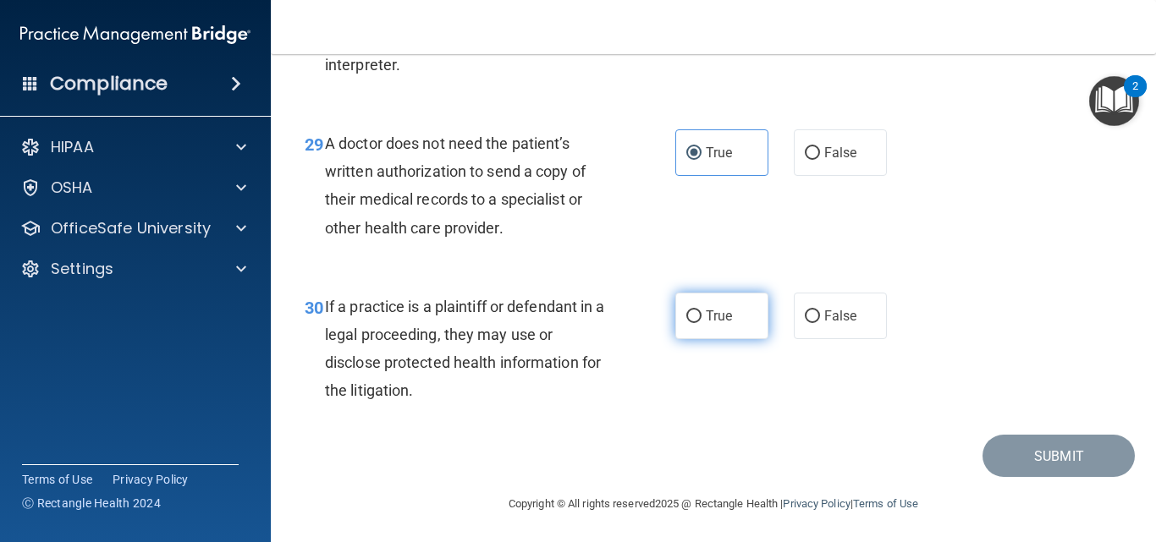
click at [686, 323] on input "True" at bounding box center [693, 317] width 15 height 13
radio input "true"
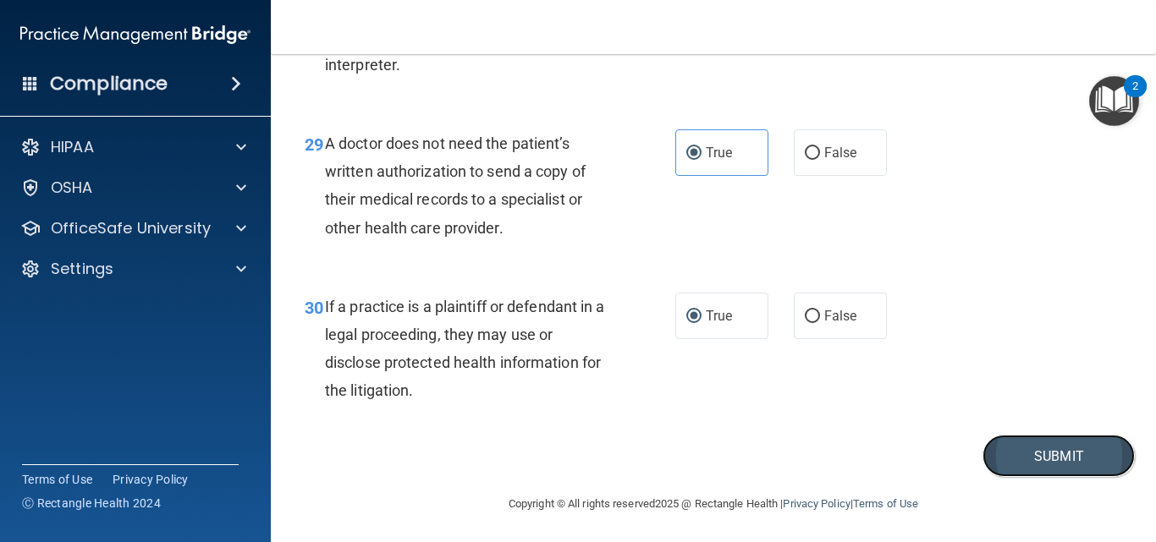
click at [1028, 478] on button "Submit" at bounding box center [1058, 456] width 152 height 43
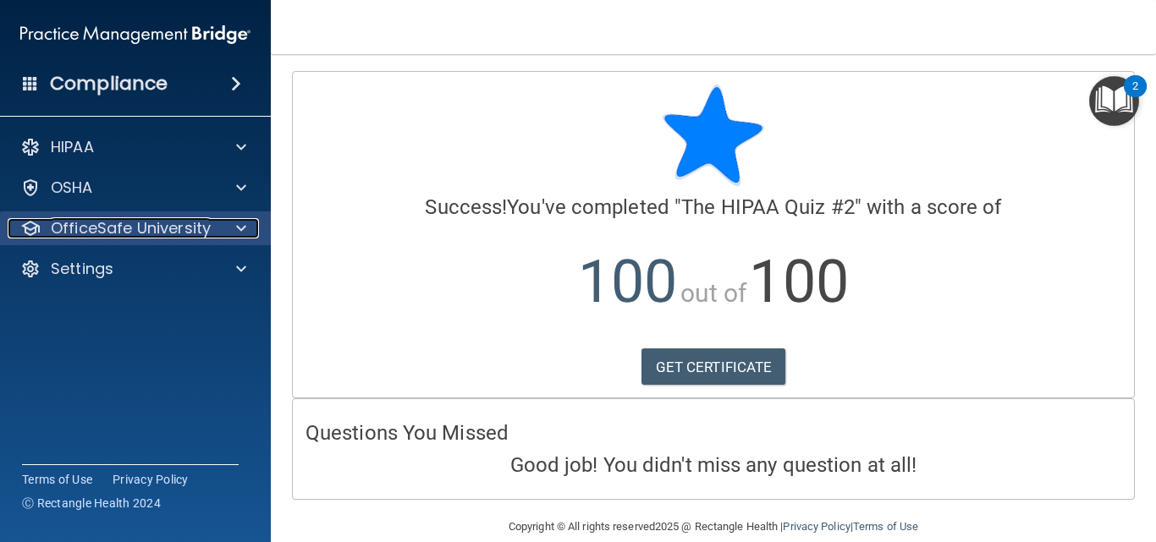
click at [129, 220] on p "OfficeSafe University" at bounding box center [131, 228] width 160 height 20
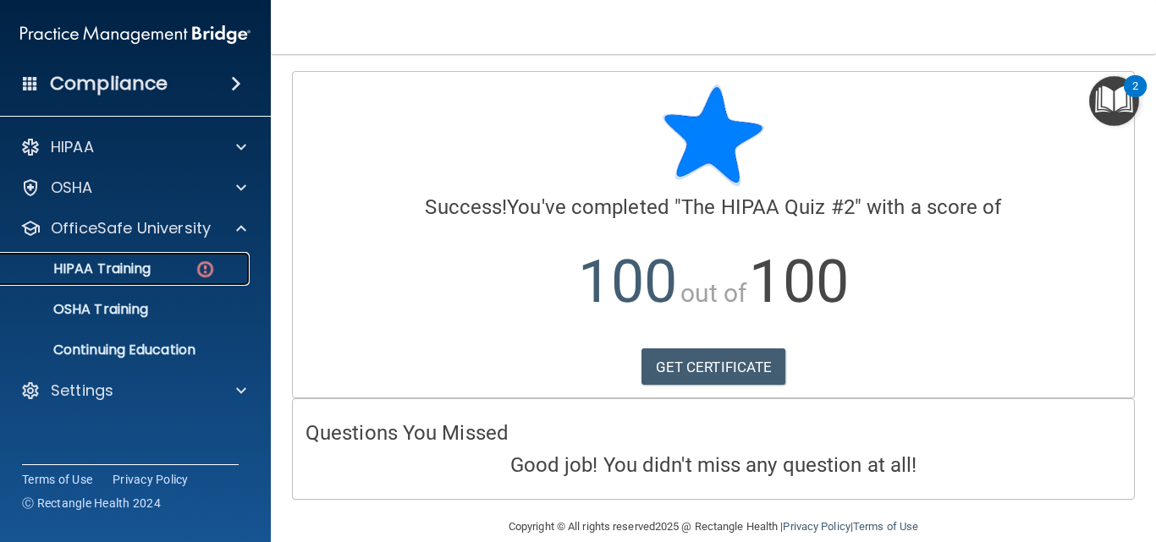
click at [133, 278] on p "HIPAA Training" at bounding box center [81, 269] width 140 height 17
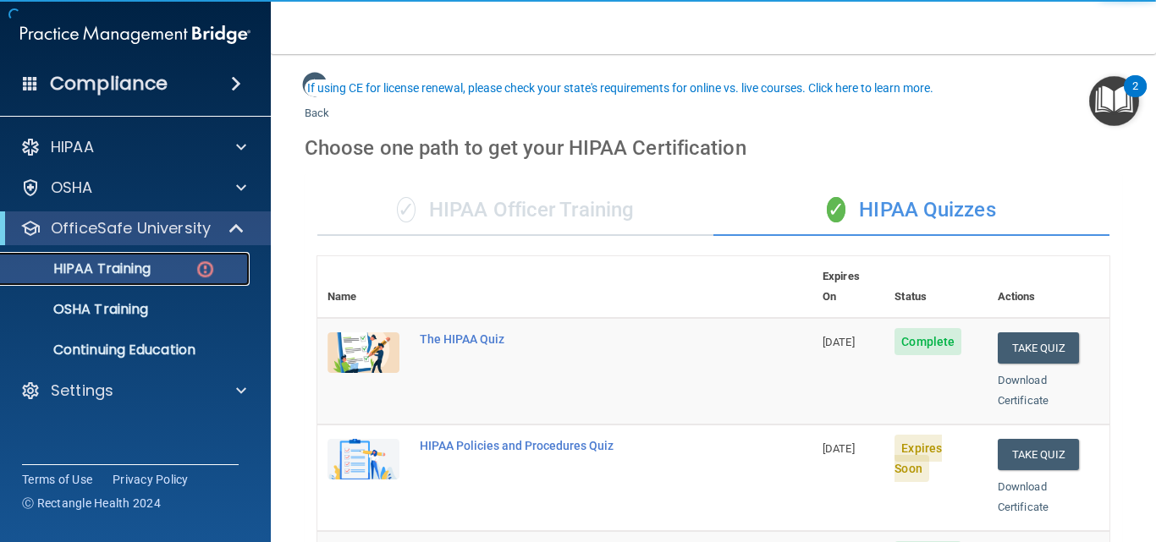
scroll to position [85, 0]
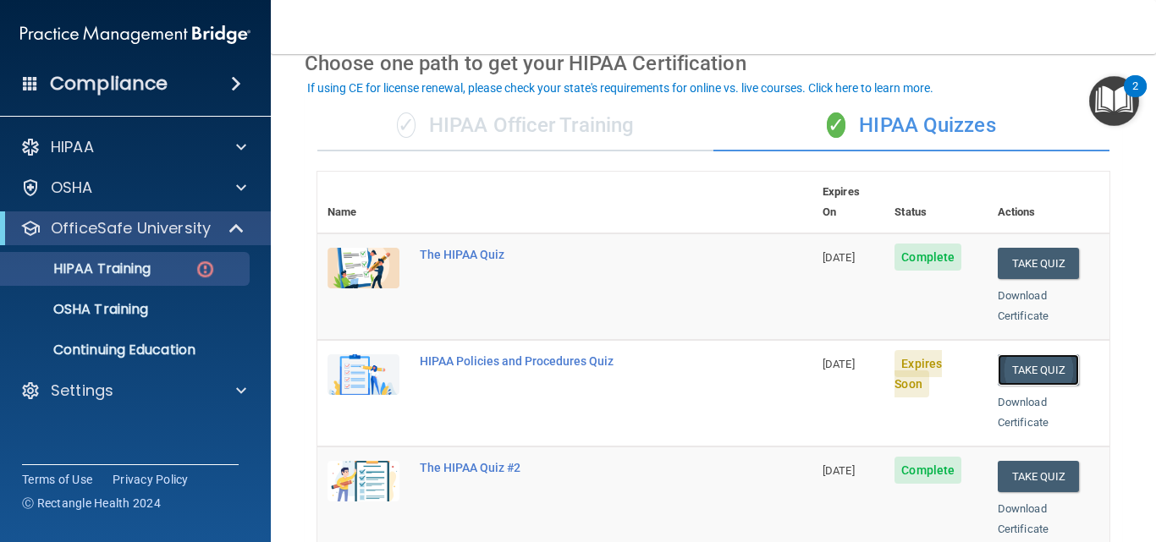
click at [1042, 355] on button "Take Quiz" at bounding box center [1038, 370] width 81 height 31
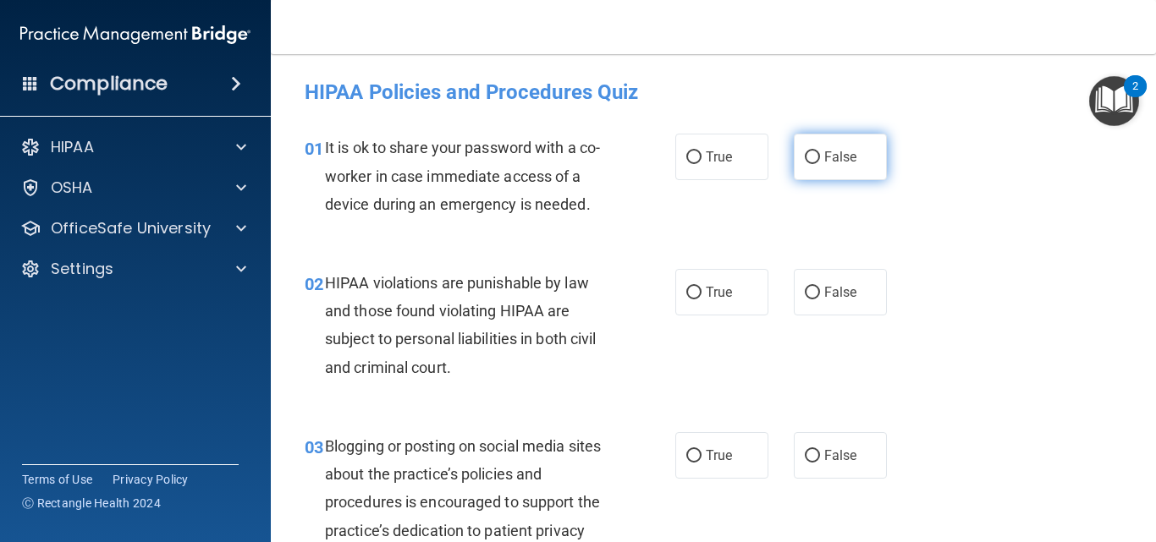
click at [850, 147] on label "False" at bounding box center [840, 157] width 93 height 47
click at [820, 151] on input "False" at bounding box center [812, 157] width 15 height 13
radio input "true"
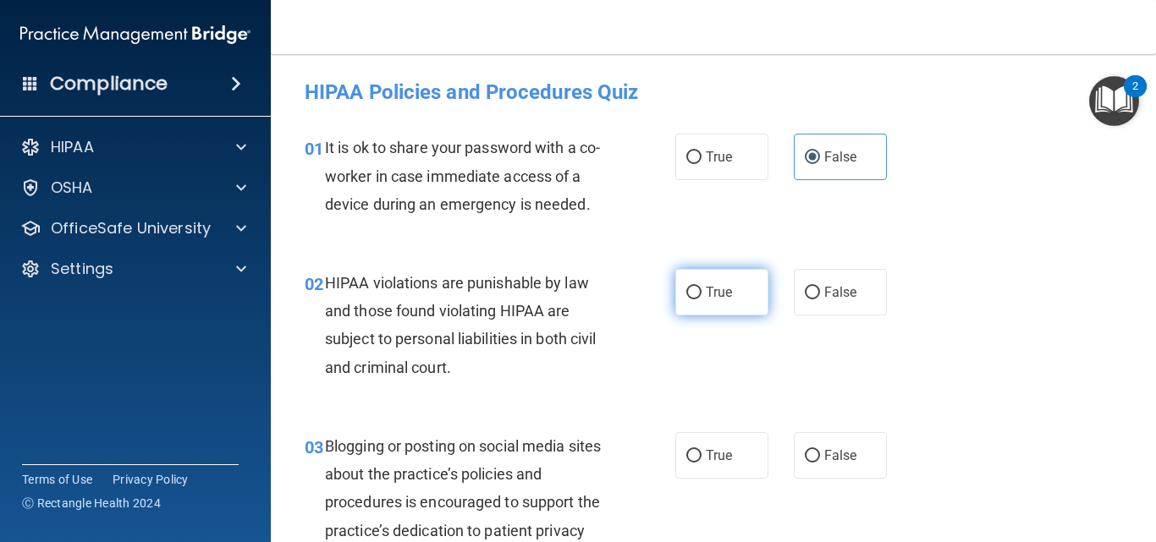
click at [729, 313] on label "True" at bounding box center [721, 292] width 93 height 47
click at [702, 300] on input "True" at bounding box center [693, 293] width 15 height 13
radio input "true"
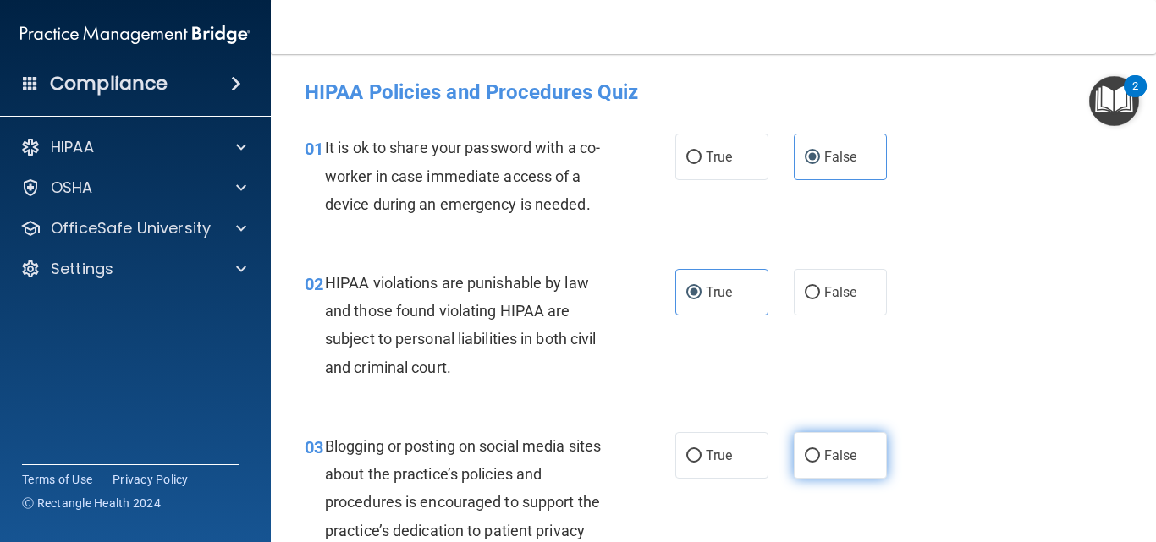
click at [830, 448] on span "False" at bounding box center [840, 456] width 33 height 16
click at [820, 450] on input "False" at bounding box center [812, 456] width 15 height 13
radio input "true"
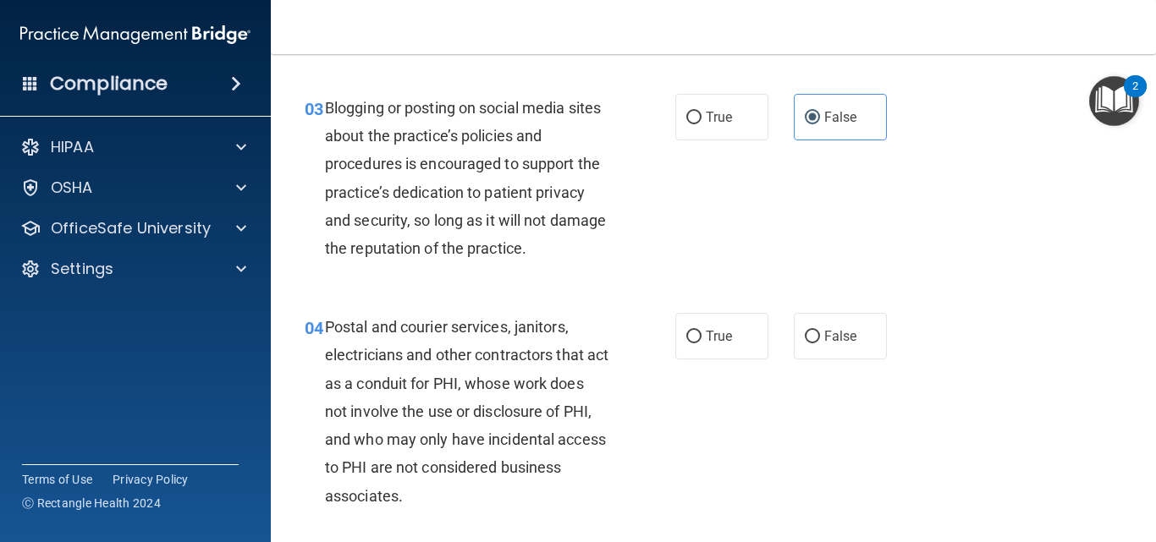
scroll to position [338, 0]
click at [710, 102] on label "True" at bounding box center [721, 117] width 93 height 47
click at [702, 112] on input "True" at bounding box center [693, 118] width 15 height 13
radio input "true"
click at [824, 113] on span "False" at bounding box center [840, 117] width 33 height 16
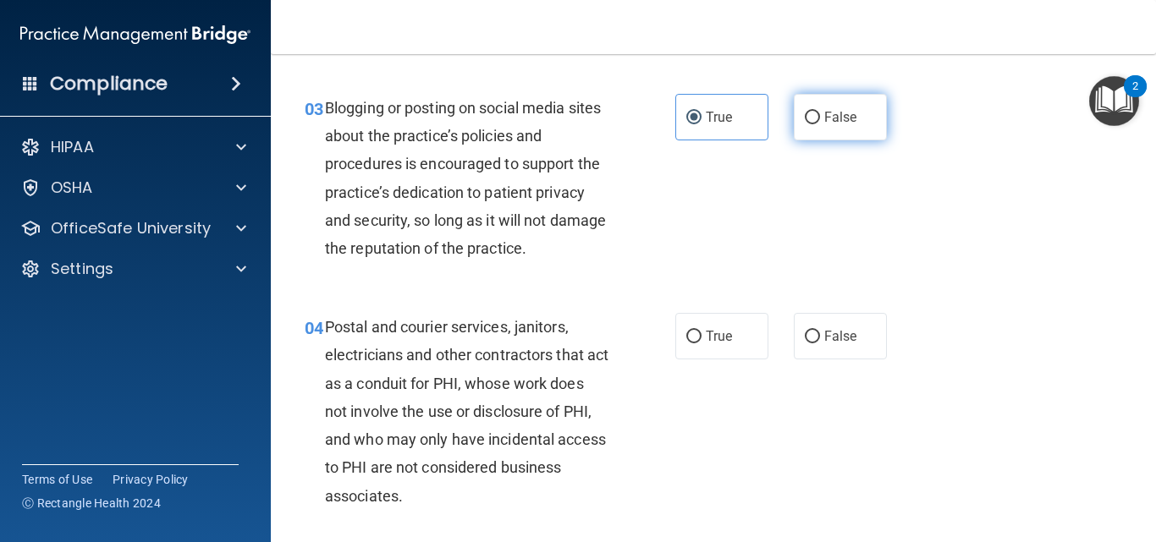
click at [820, 113] on input "False" at bounding box center [812, 118] width 15 height 13
radio input "true"
radio input "false"
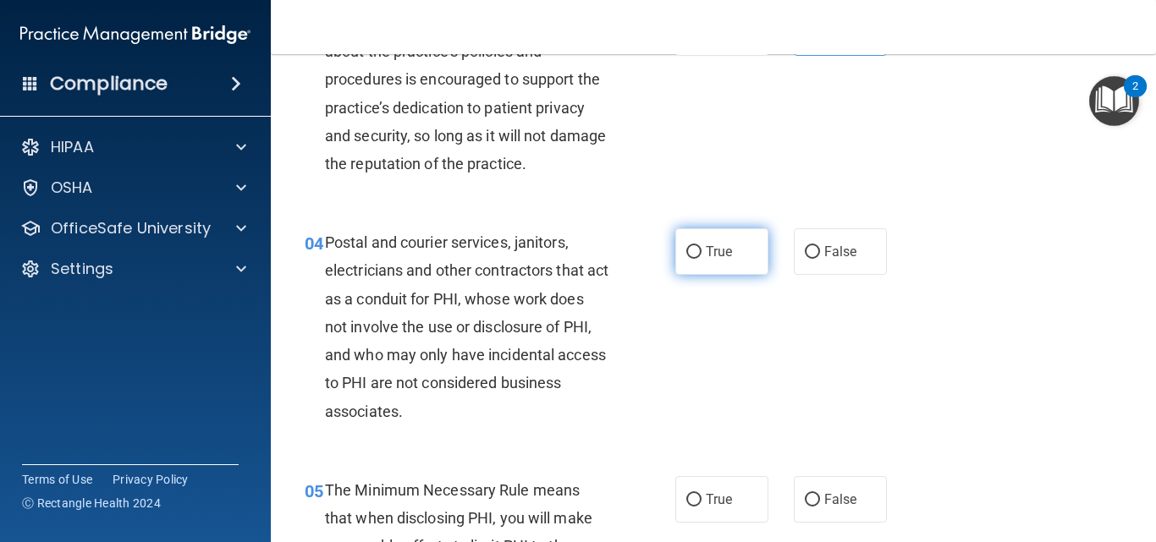
click at [706, 246] on span "True" at bounding box center [719, 252] width 26 height 16
click at [700, 246] on input "True" at bounding box center [693, 252] width 15 height 13
radio input "true"
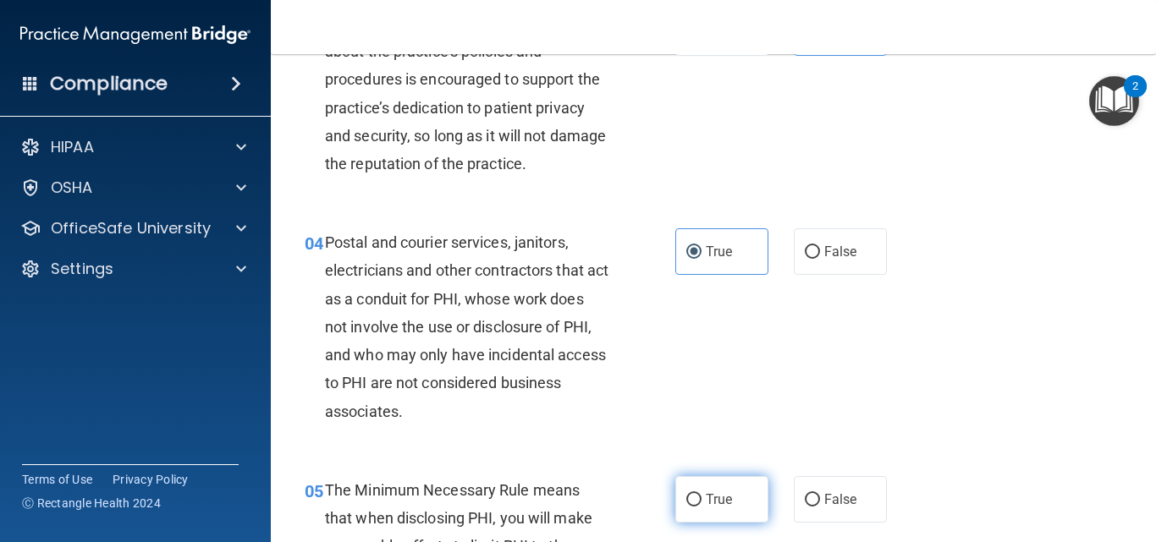
click at [707, 507] on span "True" at bounding box center [719, 500] width 26 height 16
click at [702, 507] on input "True" at bounding box center [693, 500] width 15 height 13
radio input "true"
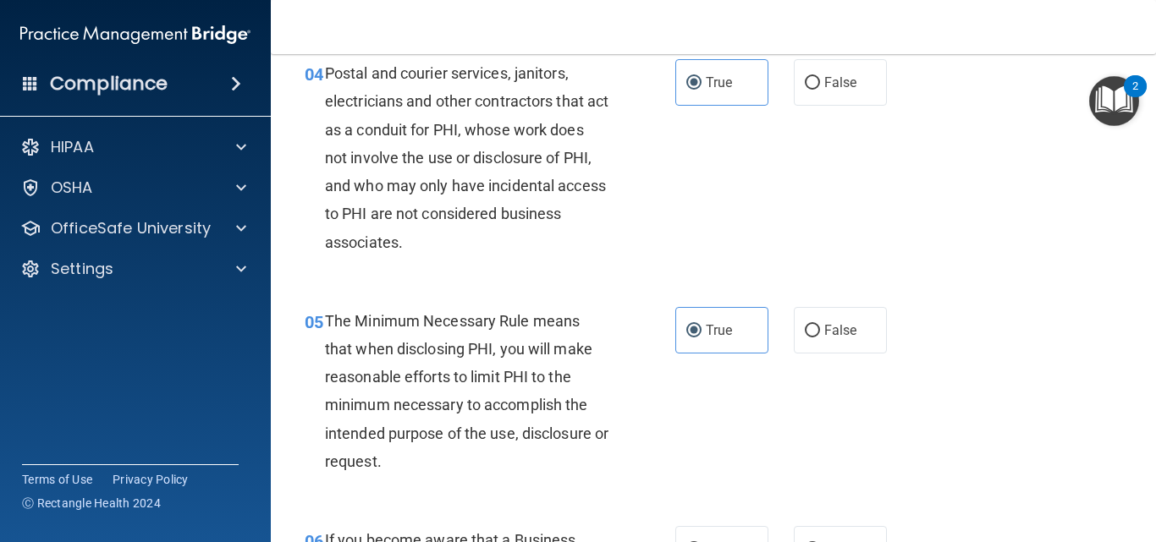
scroll to position [677, 0]
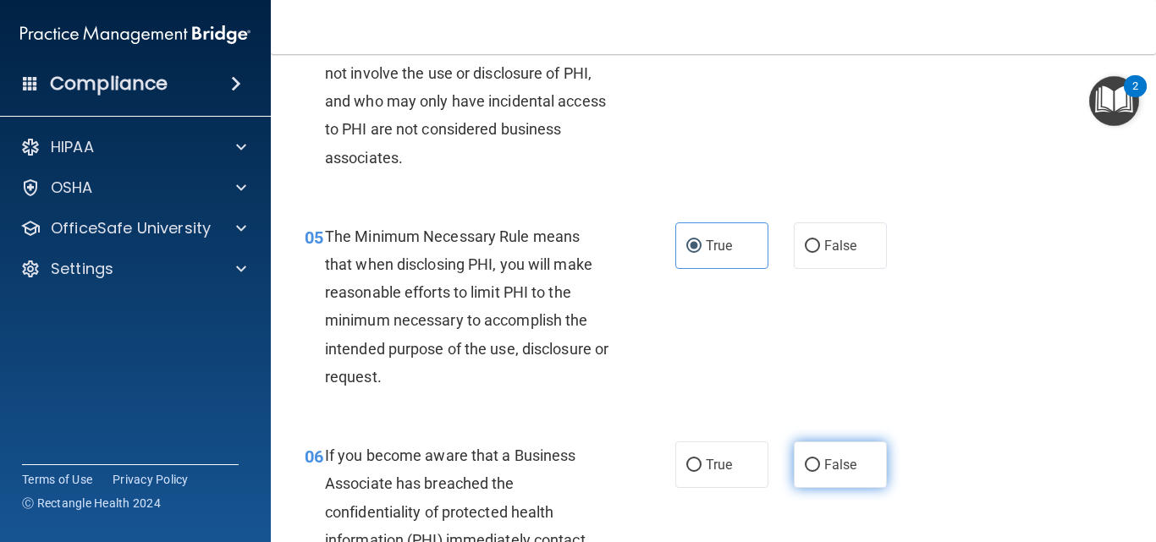
click at [841, 473] on label "False" at bounding box center [840, 465] width 93 height 47
click at [820, 472] on input "False" at bounding box center [812, 465] width 15 height 13
radio input "true"
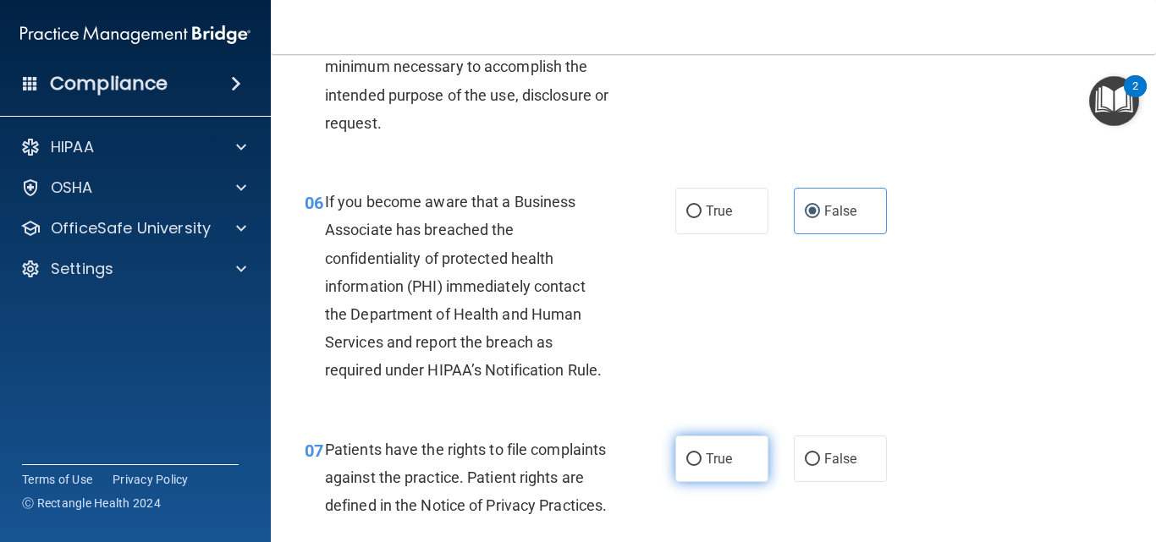
click at [723, 444] on label "True" at bounding box center [721, 459] width 93 height 47
click at [702, 454] on input "True" at bounding box center [693, 460] width 15 height 13
radio input "true"
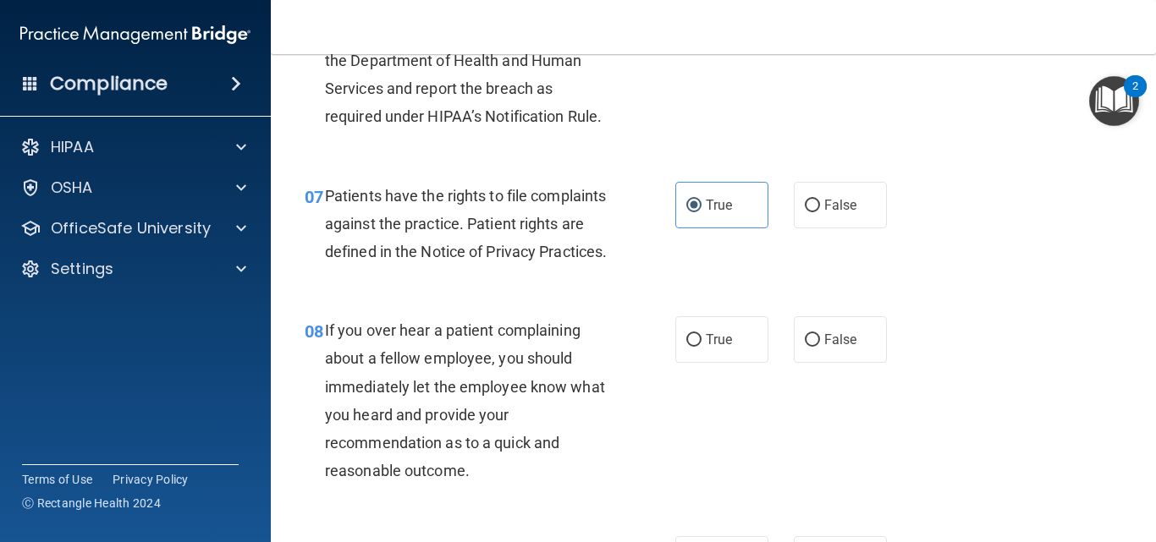
scroll to position [1269, 0]
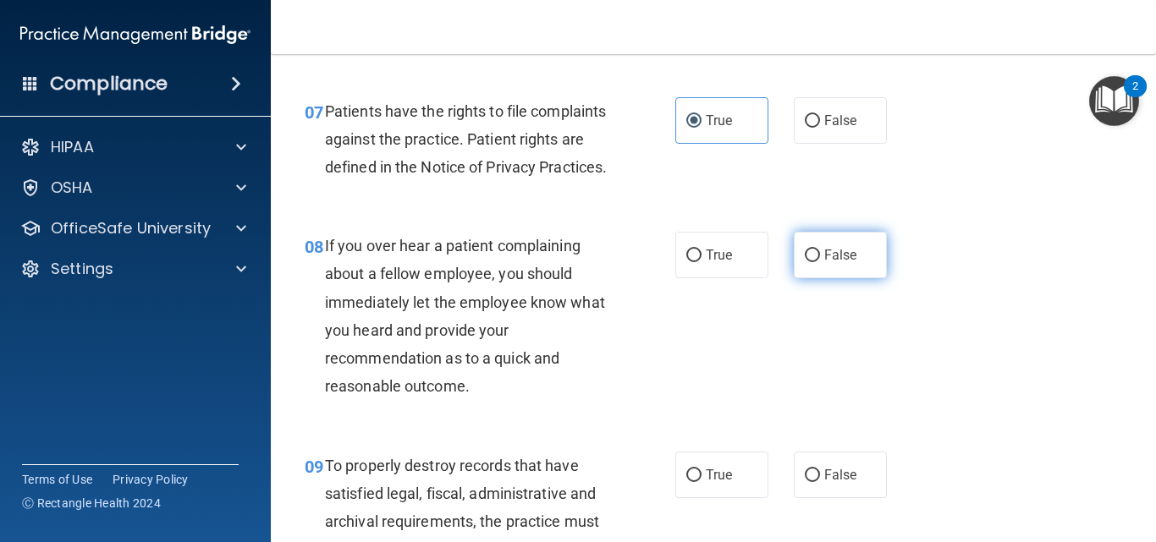
click at [827, 278] on label "False" at bounding box center [840, 255] width 93 height 47
click at [820, 262] on input "False" at bounding box center [812, 256] width 15 height 13
radio input "true"
click at [824, 483] on span "False" at bounding box center [840, 475] width 33 height 16
click at [820, 482] on input "False" at bounding box center [812, 476] width 15 height 13
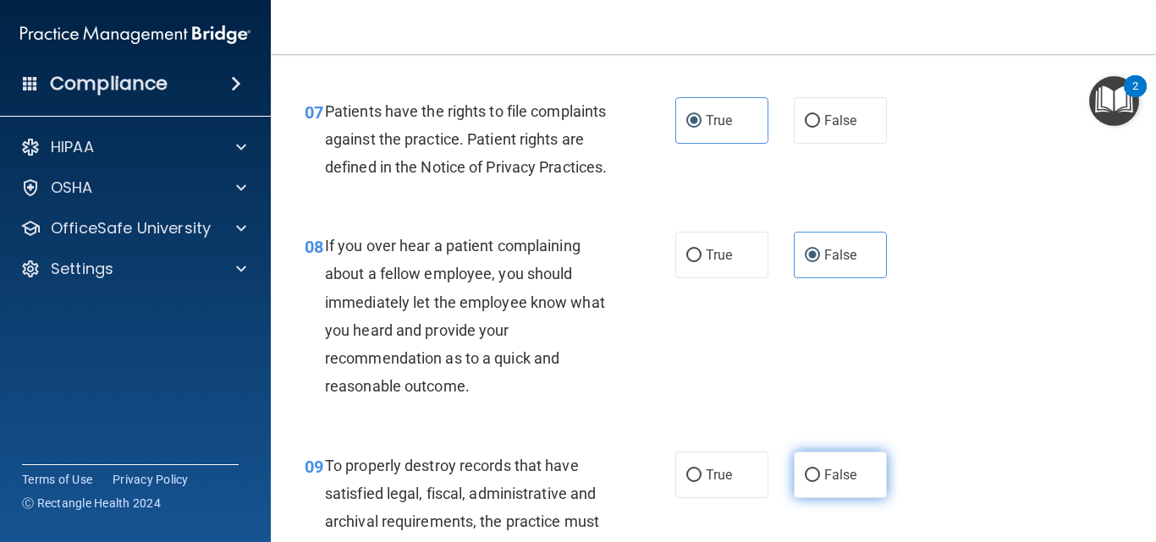
radio input "true"
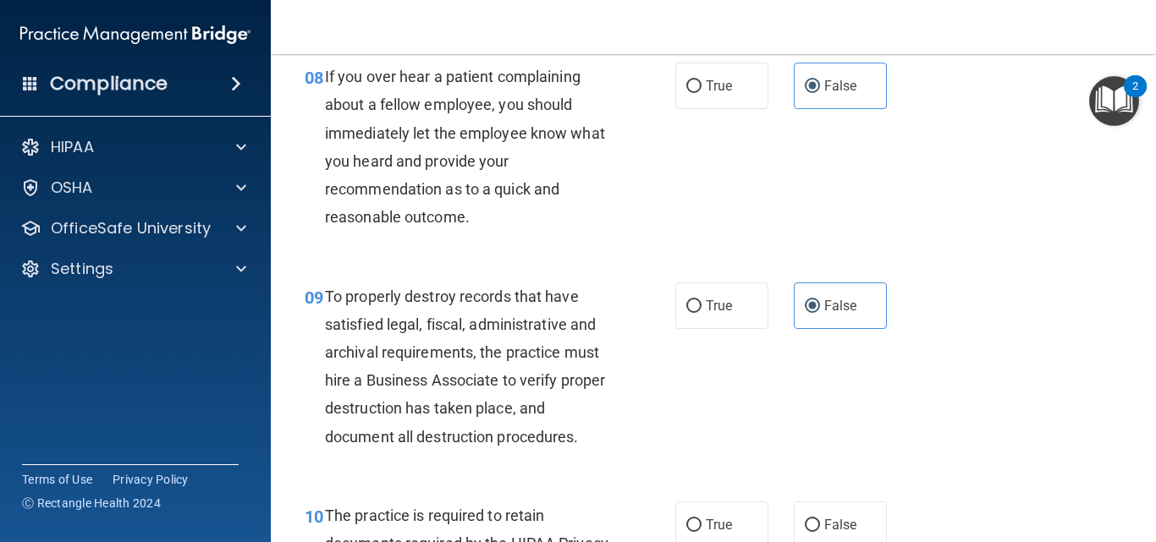
scroll to position [1608, 0]
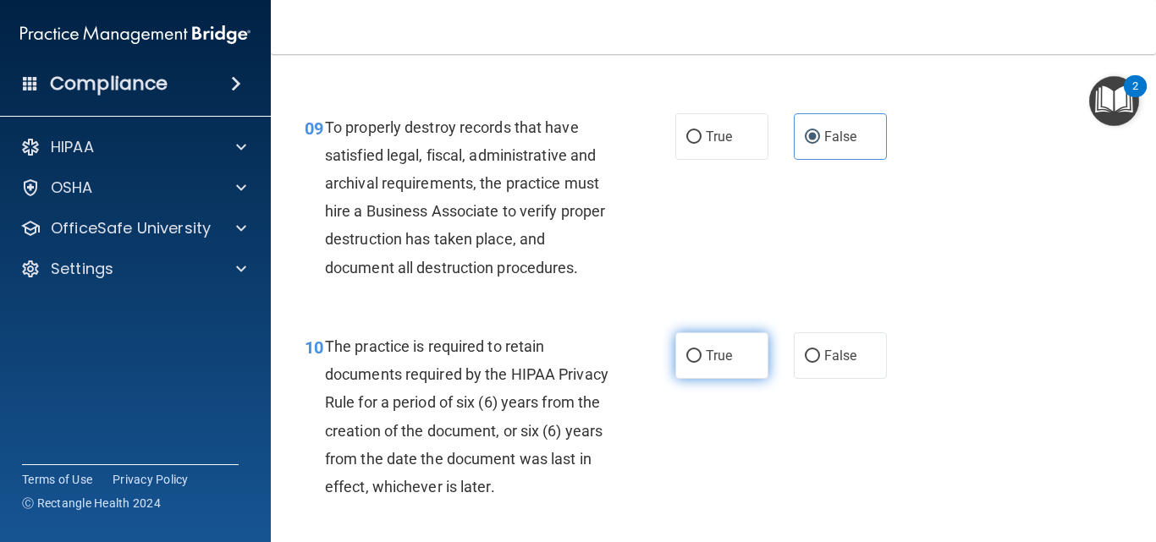
click at [726, 379] on label "True" at bounding box center [721, 356] width 93 height 47
click at [702, 363] on input "True" at bounding box center [693, 356] width 15 height 13
radio input "true"
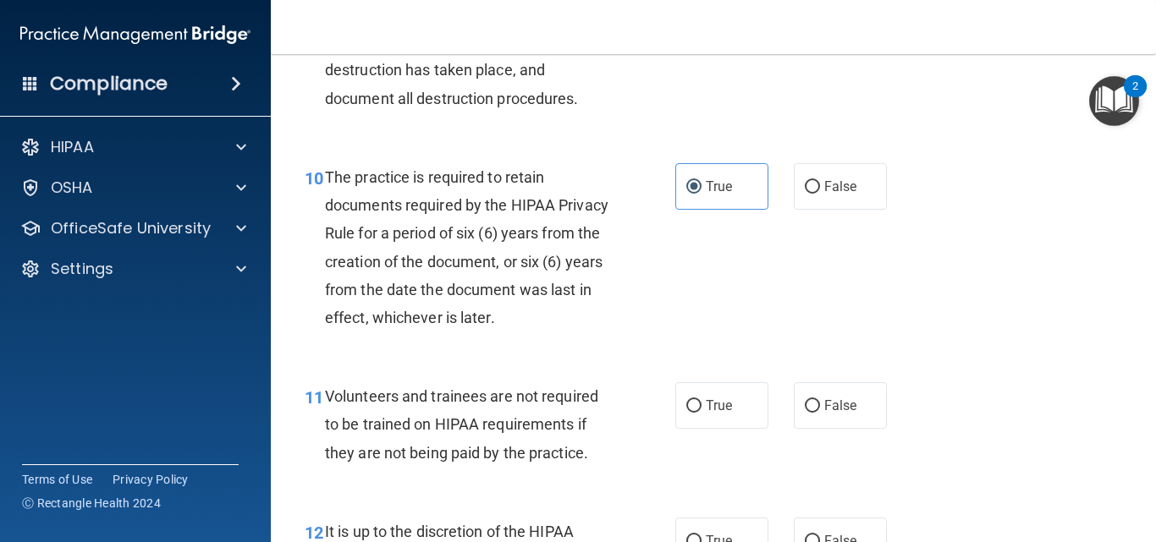
scroll to position [1862, 0]
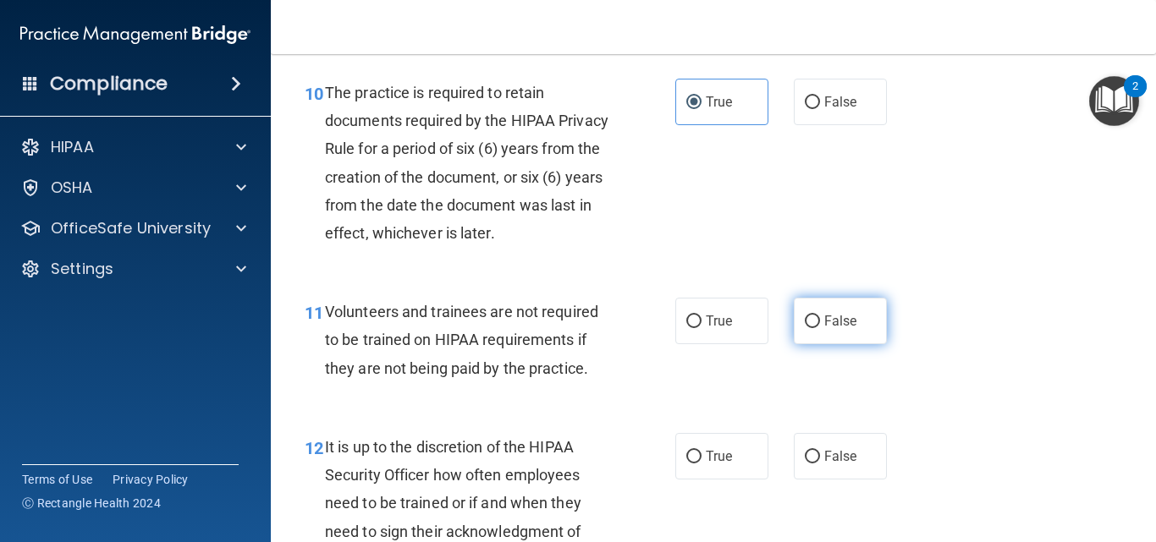
click at [842, 329] on span "False" at bounding box center [840, 321] width 33 height 16
click at [820, 328] on input "False" at bounding box center [812, 322] width 15 height 13
radio input "true"
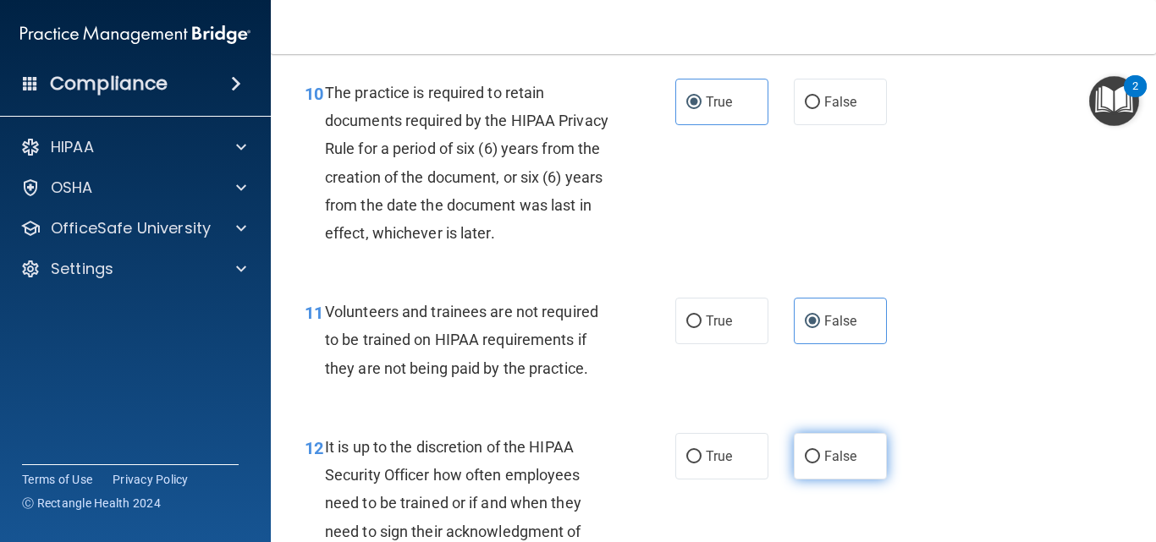
click at [844, 465] on span "False" at bounding box center [840, 456] width 33 height 16
click at [820, 464] on input "False" at bounding box center [812, 457] width 15 height 13
radio input "true"
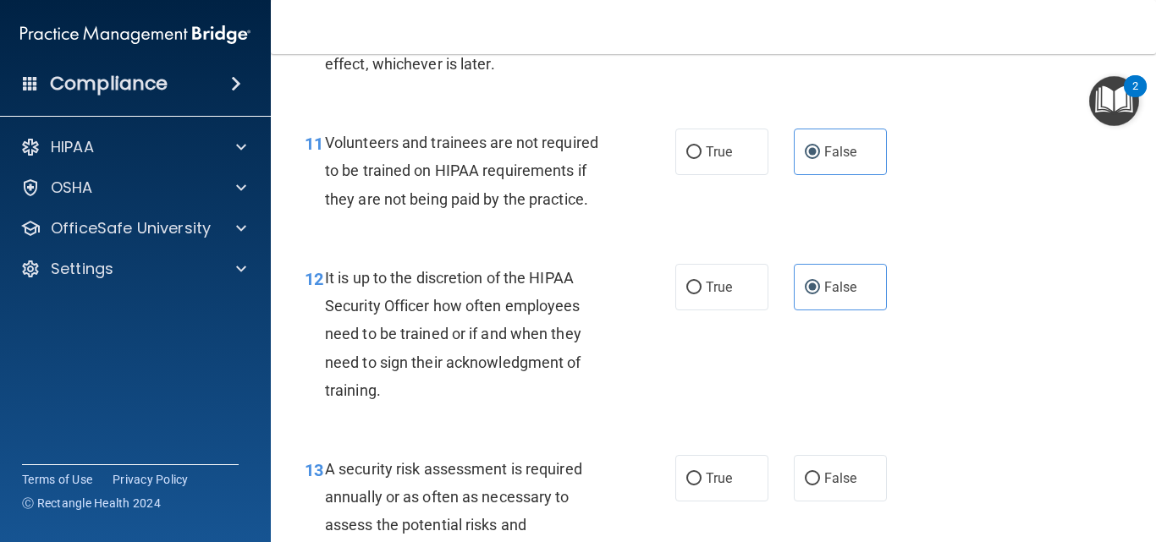
scroll to position [2116, 0]
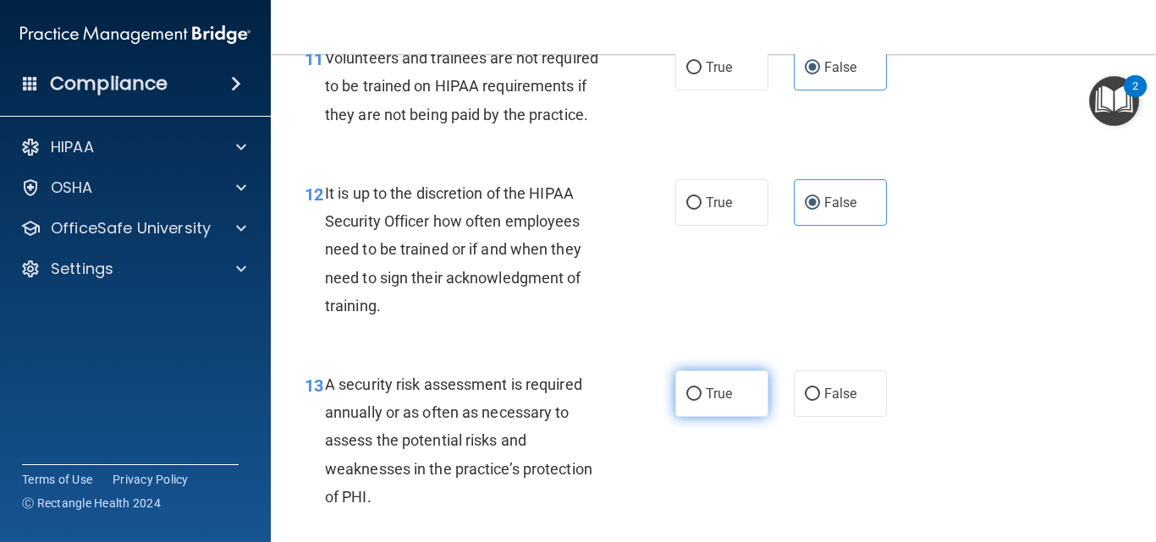
click at [728, 408] on label "True" at bounding box center [721, 394] width 93 height 47
click at [702, 401] on input "True" at bounding box center [693, 394] width 15 height 13
radio input "true"
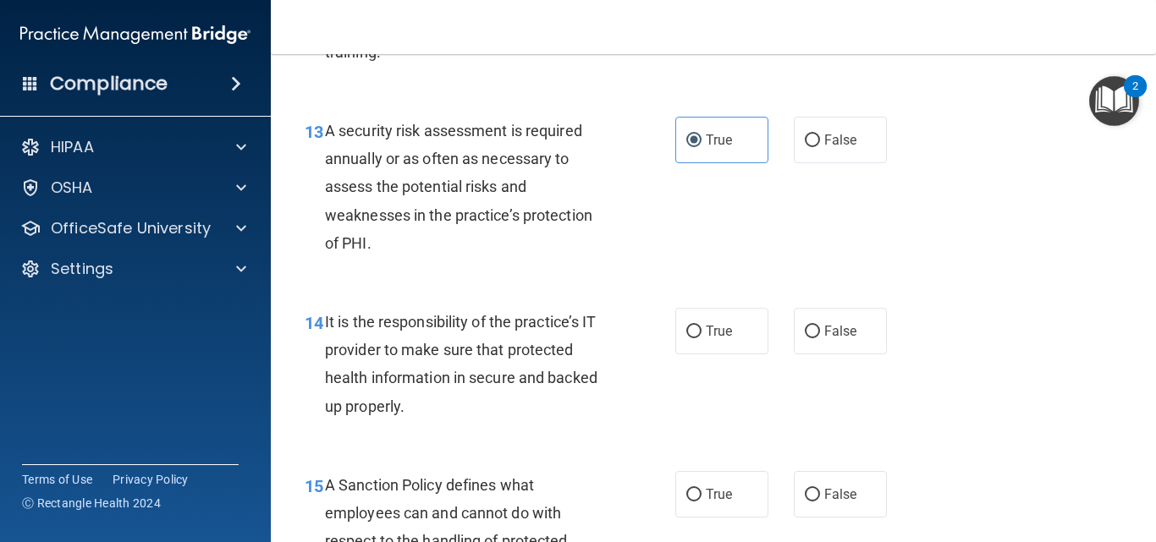
scroll to position [2454, 0]
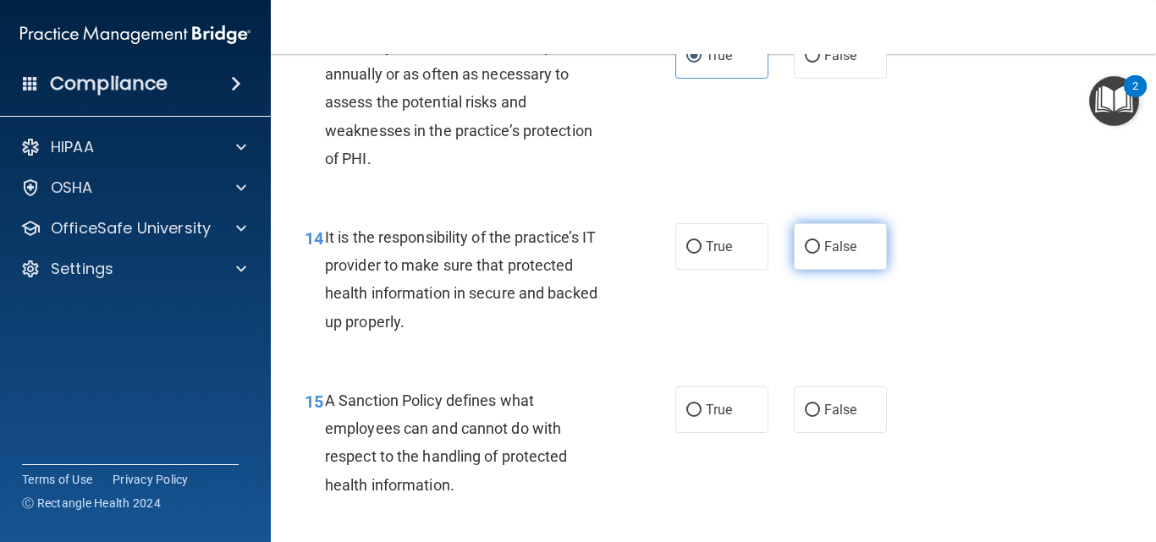
click at [842, 255] on span "False" at bounding box center [840, 247] width 33 height 16
click at [820, 254] on input "False" at bounding box center [812, 247] width 15 height 13
radio input "true"
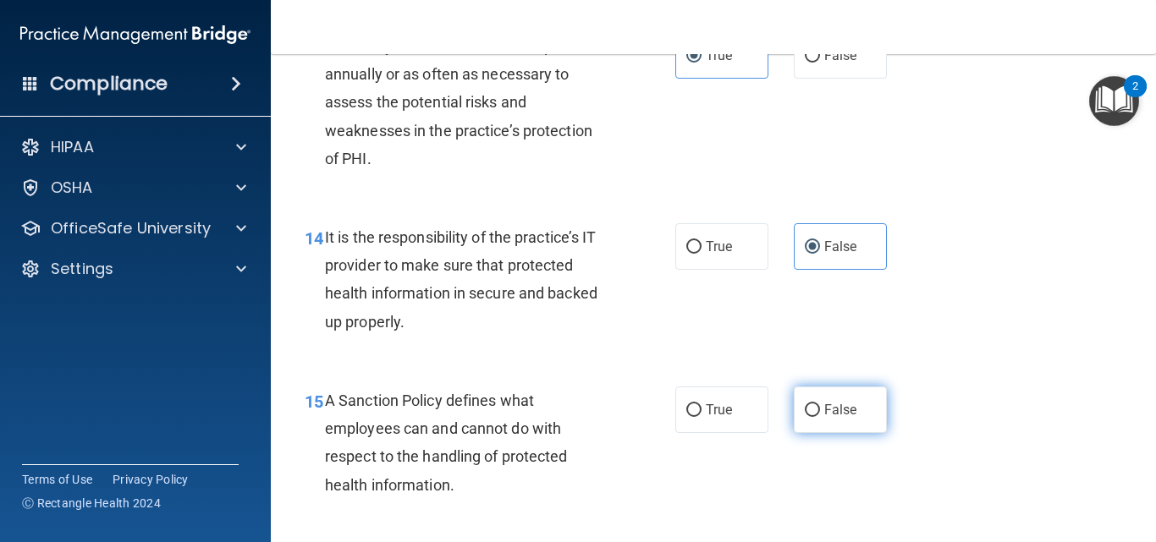
click at [828, 427] on label "False" at bounding box center [840, 410] width 93 height 47
click at [820, 417] on input "False" at bounding box center [812, 410] width 15 height 13
radio input "true"
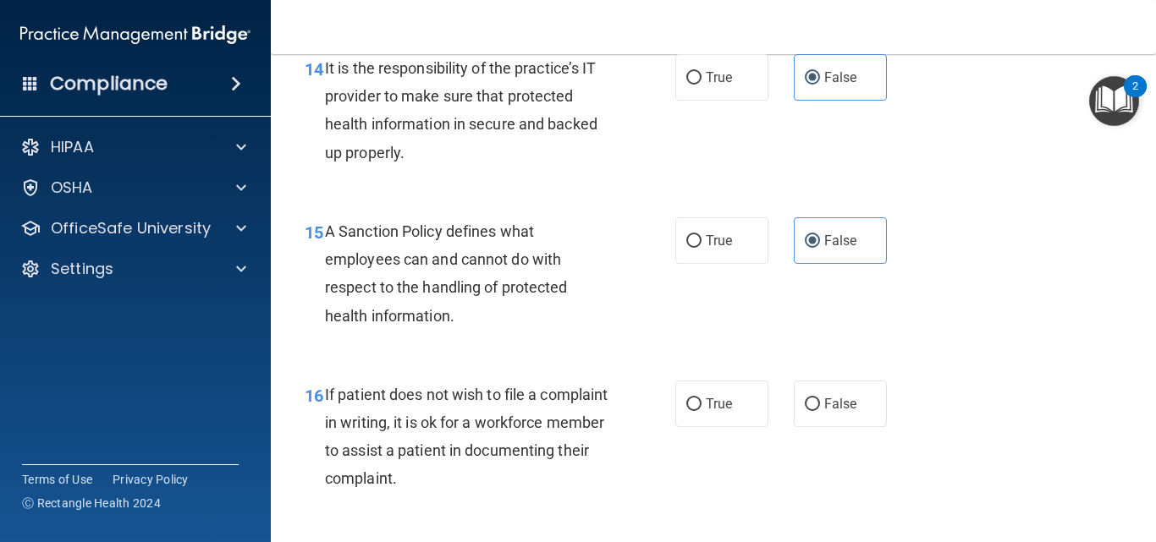
scroll to position [2793, 0]
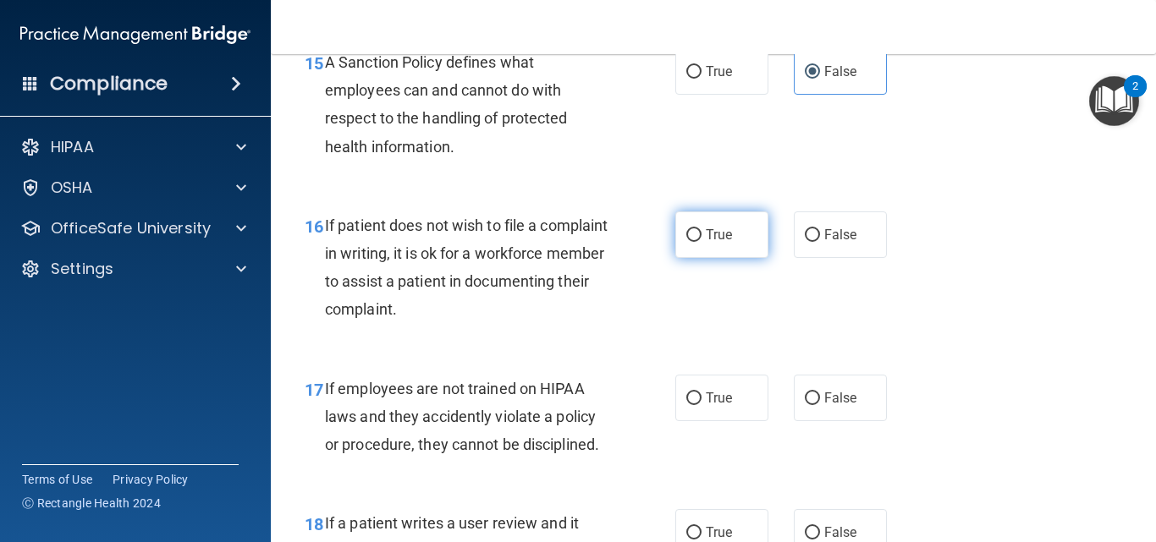
click at [717, 258] on label "True" at bounding box center [721, 235] width 93 height 47
click at [702, 242] on input "True" at bounding box center [693, 235] width 15 height 13
radio input "true"
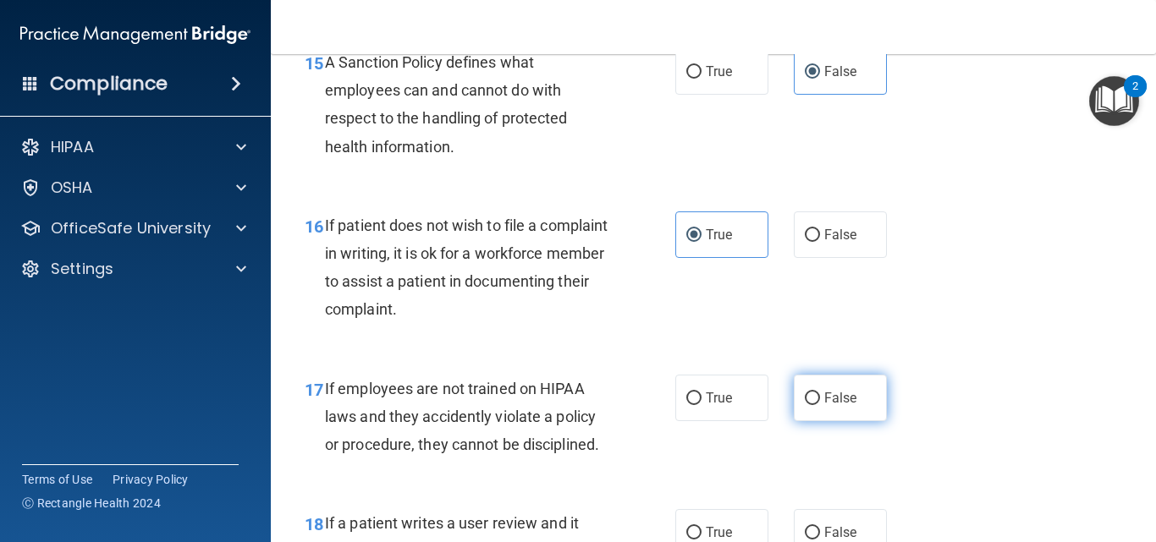
click at [824, 406] on span "False" at bounding box center [840, 398] width 33 height 16
click at [820, 405] on input "False" at bounding box center [812, 399] width 15 height 13
radio input "true"
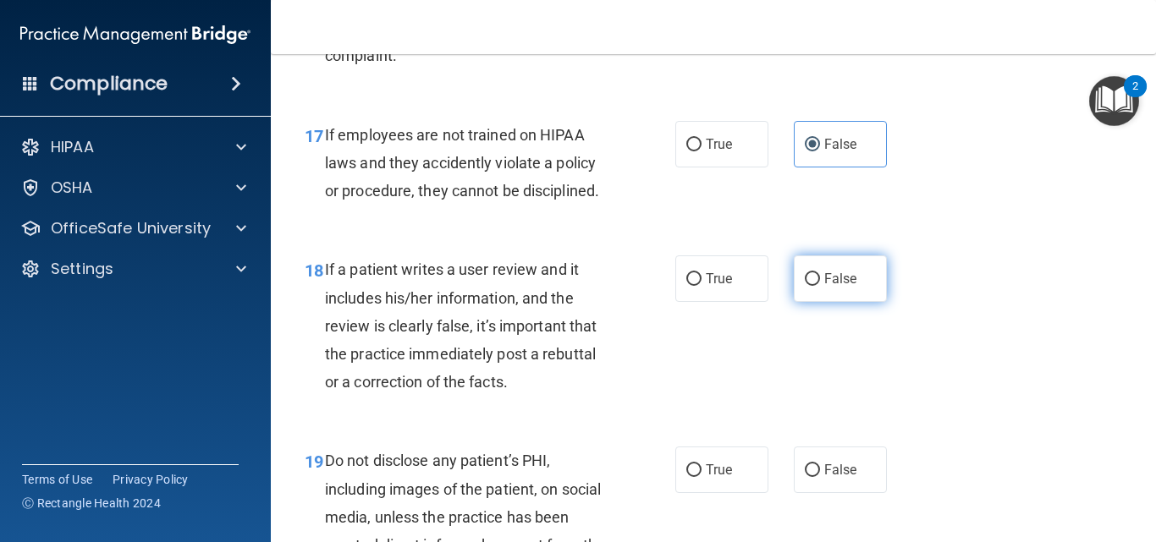
click at [843, 287] on span "False" at bounding box center [840, 279] width 33 height 16
click at [820, 286] on input "False" at bounding box center [812, 279] width 15 height 13
radio input "true"
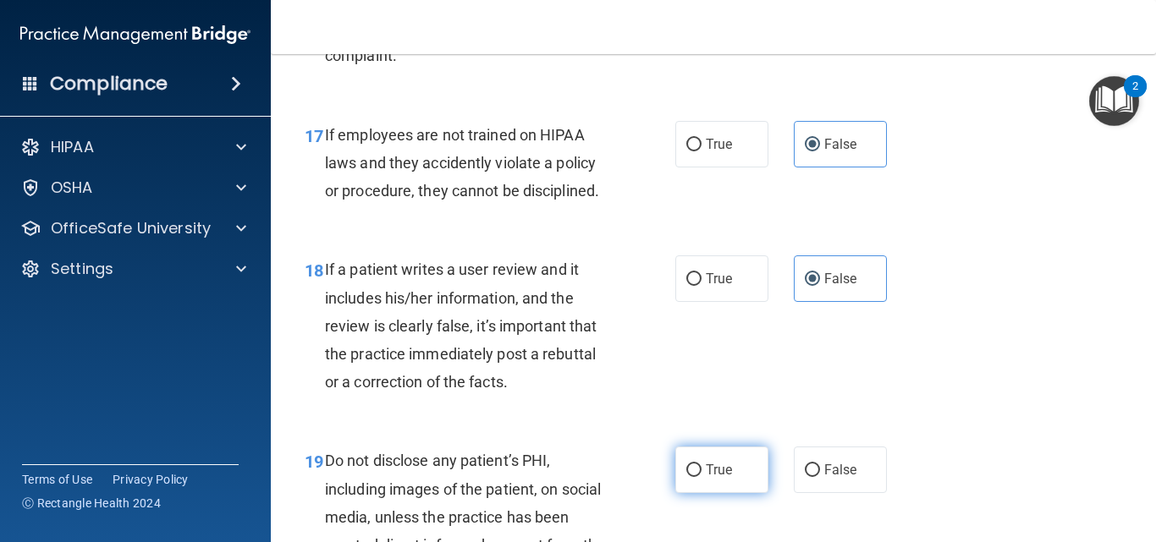
click at [715, 478] on span "True" at bounding box center [719, 470] width 26 height 16
click at [691, 493] on label "True" at bounding box center [721, 470] width 93 height 47
click at [691, 477] on input "True" at bounding box center [693, 471] width 15 height 13
radio input "true"
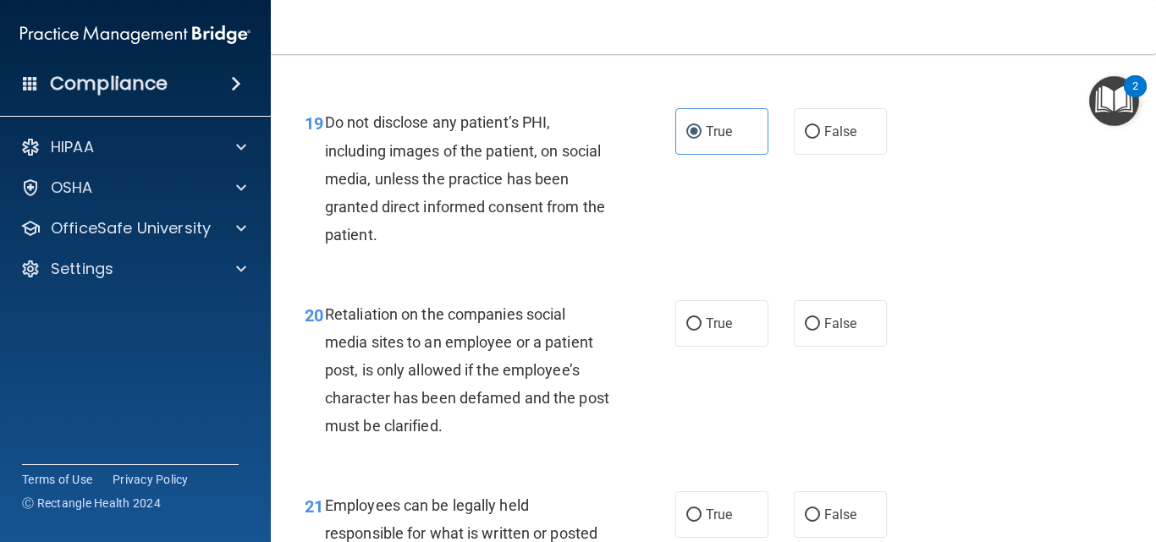
scroll to position [3469, 0]
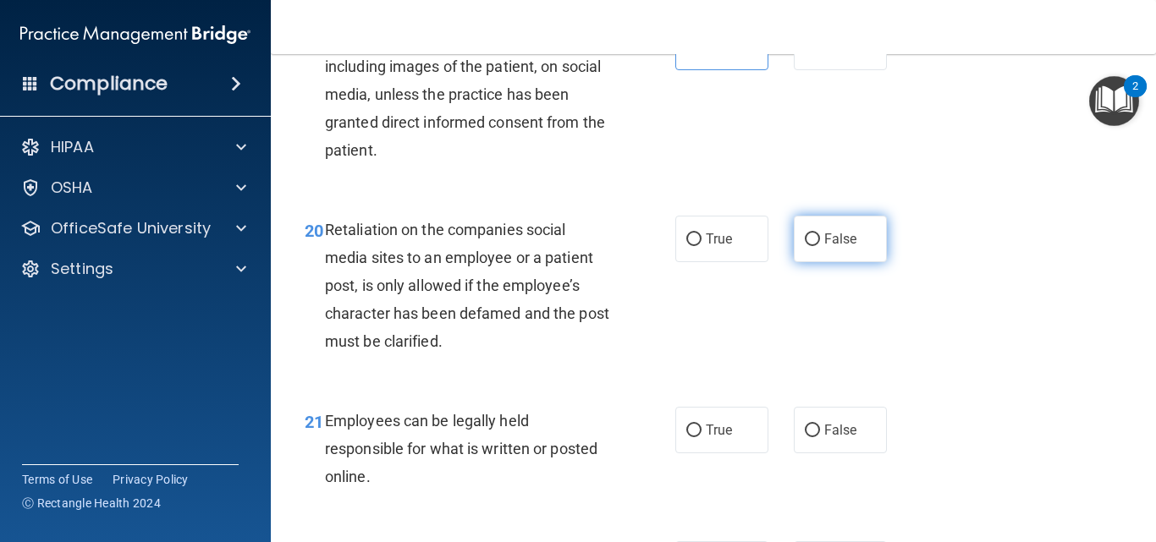
click at [831, 247] on span "False" at bounding box center [840, 239] width 33 height 16
click at [820, 246] on input "False" at bounding box center [812, 240] width 15 height 13
radio input "true"
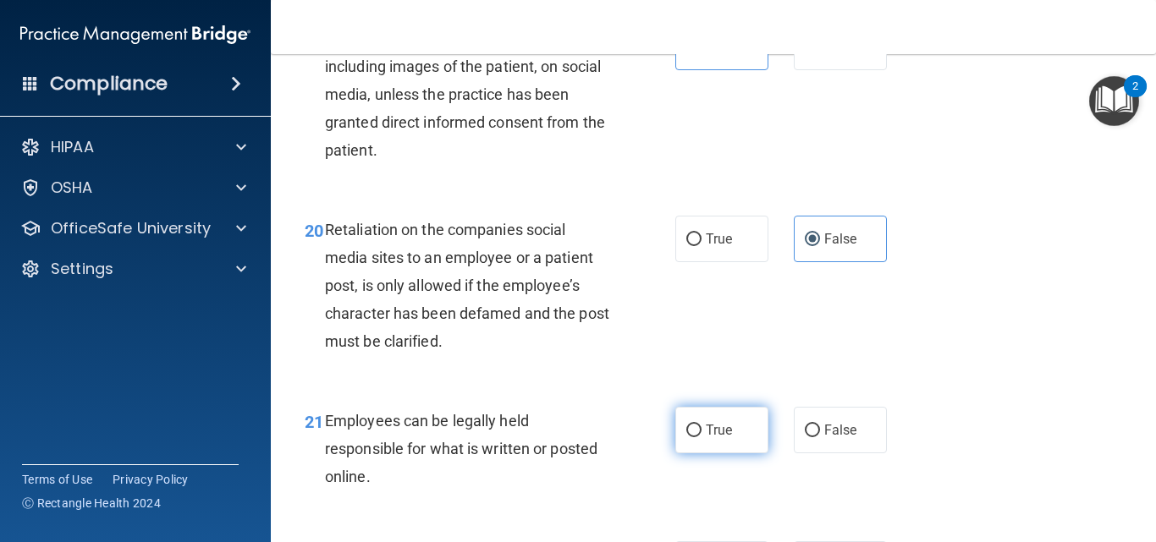
click at [709, 454] on label "True" at bounding box center [721, 430] width 93 height 47
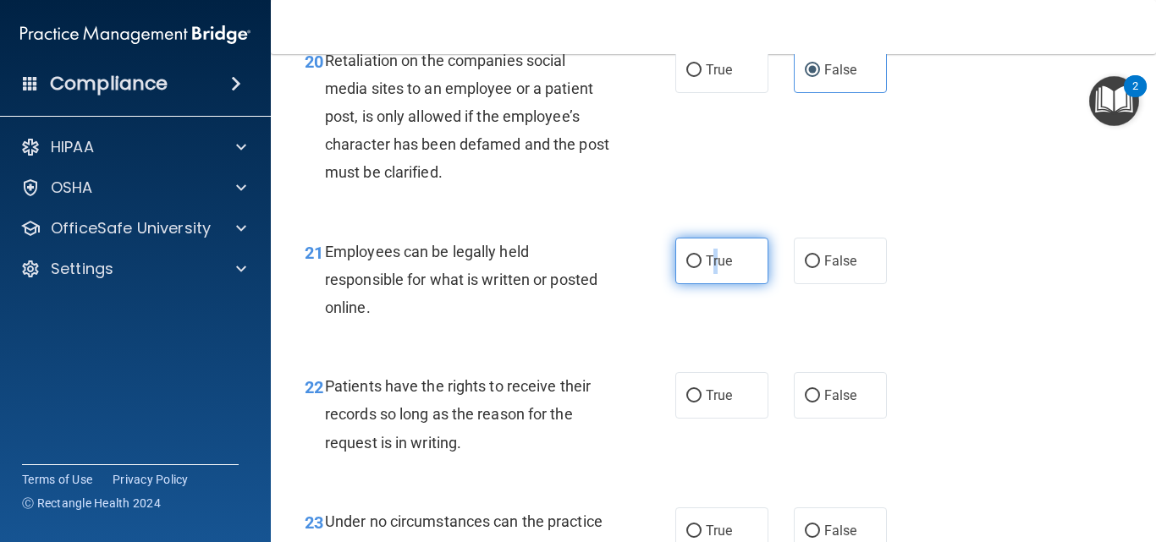
click at [695, 268] on input "True" at bounding box center [693, 262] width 15 height 13
radio input "true"
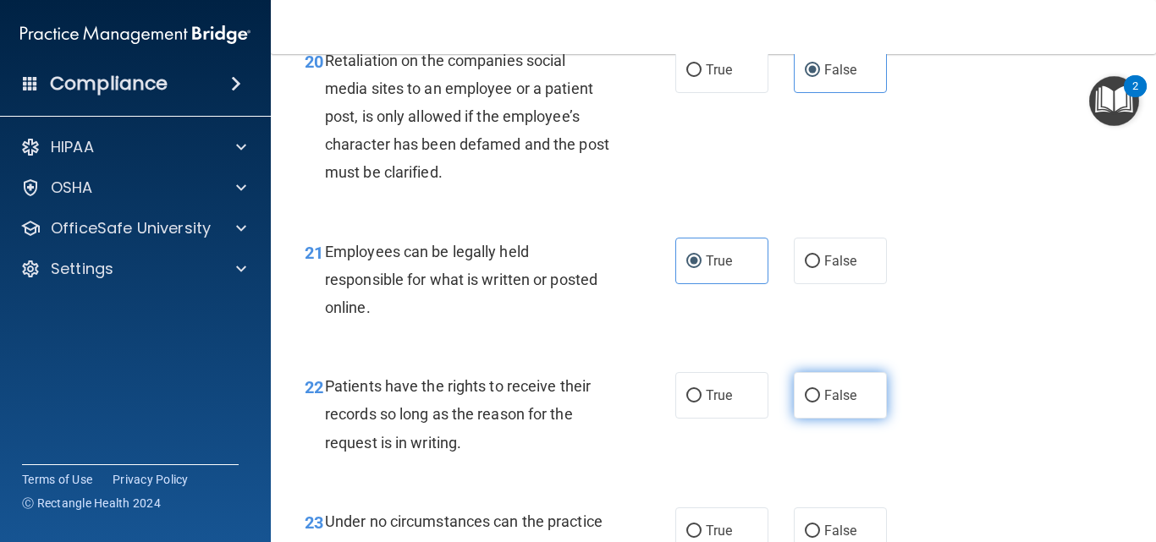
click at [845, 419] on label "False" at bounding box center [840, 395] width 93 height 47
click at [820, 403] on input "False" at bounding box center [812, 396] width 15 height 13
radio input "true"
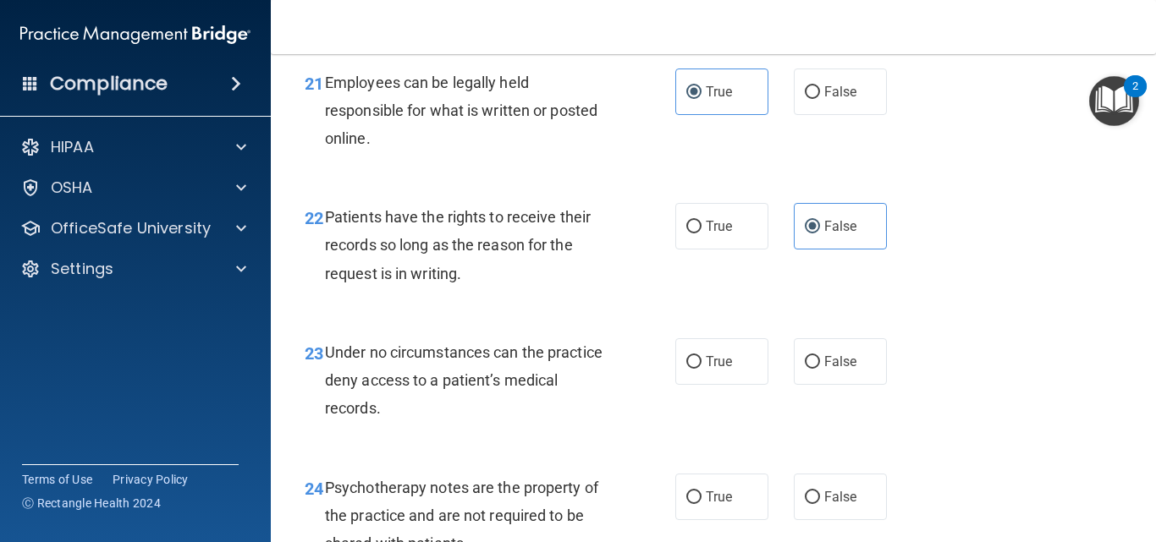
scroll to position [3893, 0]
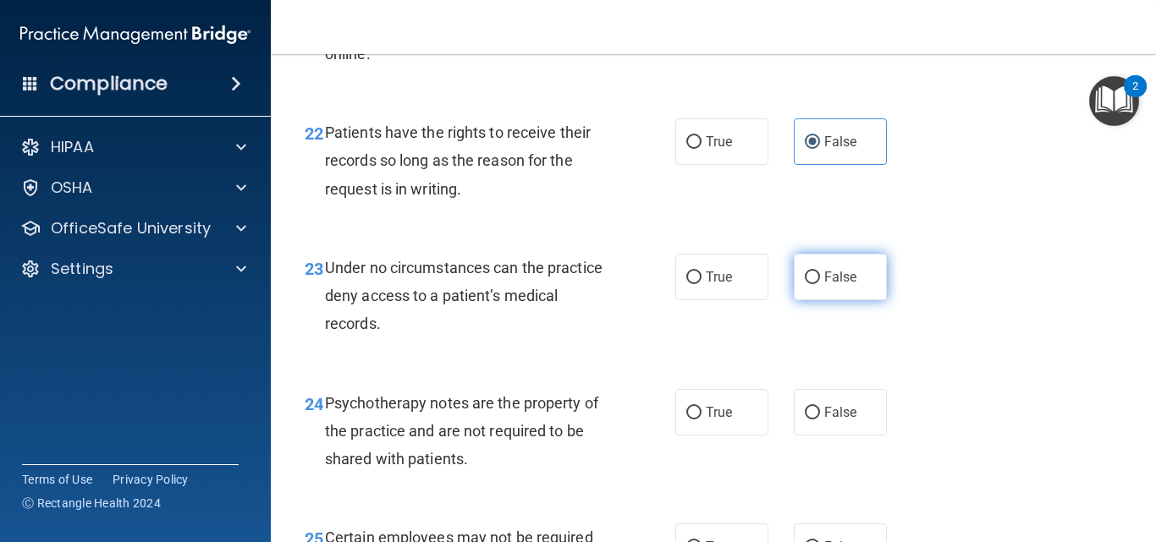
click at [829, 293] on label "False" at bounding box center [840, 277] width 93 height 47
click at [820, 284] on input "False" at bounding box center [812, 278] width 15 height 13
radio input "true"
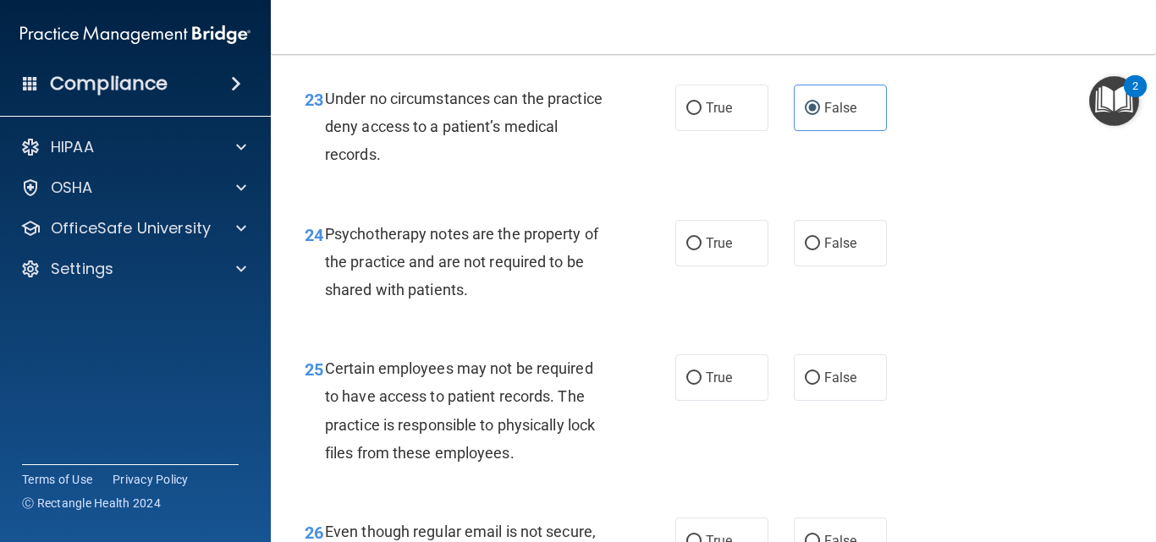
scroll to position [4146, 0]
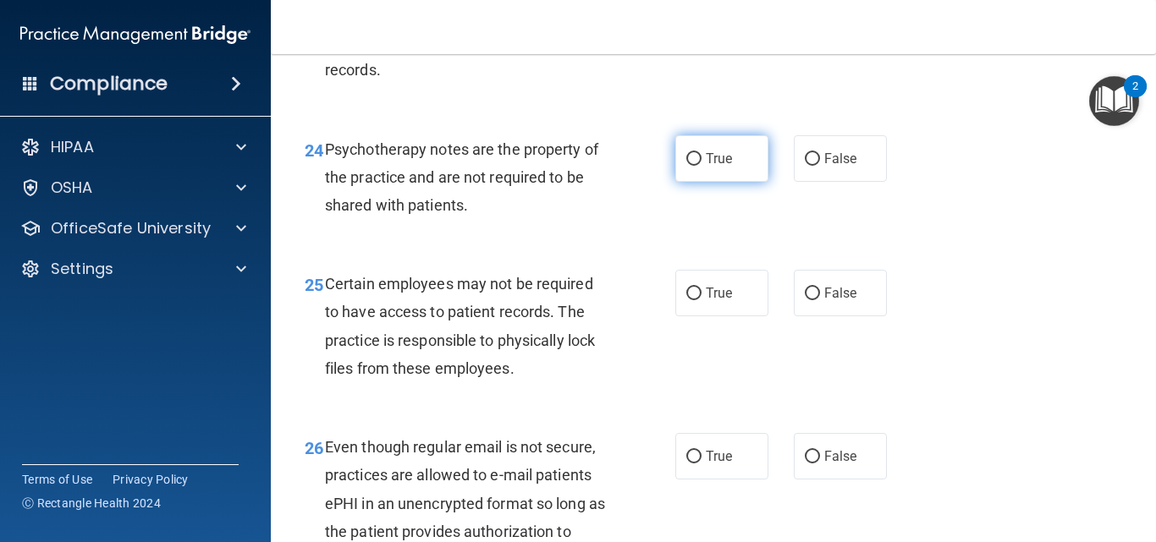
click at [691, 166] on input "True" at bounding box center [693, 159] width 15 height 13
radio input "true"
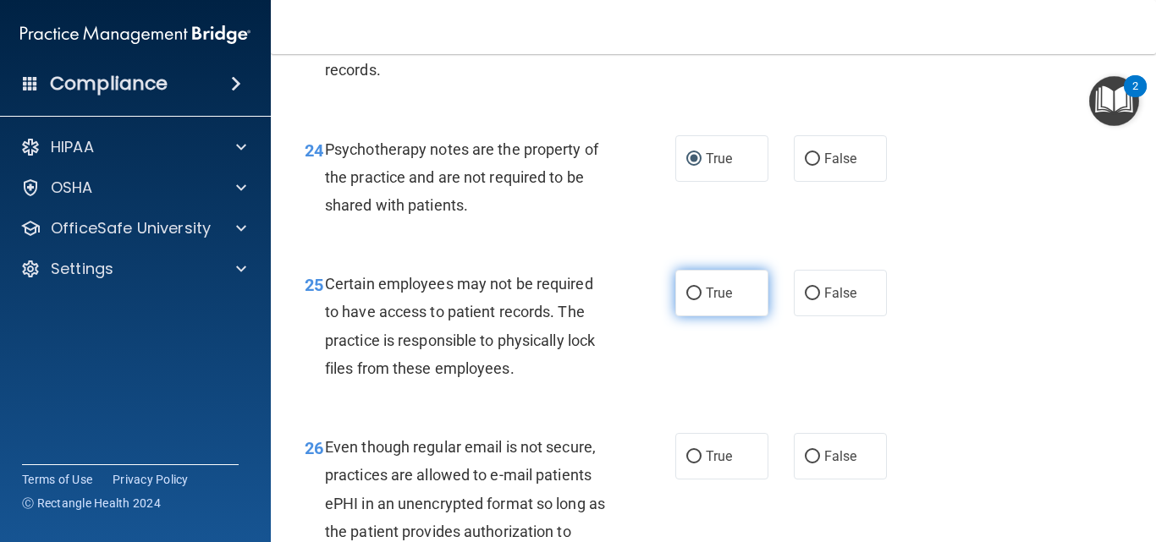
click at [686, 300] on input "True" at bounding box center [693, 294] width 15 height 13
radio input "true"
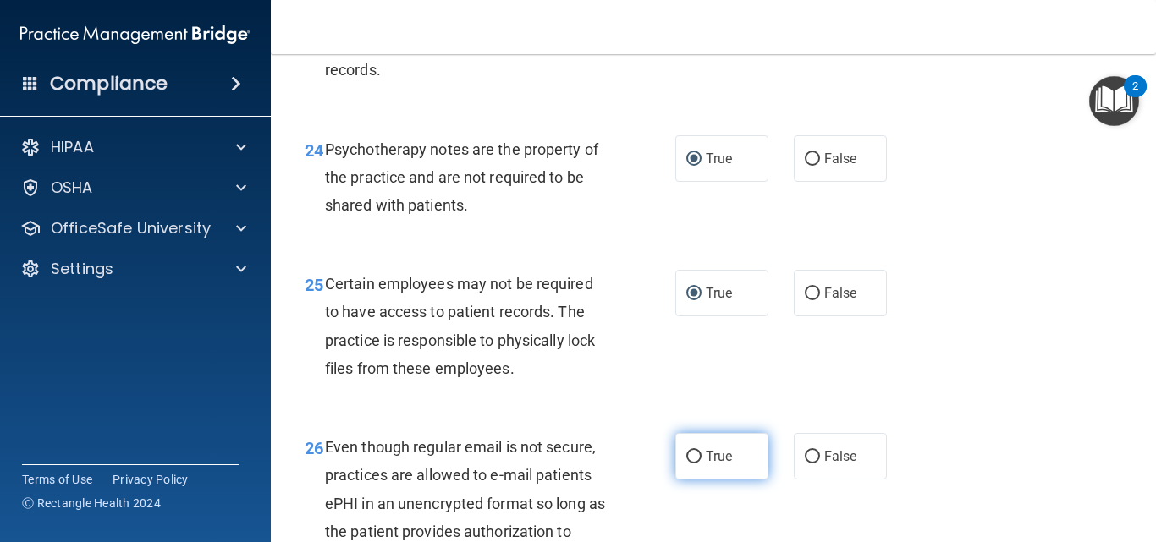
click at [686, 464] on input "True" at bounding box center [693, 457] width 15 height 13
radio input "true"
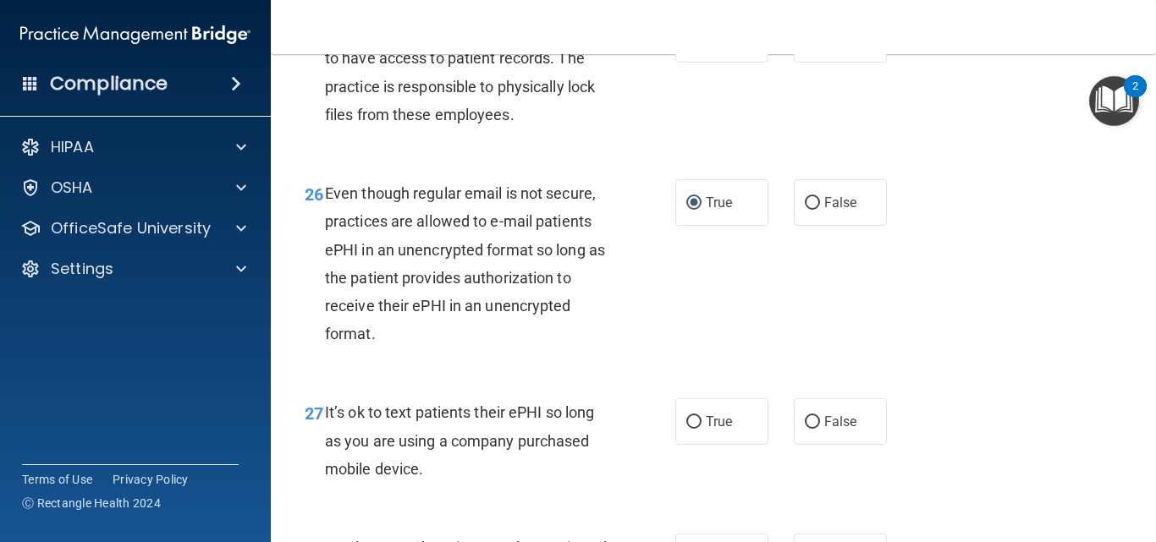
scroll to position [4485, 0]
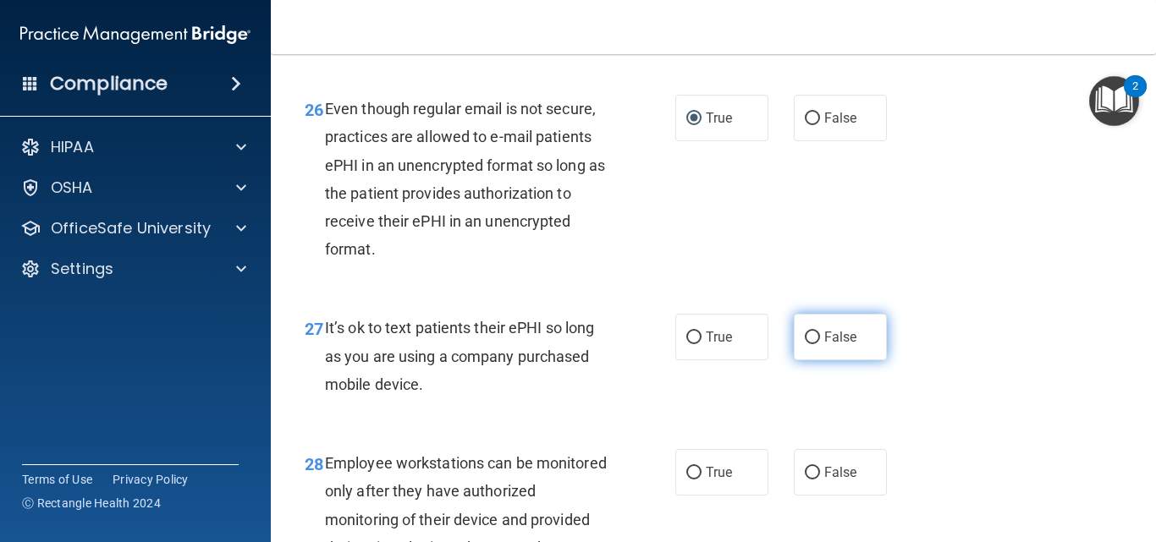
click at [805, 344] on input "False" at bounding box center [812, 338] width 15 height 13
radio input "true"
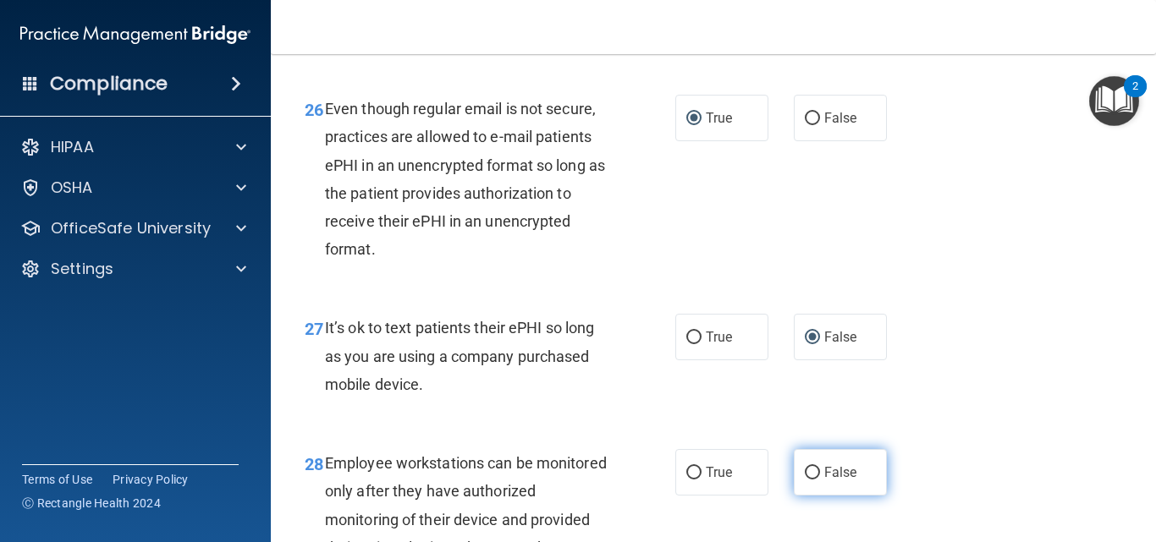
click at [808, 480] on input "False" at bounding box center [812, 473] width 15 height 13
radio input "true"
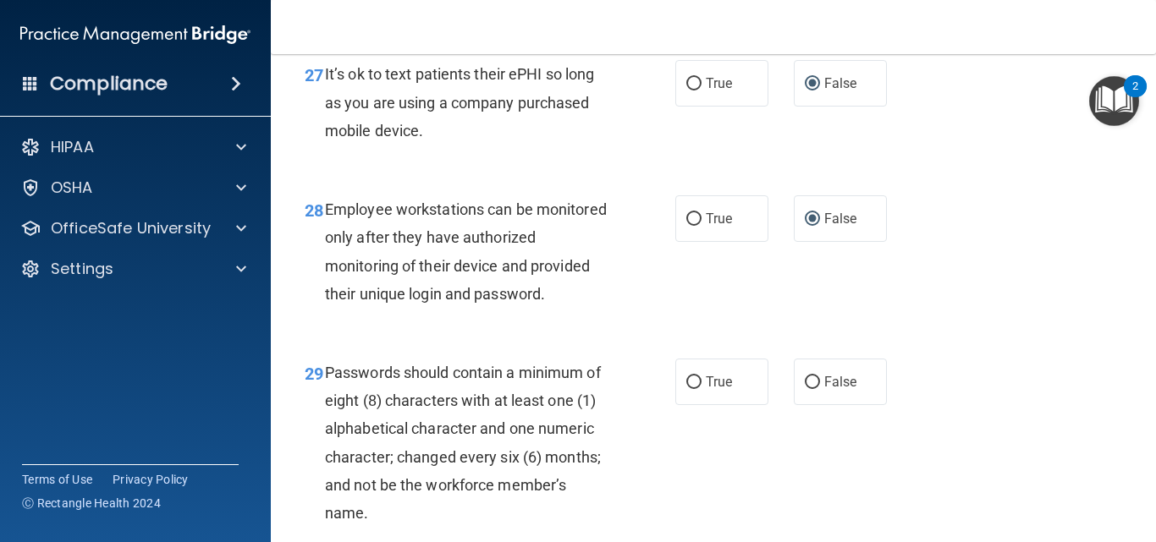
scroll to position [4823, 0]
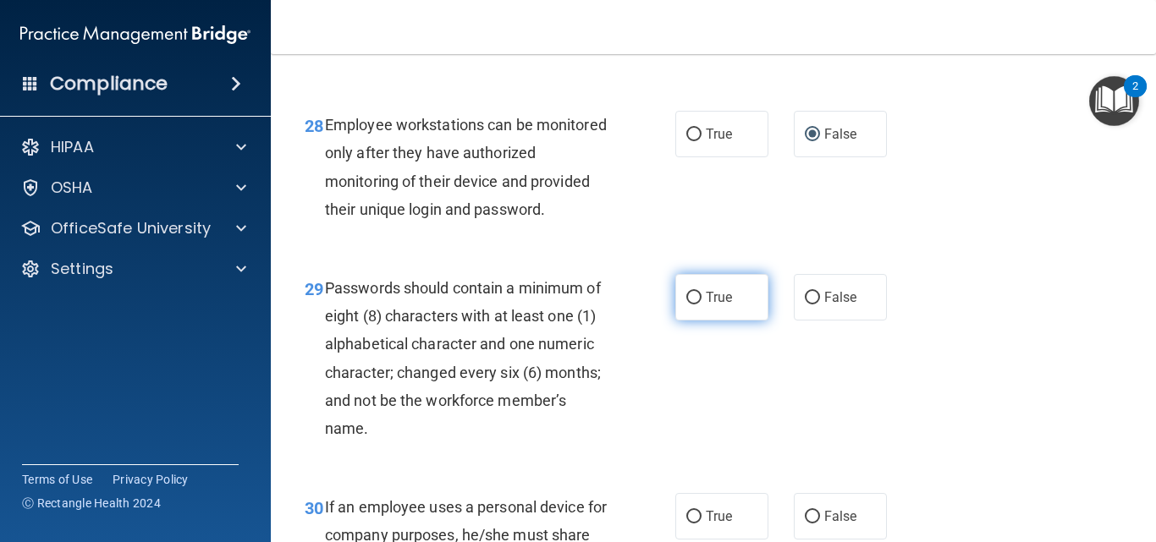
click at [689, 305] on input "True" at bounding box center [693, 298] width 15 height 13
radio input "true"
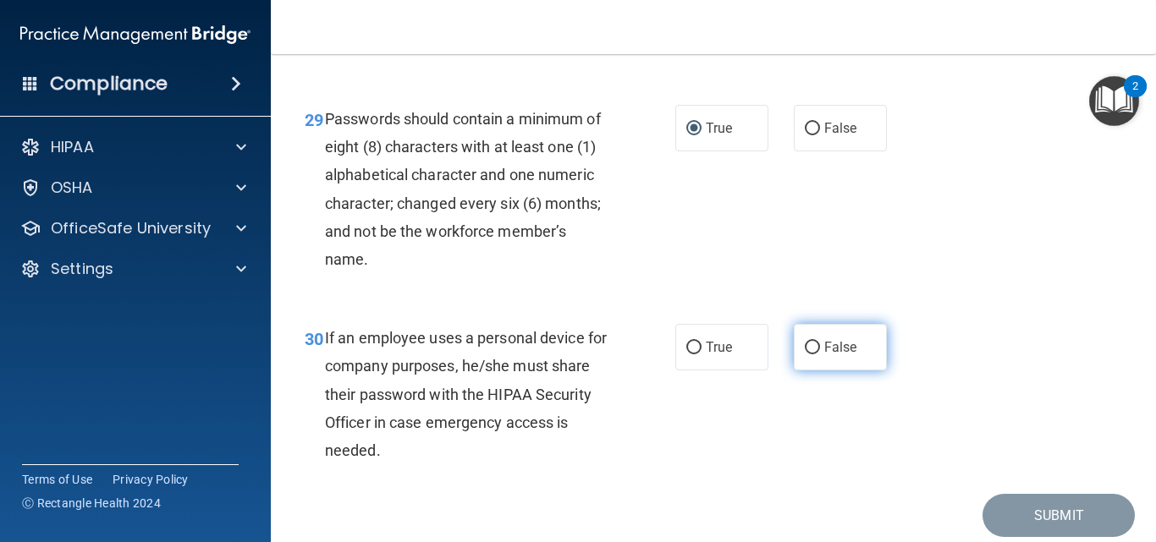
click at [812, 371] on label "False" at bounding box center [840, 347] width 93 height 47
click at [812, 355] on input "False" at bounding box center [812, 348] width 15 height 13
radio input "true"
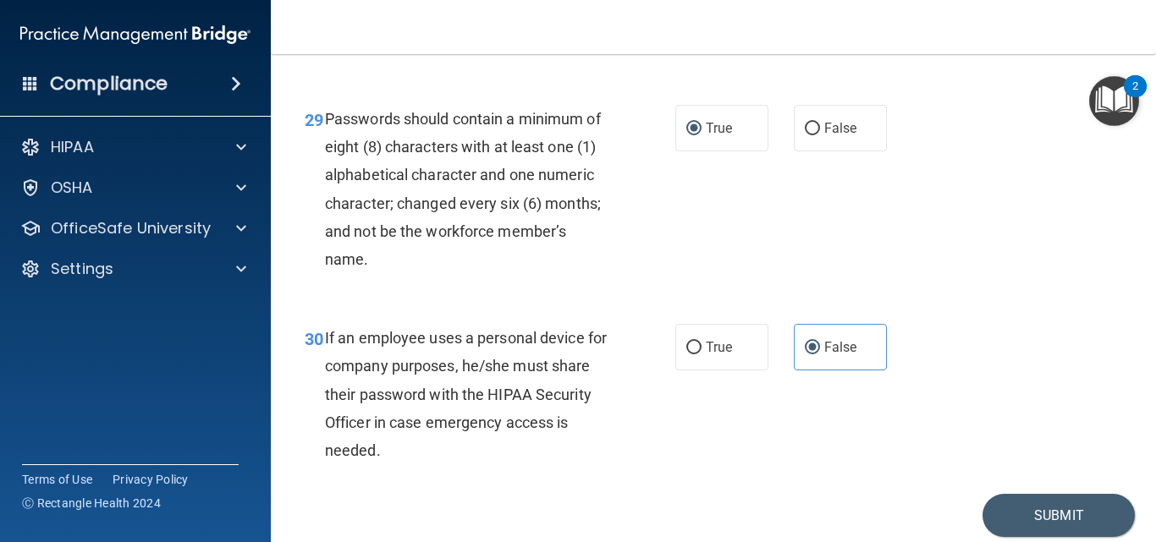
scroll to position [5111, 0]
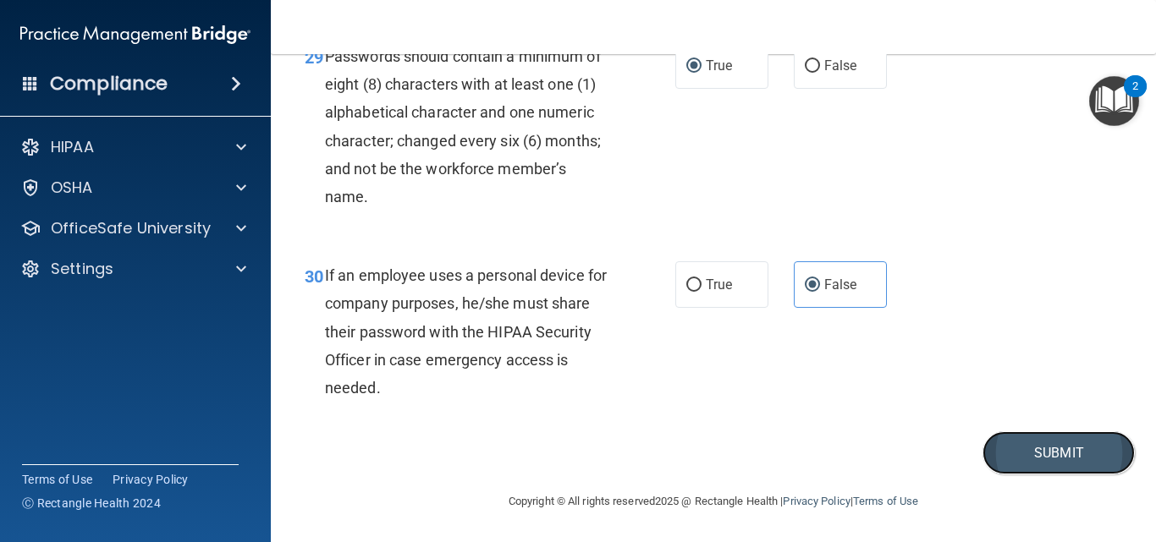
click at [1043, 457] on button "Submit" at bounding box center [1058, 453] width 152 height 43
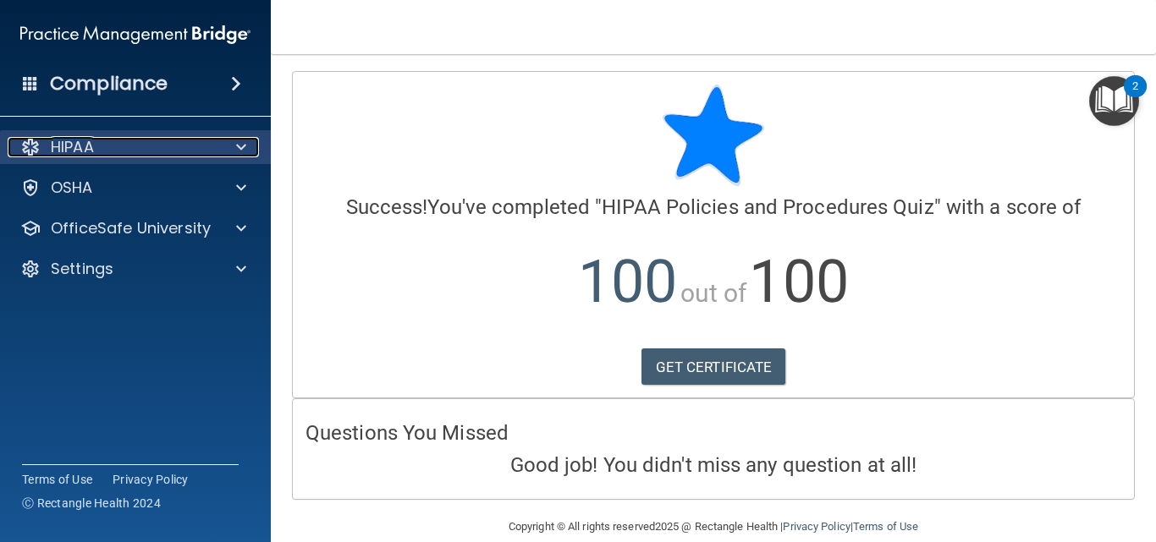
click at [94, 150] on p "HIPAA" at bounding box center [72, 147] width 43 height 20
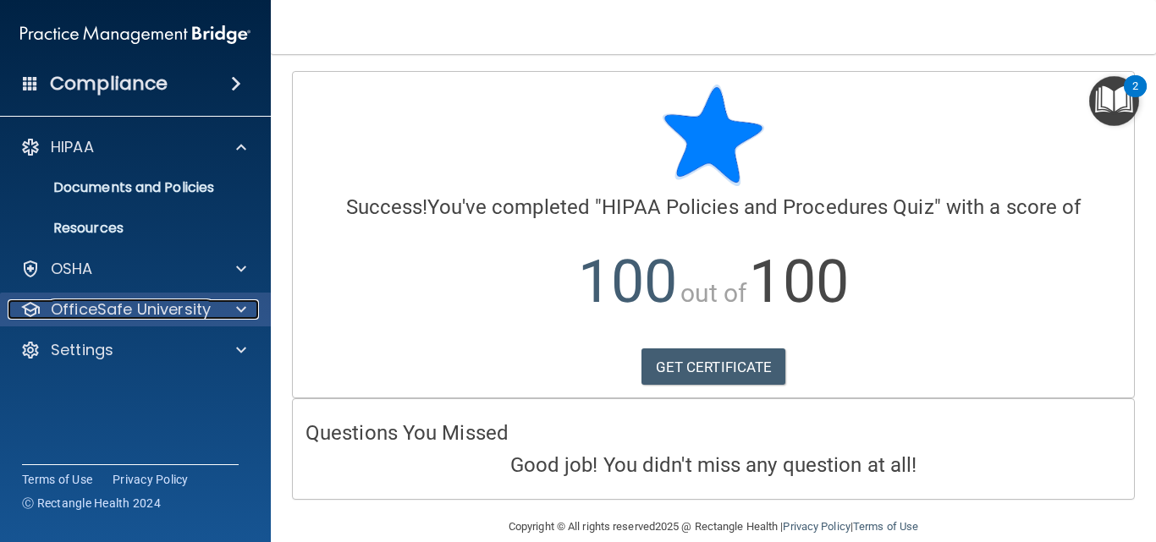
click at [120, 311] on p "OfficeSafe University" at bounding box center [131, 310] width 160 height 20
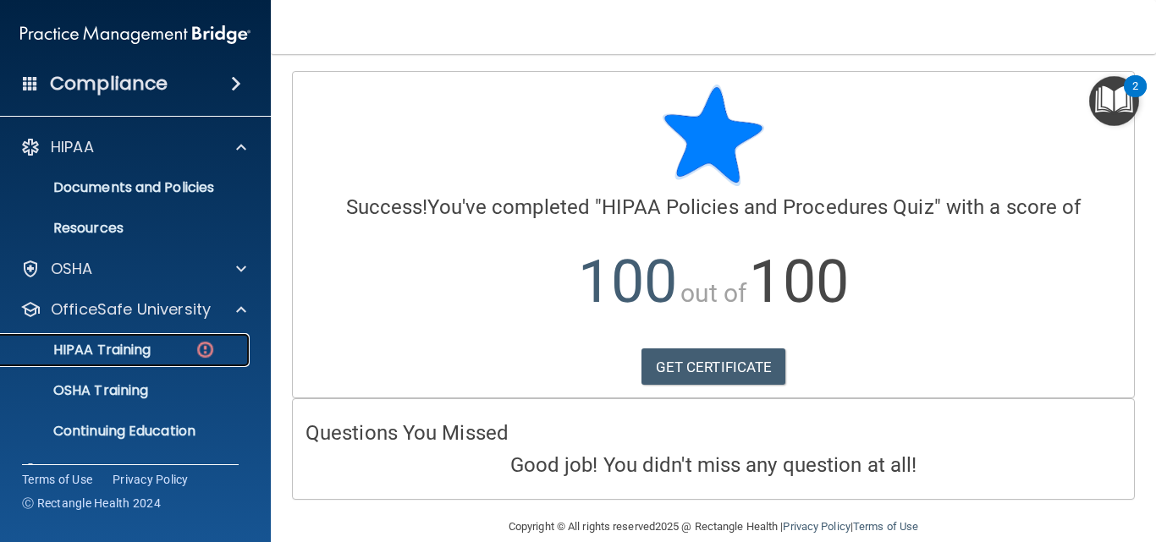
click at [120, 348] on p "HIPAA Training" at bounding box center [81, 350] width 140 height 17
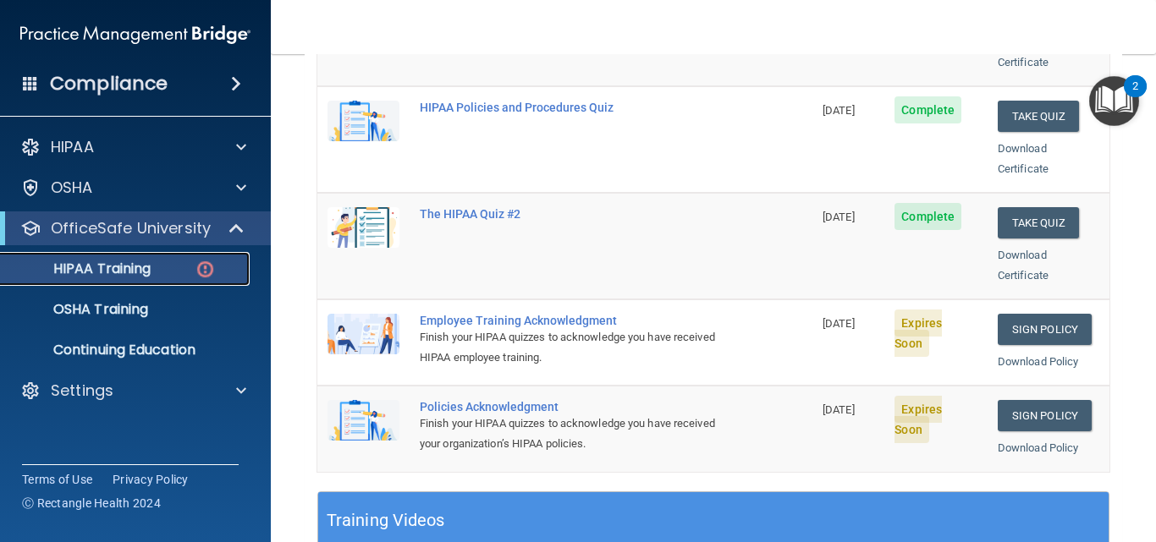
scroll to position [423, 0]
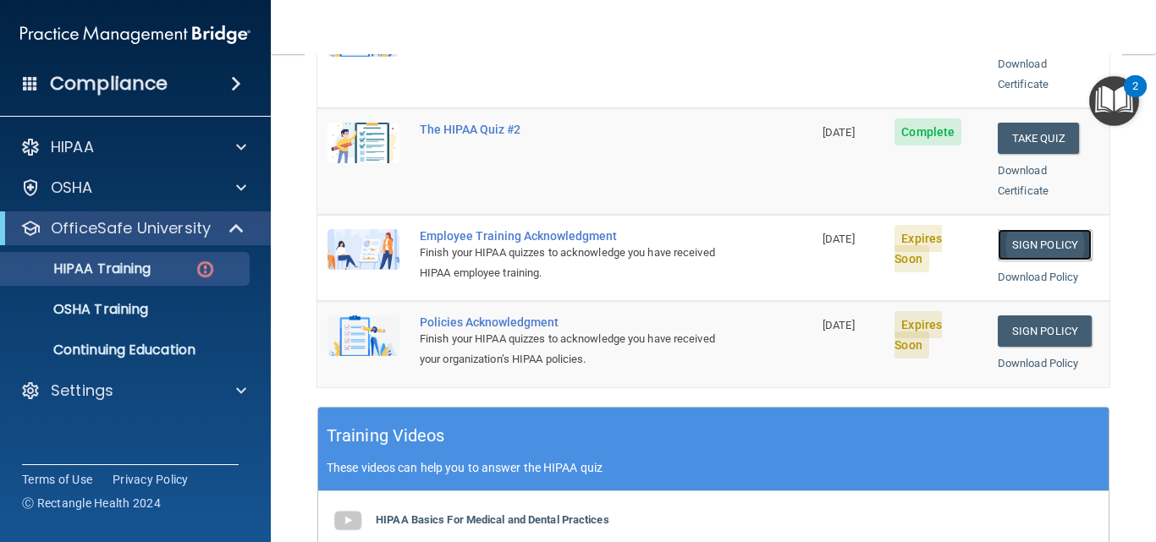
click at [1010, 229] on link "Sign Policy" at bounding box center [1045, 244] width 94 height 31
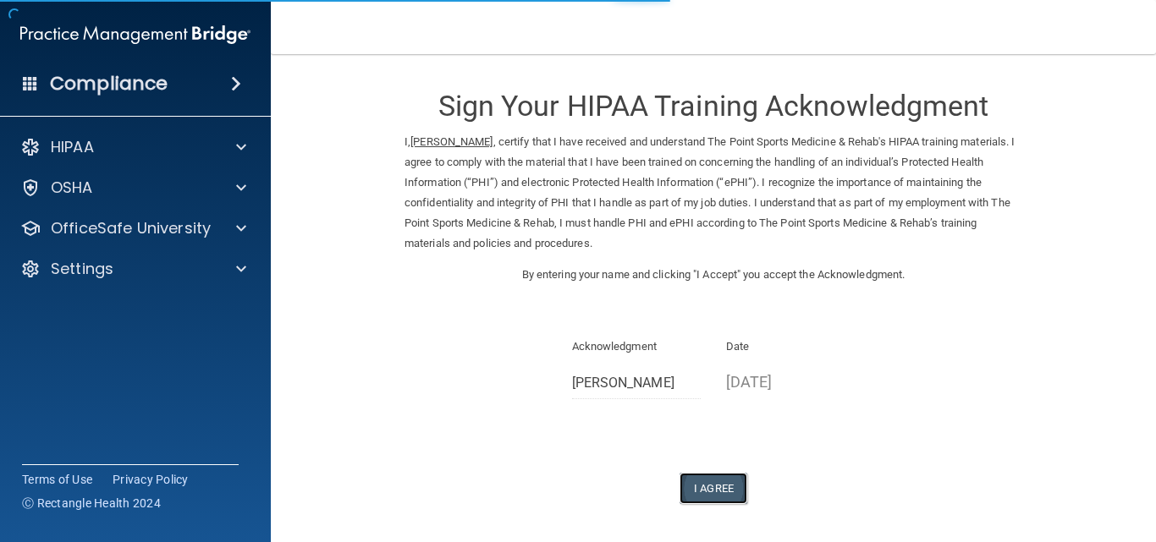
click at [708, 487] on button "I Agree" at bounding box center [714, 488] width 68 height 31
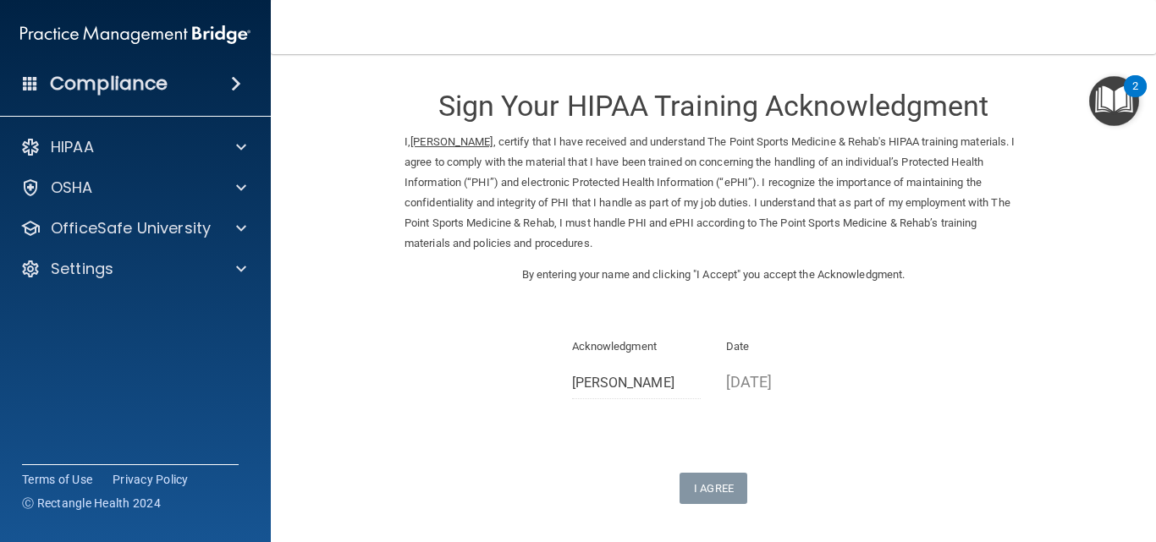
scroll to position [136, 0]
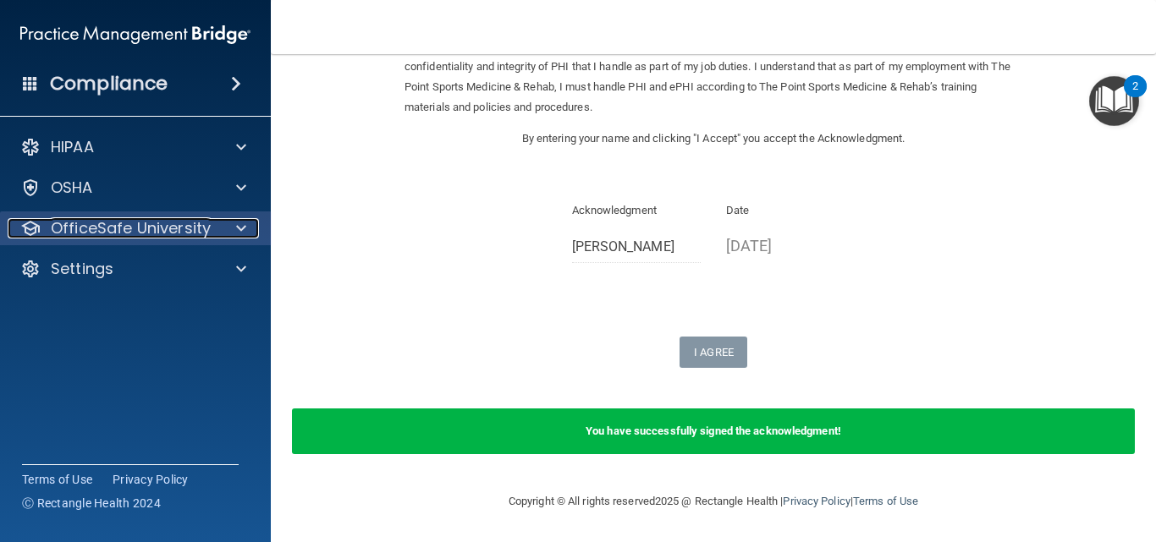
click at [135, 233] on p "OfficeSafe University" at bounding box center [131, 228] width 160 height 20
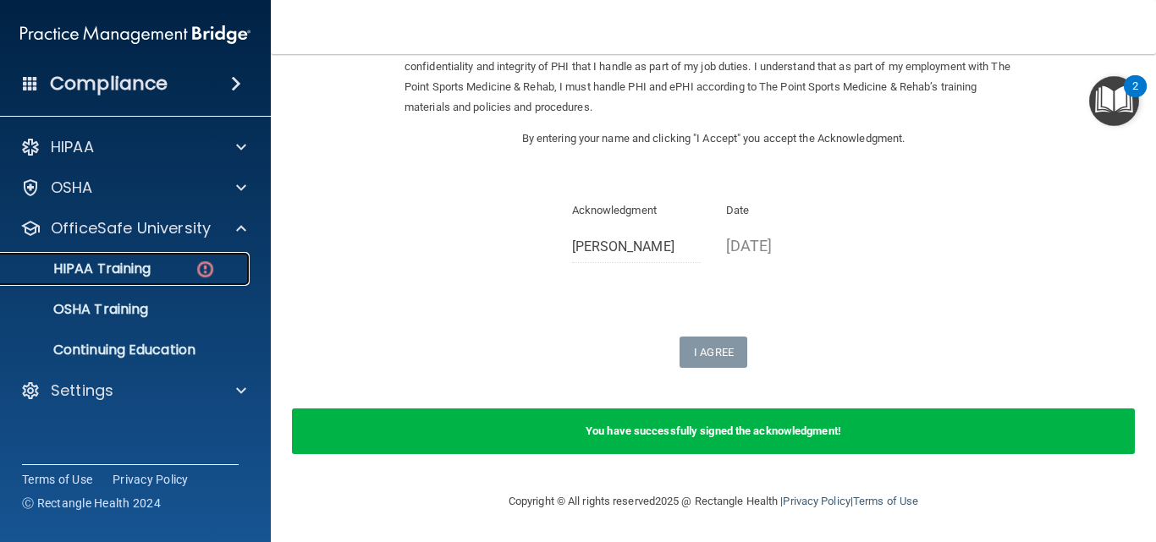
click at [130, 275] on p "HIPAA Training" at bounding box center [81, 269] width 140 height 17
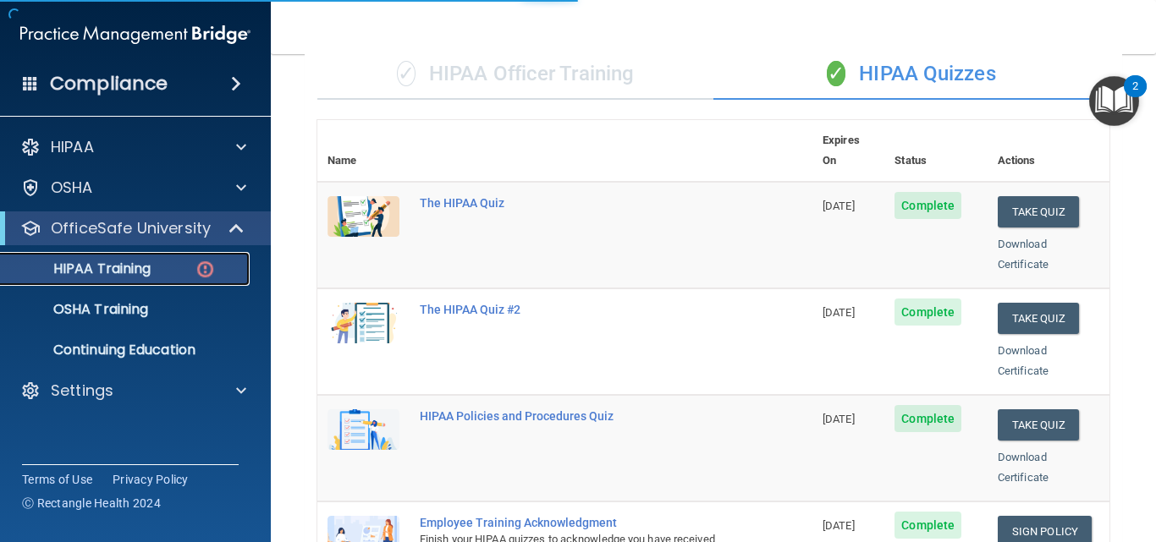
scroll to position [793, 0]
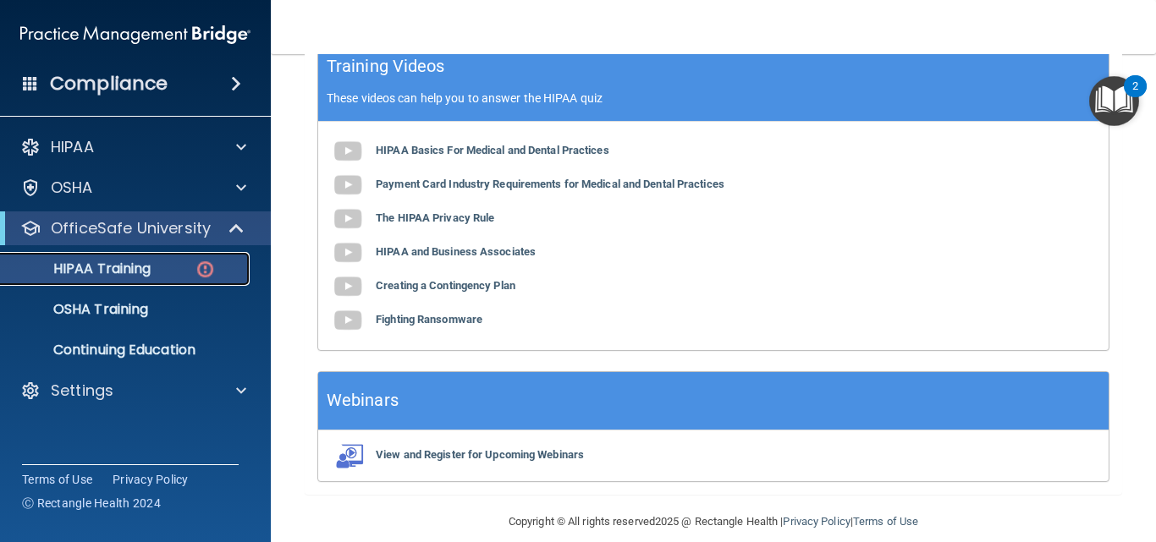
click at [136, 263] on p "HIPAA Training" at bounding box center [81, 269] width 140 height 17
click at [135, 269] on p "HIPAA Training" at bounding box center [81, 269] width 140 height 17
click at [135, 323] on link "OSHA Training" at bounding box center [116, 310] width 267 height 34
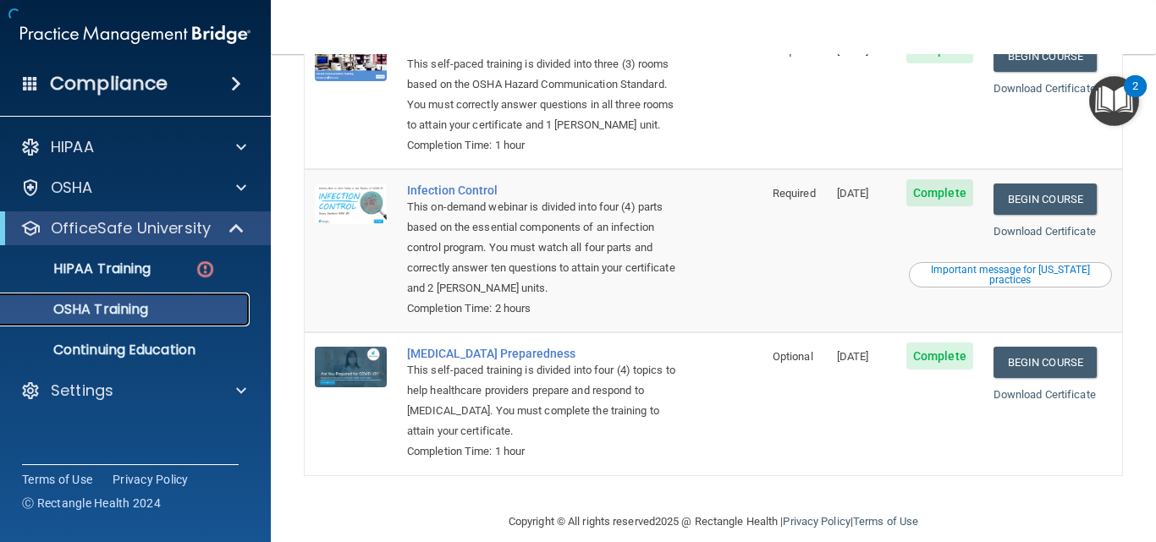
scroll to position [367, 0]
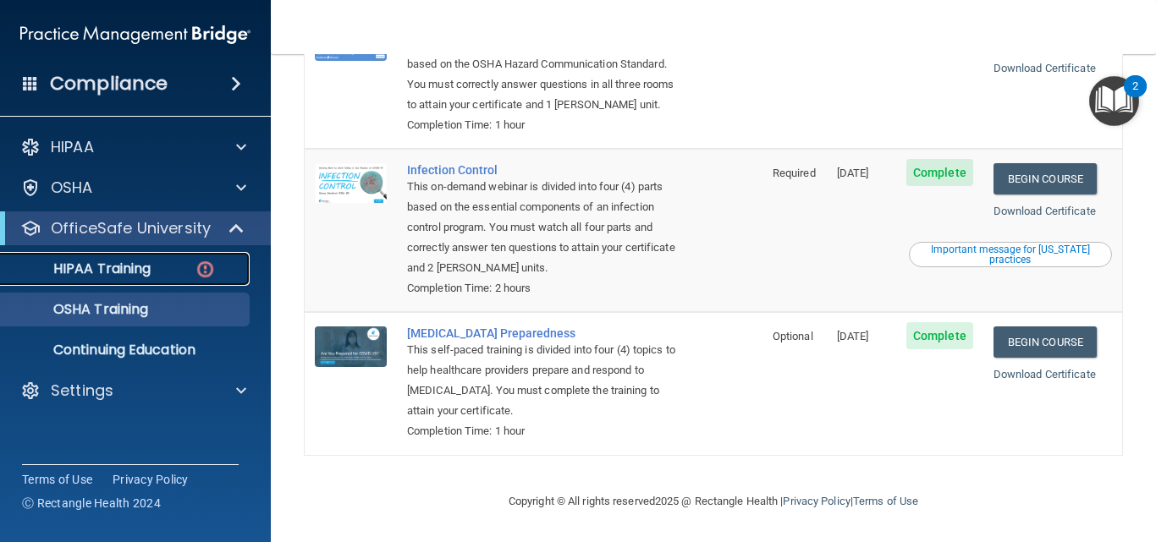
click at [125, 272] on p "HIPAA Training" at bounding box center [81, 269] width 140 height 17
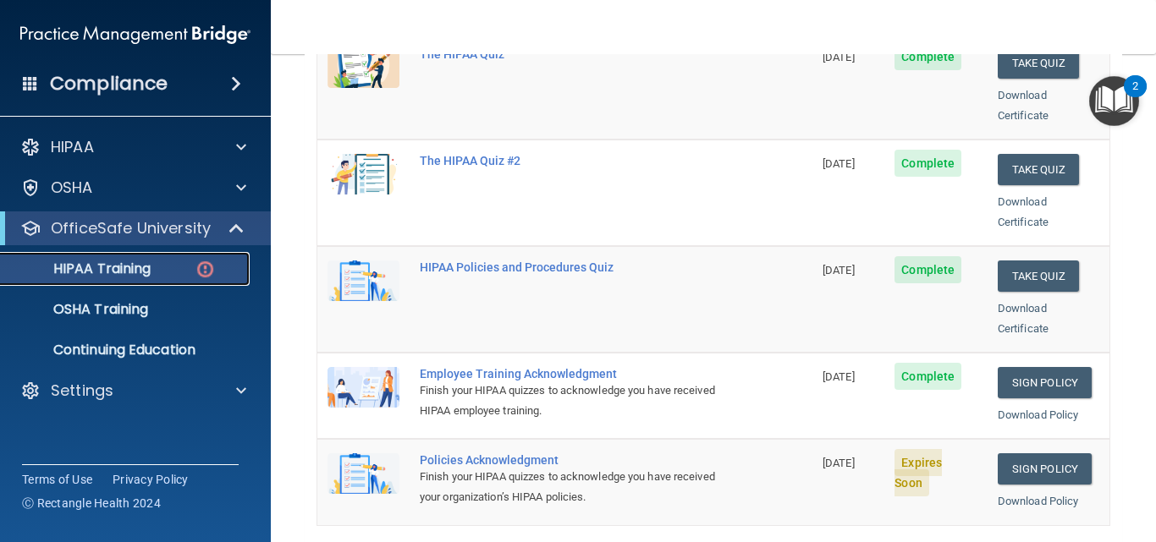
scroll to position [454, 0]
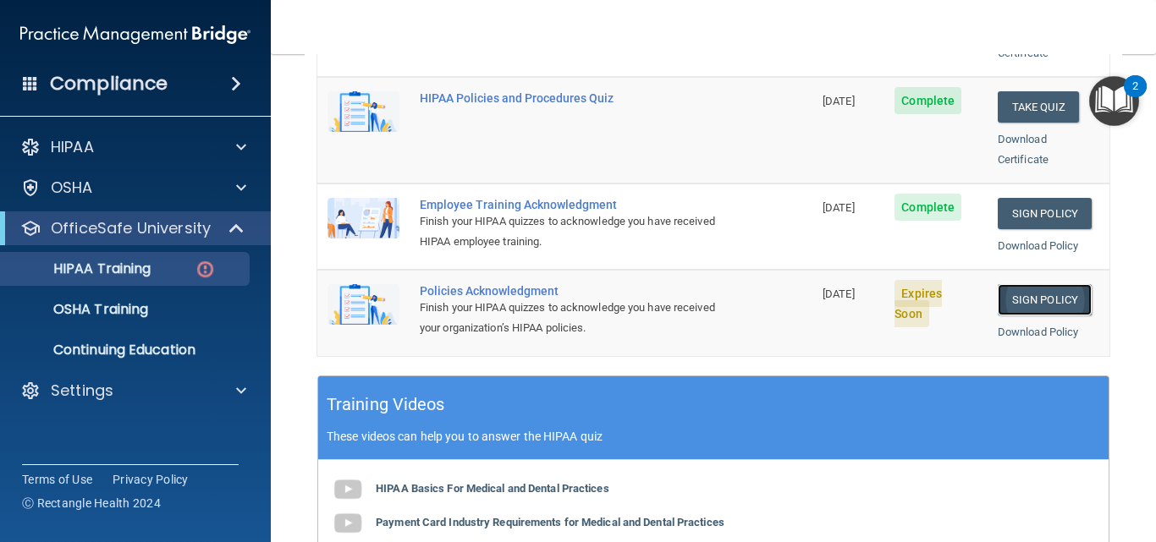
click at [1036, 284] on link "Sign Policy" at bounding box center [1045, 299] width 94 height 31
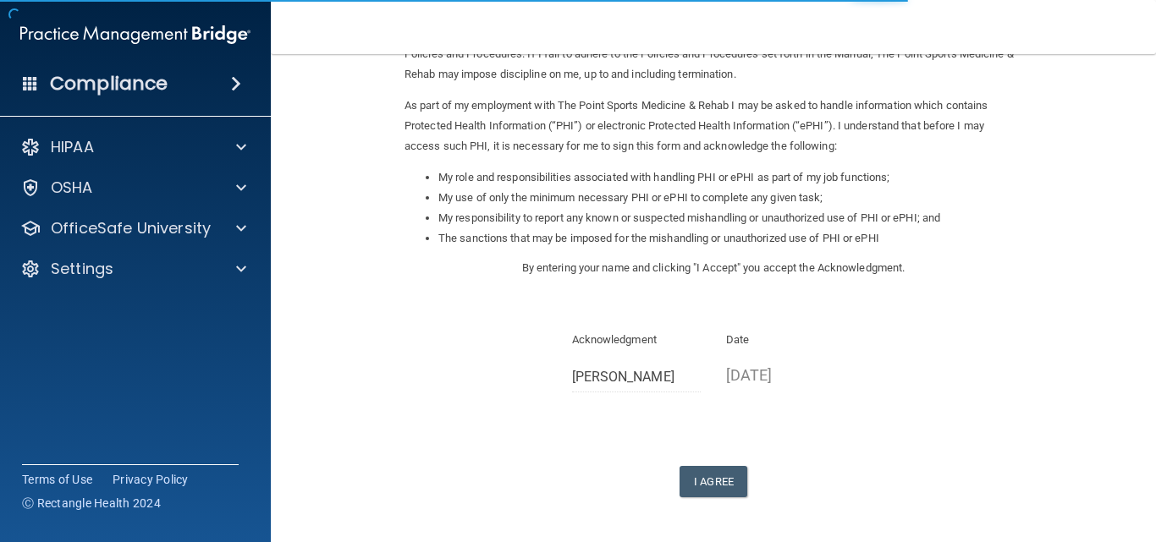
scroll to position [233, 0]
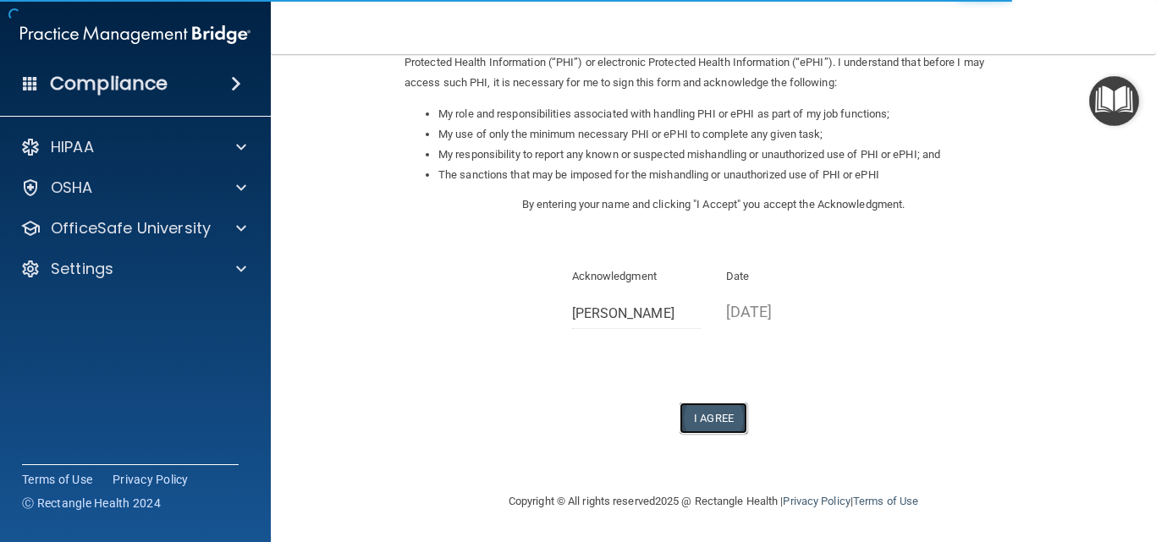
click at [700, 420] on button "I Agree" at bounding box center [714, 418] width 68 height 31
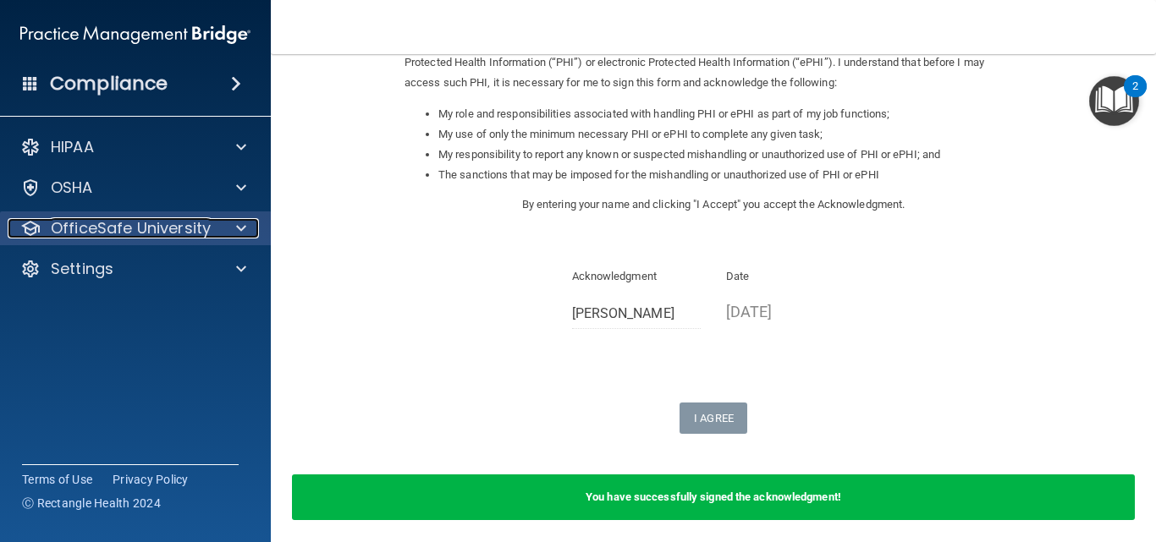
click at [112, 233] on p "OfficeSafe University" at bounding box center [131, 228] width 160 height 20
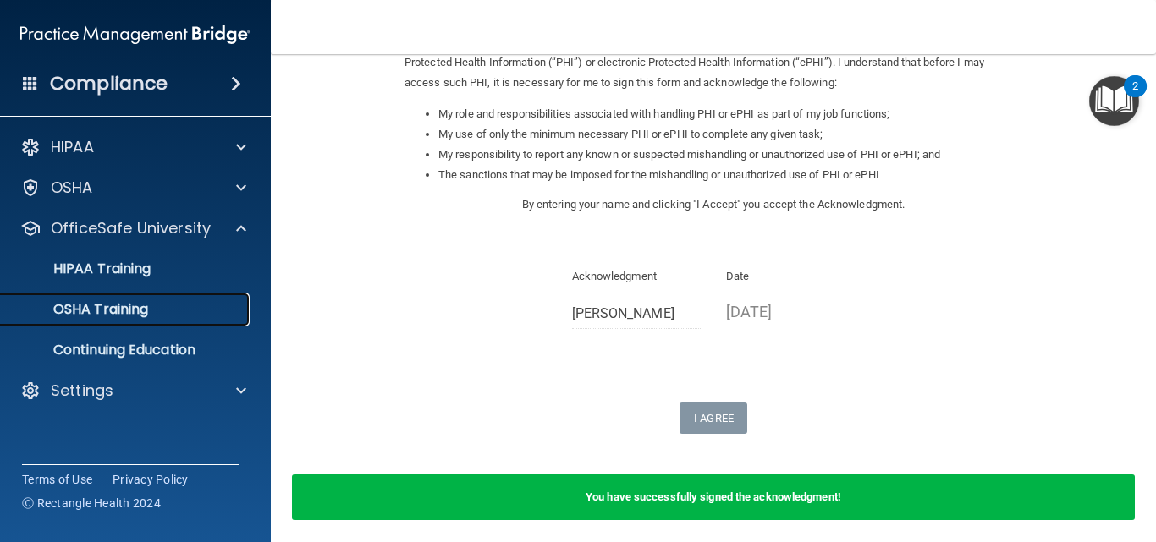
click at [120, 317] on p "OSHA Training" at bounding box center [79, 309] width 137 height 17
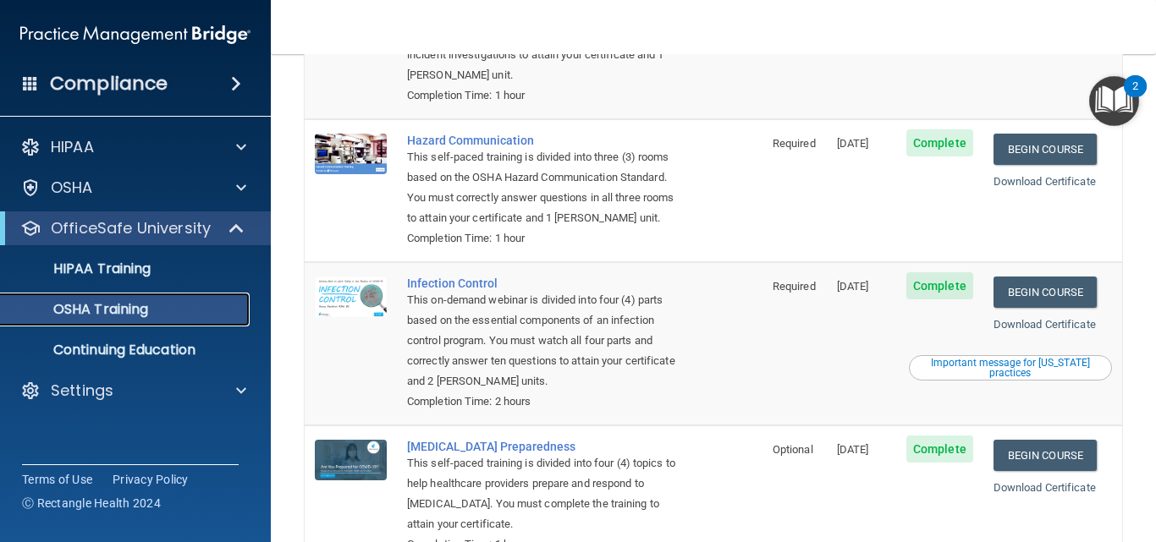
scroll to position [367, 0]
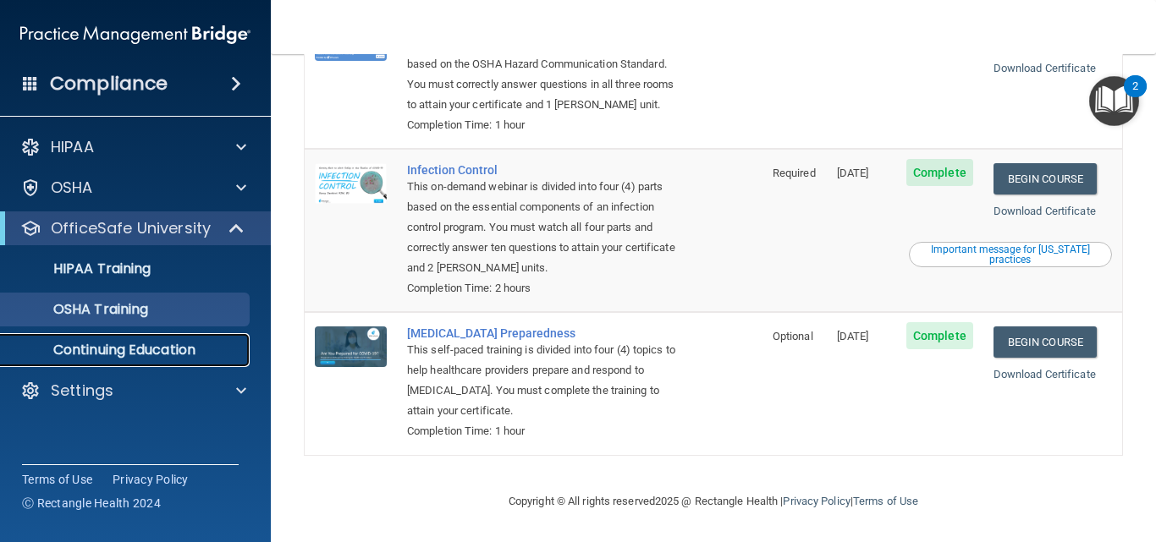
click at [114, 344] on p "Continuing Education" at bounding box center [126, 350] width 231 height 17
